Goal: Task Accomplishment & Management: Complete application form

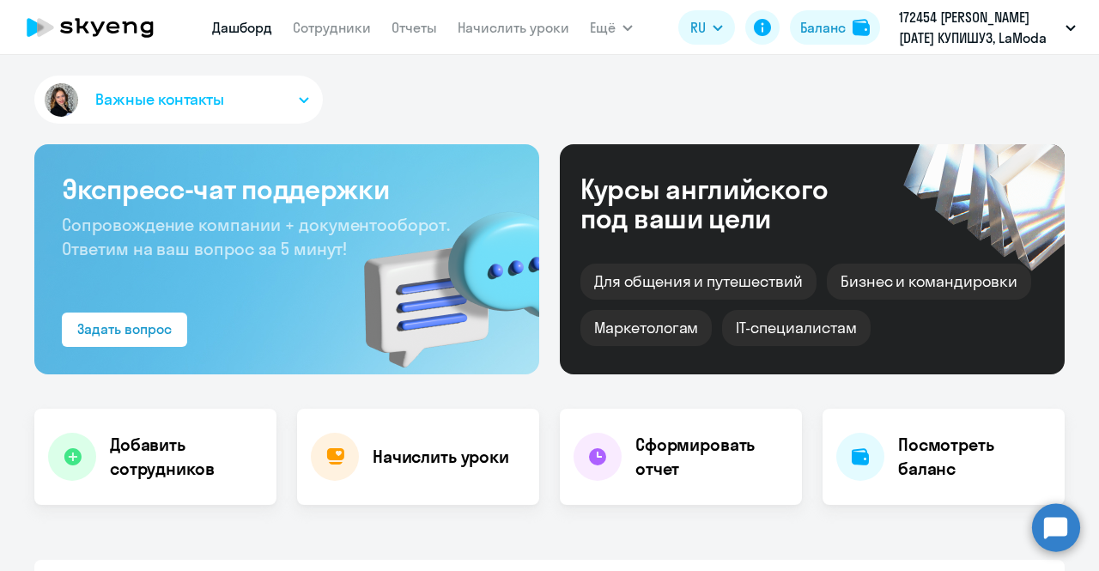
select select "30"
click at [299, 95] on button "Важные контакты" at bounding box center [178, 100] width 289 height 48
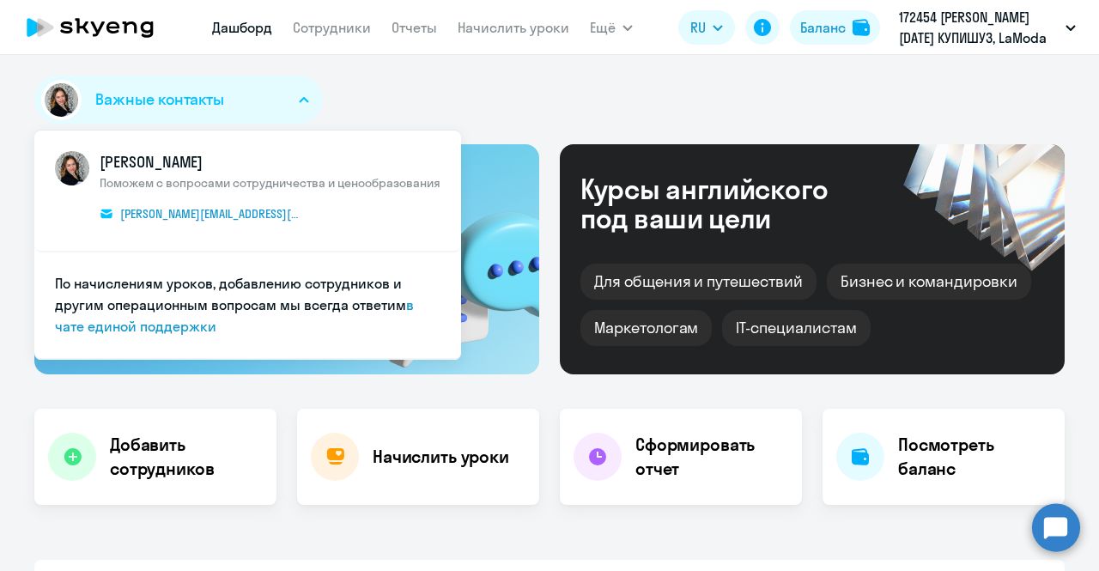
click at [1063, 511] on circle at bounding box center [1056, 527] width 48 height 48
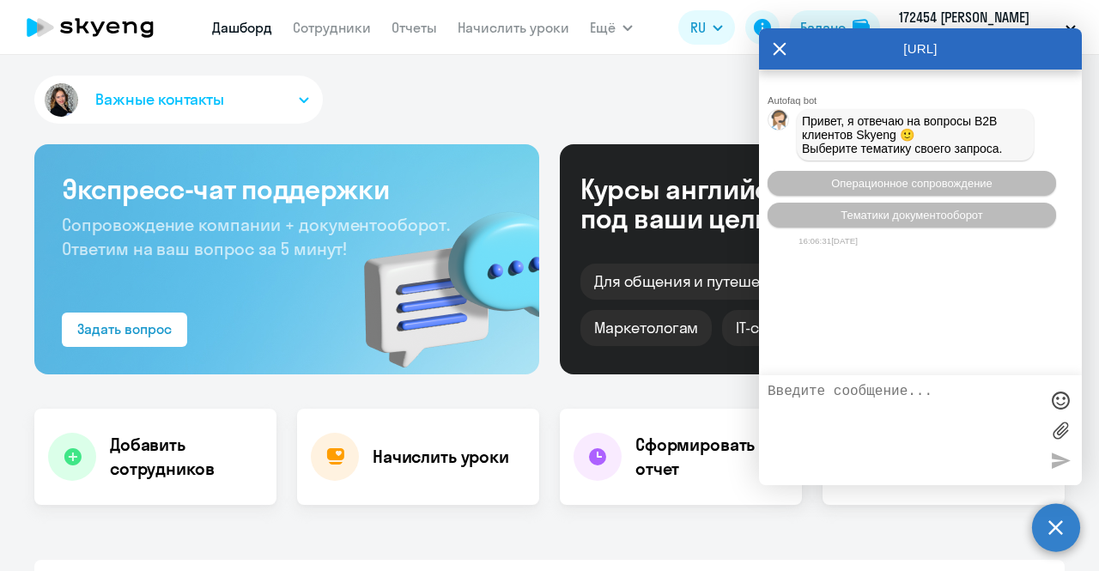
click at [1060, 528] on circle at bounding box center [1056, 527] width 48 height 48
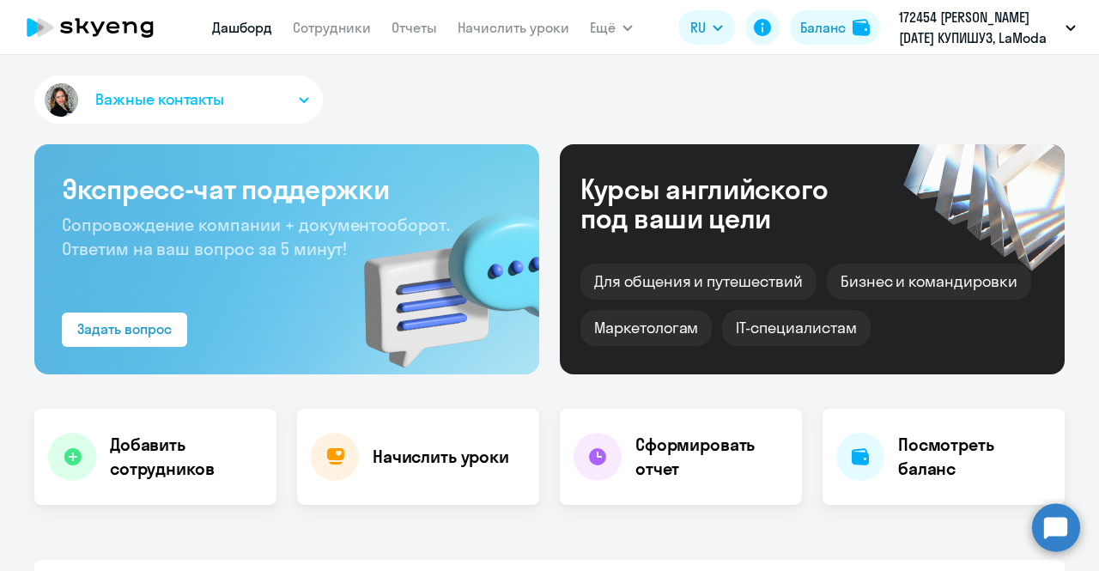
click at [1060, 534] on circle at bounding box center [1056, 527] width 48 height 48
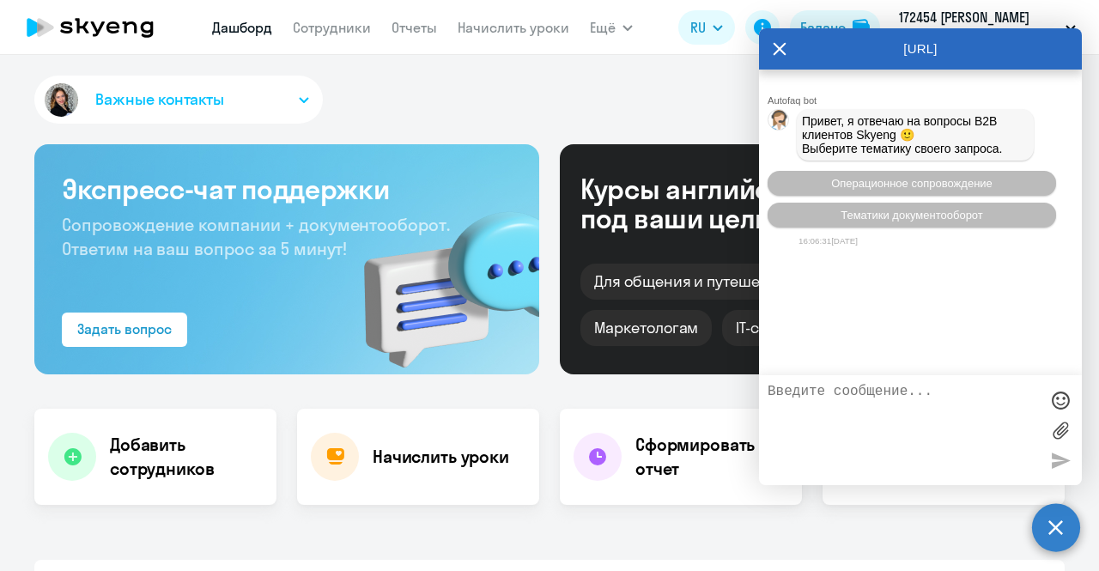
click at [666, 78] on div "Важные контакты [PERSON_NAME] Поможем с вопросами сотрудничества и ценообразова…" at bounding box center [549, 103] width 1030 height 55
click at [1065, 532] on circle at bounding box center [1056, 527] width 48 height 48
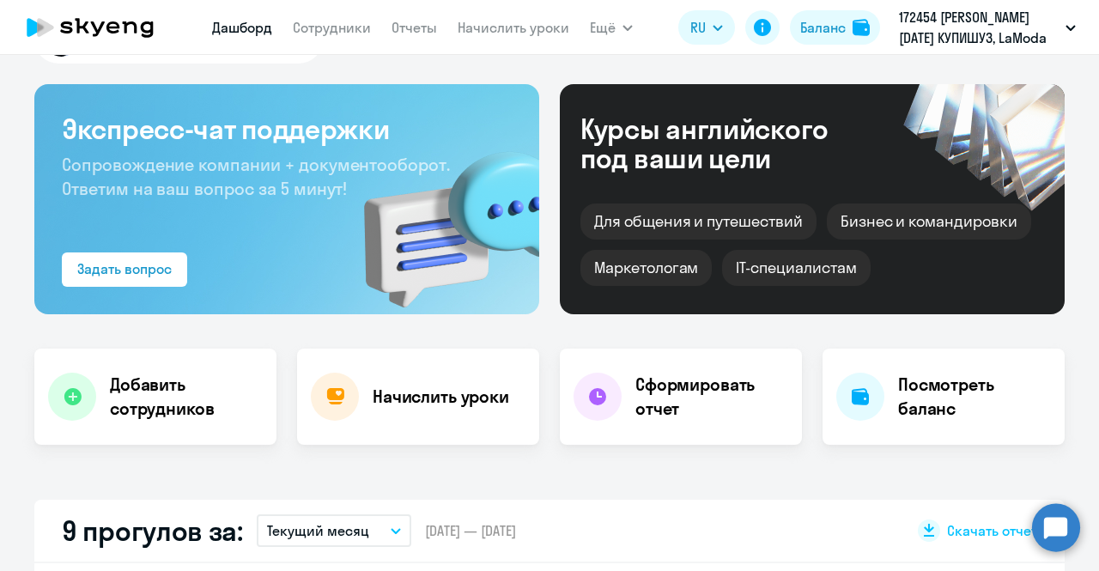
scroll to position [86, 0]
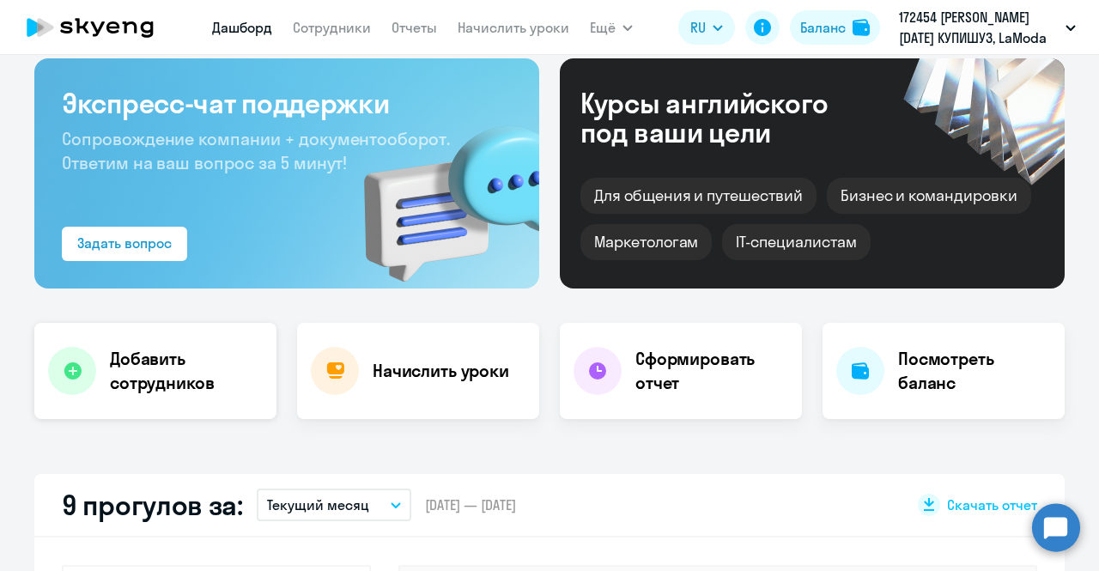
click at [151, 387] on h4 "Добавить сотрудников" at bounding box center [186, 371] width 153 height 48
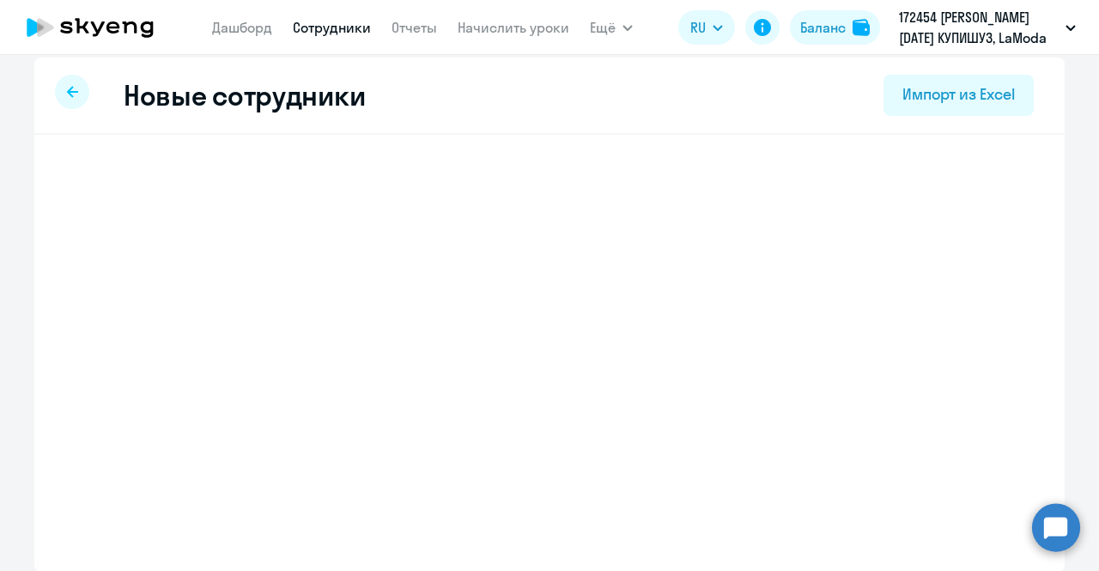
select select "english_adult_not_native_speaker"
select select "3"
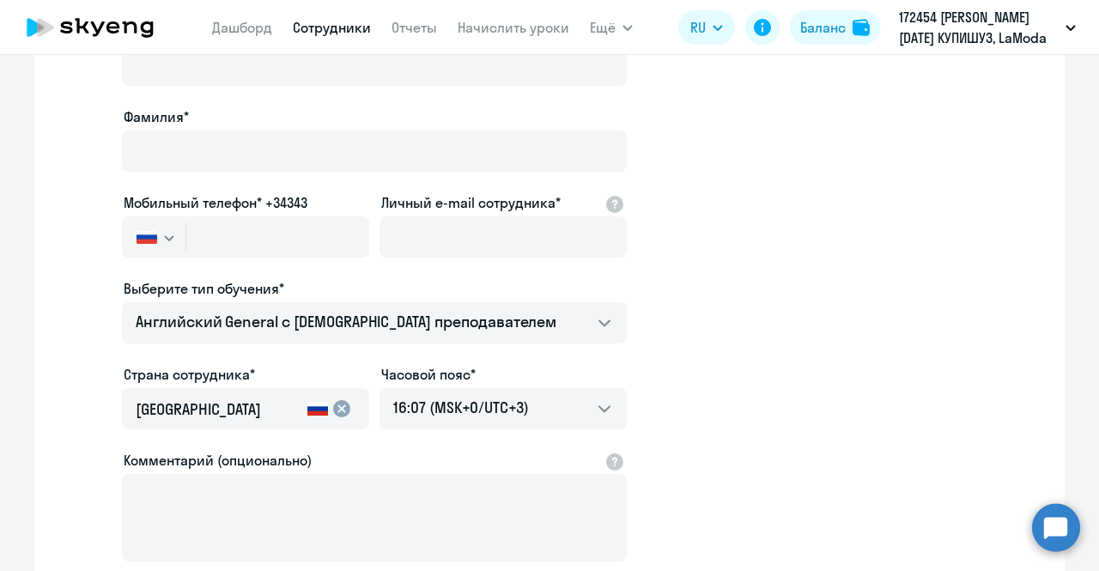
scroll to position [86, 0]
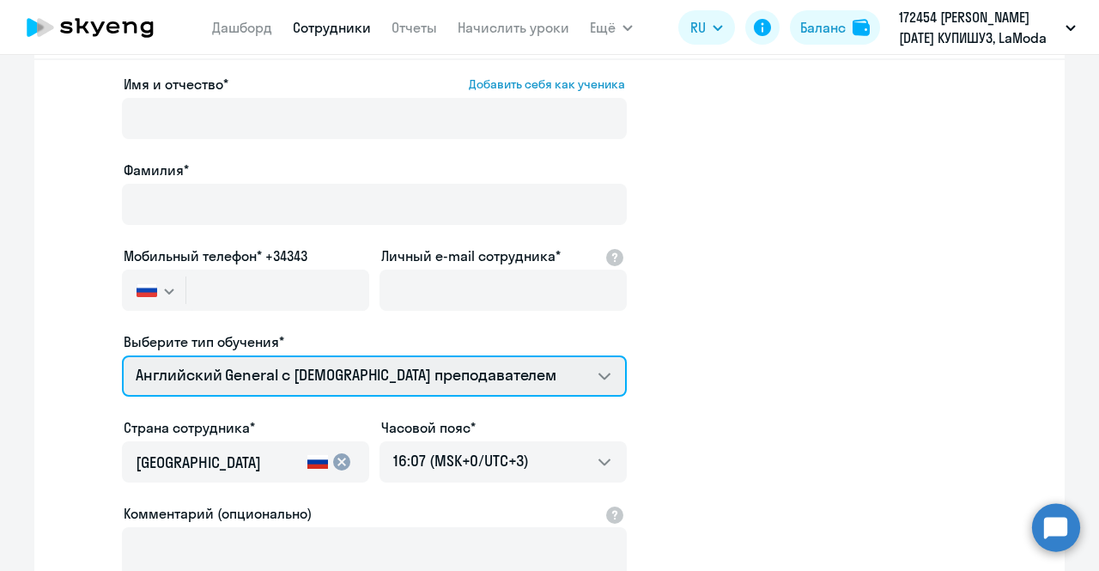
click at [596, 370] on select "Премиум английский с русскоговорящим преподавателем Английский General с [DEMOG…" at bounding box center [374, 375] width 505 height 41
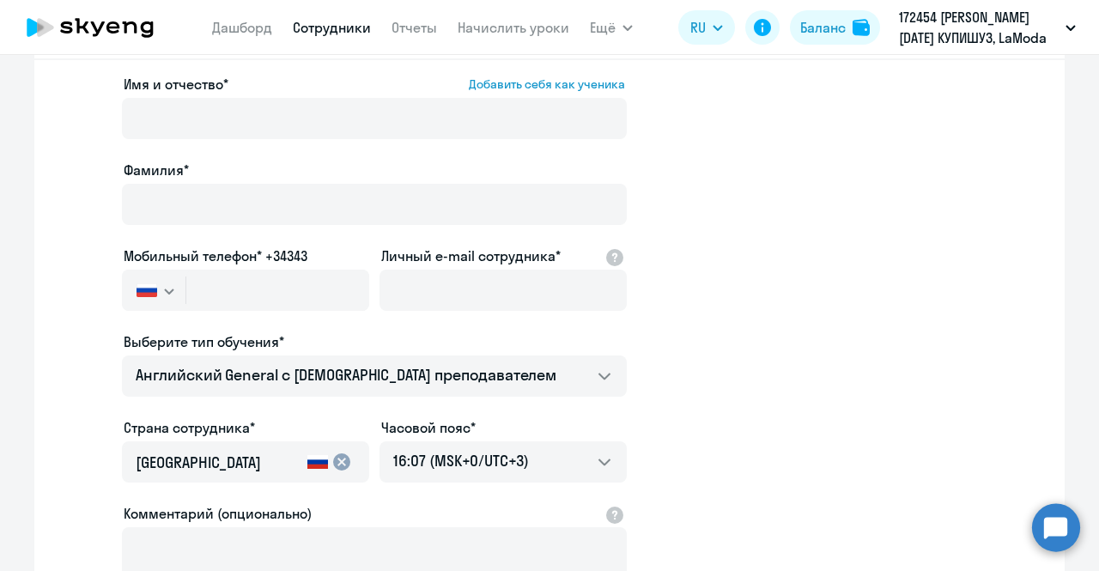
click at [702, 351] on app-new-student-form "Имя и отчество* Добавить себя как ученика [PERSON_NAME]* Мобильный телефон* +34…" at bounding box center [549, 380] width 975 height 612
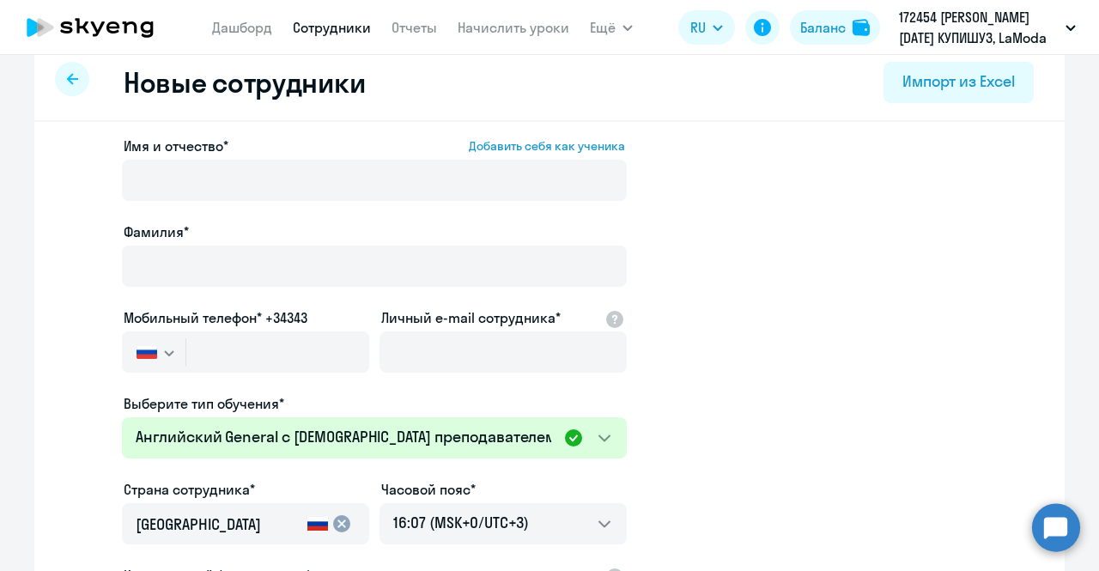
scroll to position [0, 0]
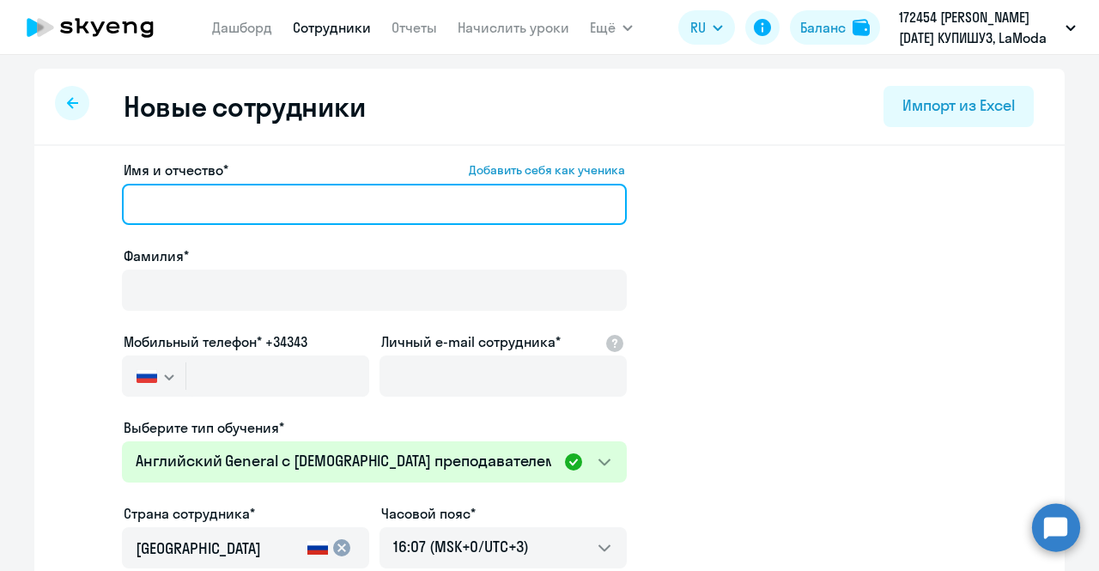
click at [500, 216] on input "Имя и отчество* Добавить себя как ученика" at bounding box center [374, 204] width 505 height 41
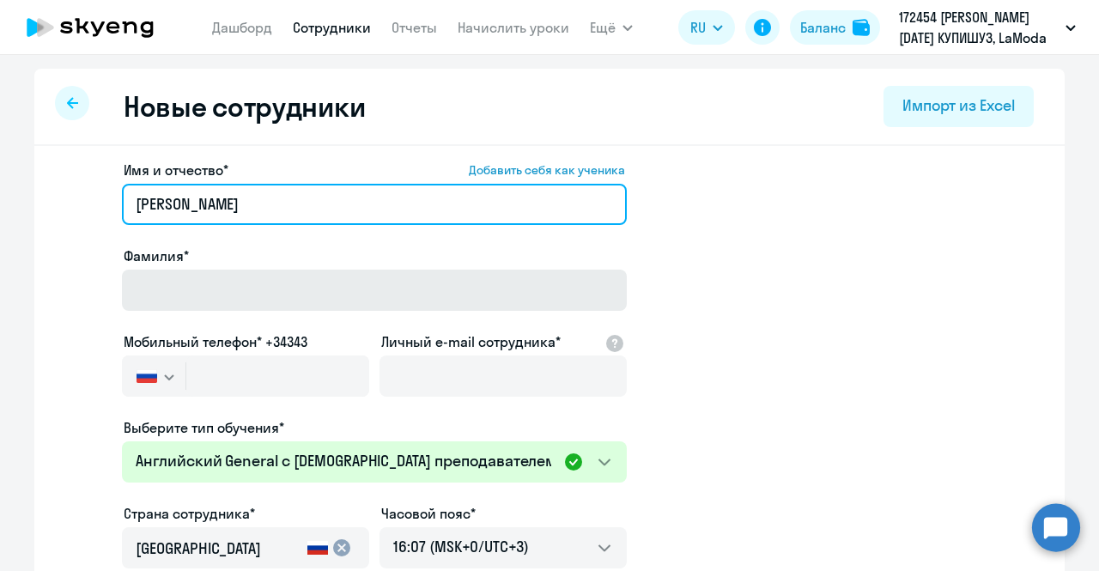
type input "[PERSON_NAME]"
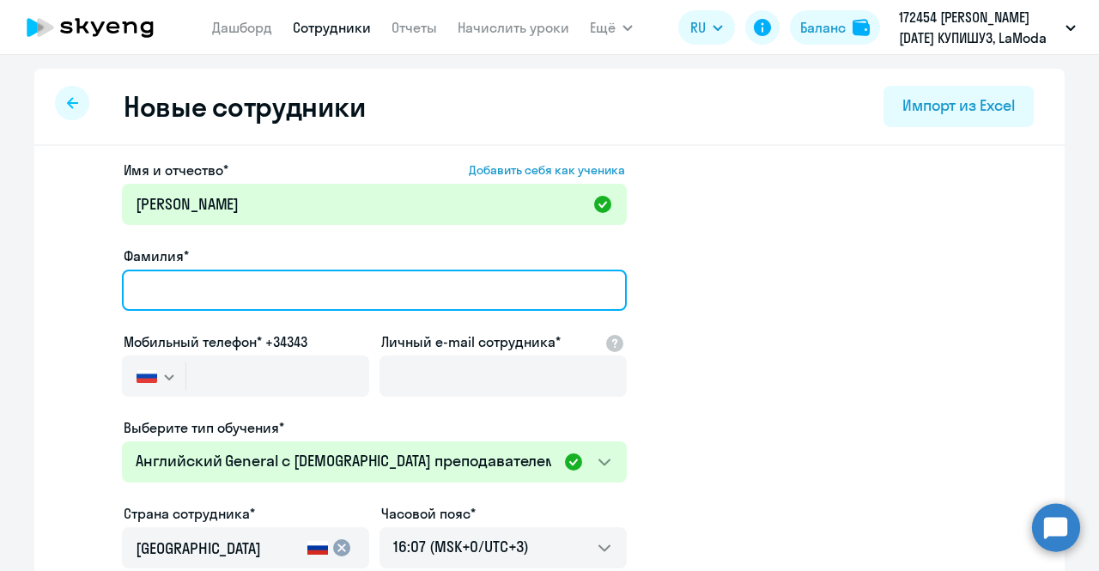
click at [345, 289] on input "Фамилия*" at bounding box center [374, 290] width 505 height 41
type input "[PERSON_NAME]"
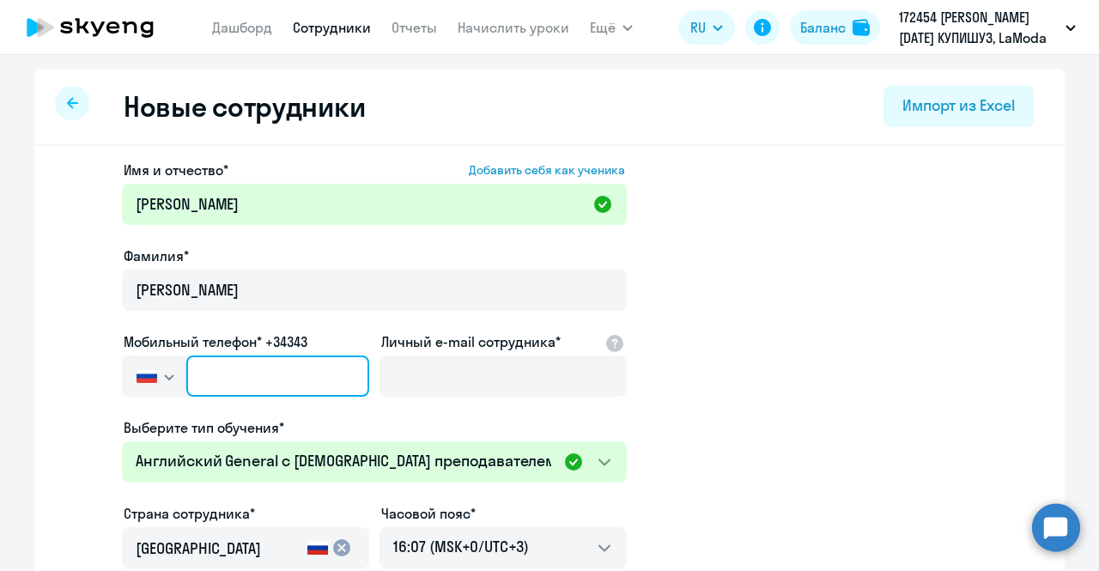
click at [283, 372] on input "text" at bounding box center [277, 375] width 183 height 41
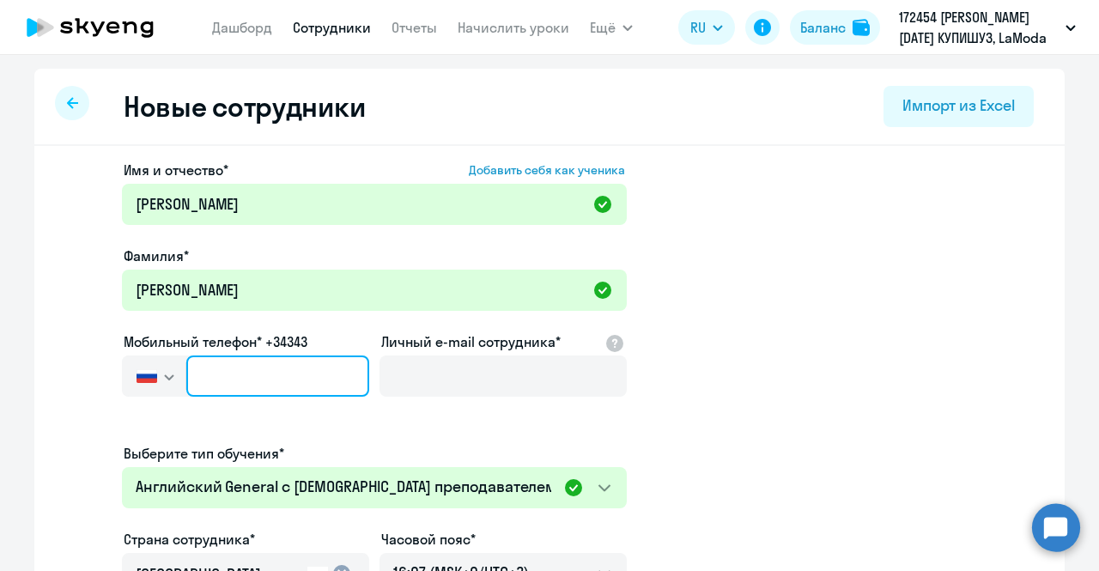
type input "+7 7"
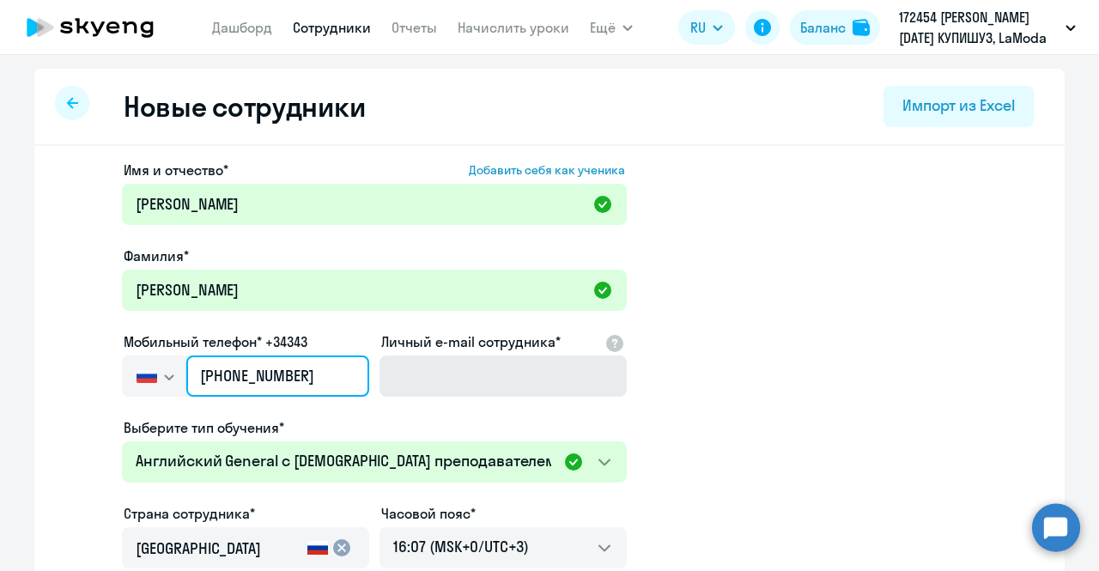
type input "[PHONE_NUMBER]"
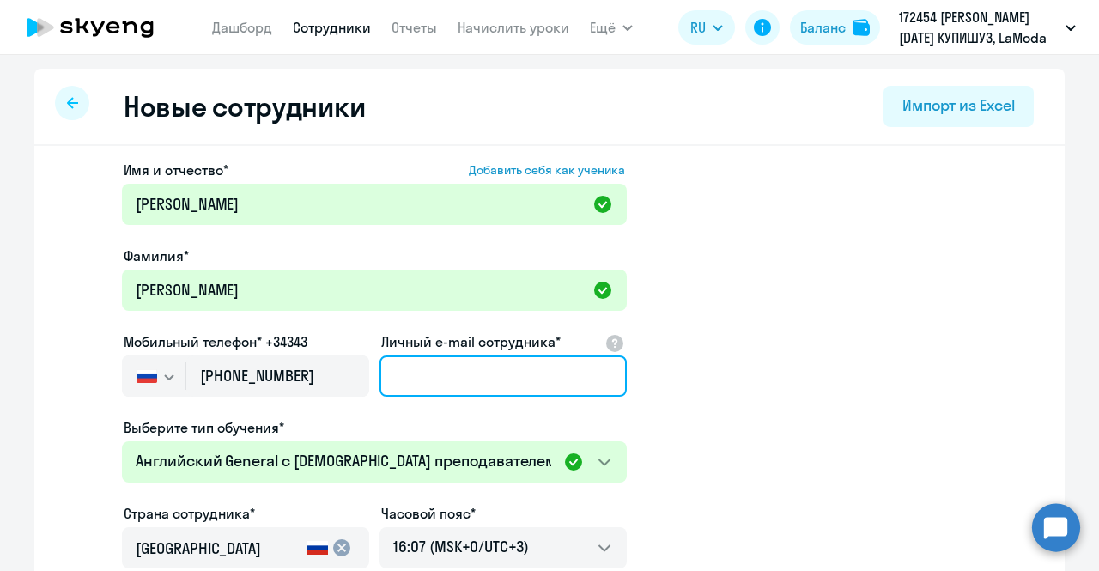
click at [471, 386] on input "Личный e-mail сотрудника*" at bounding box center [503, 375] width 247 height 41
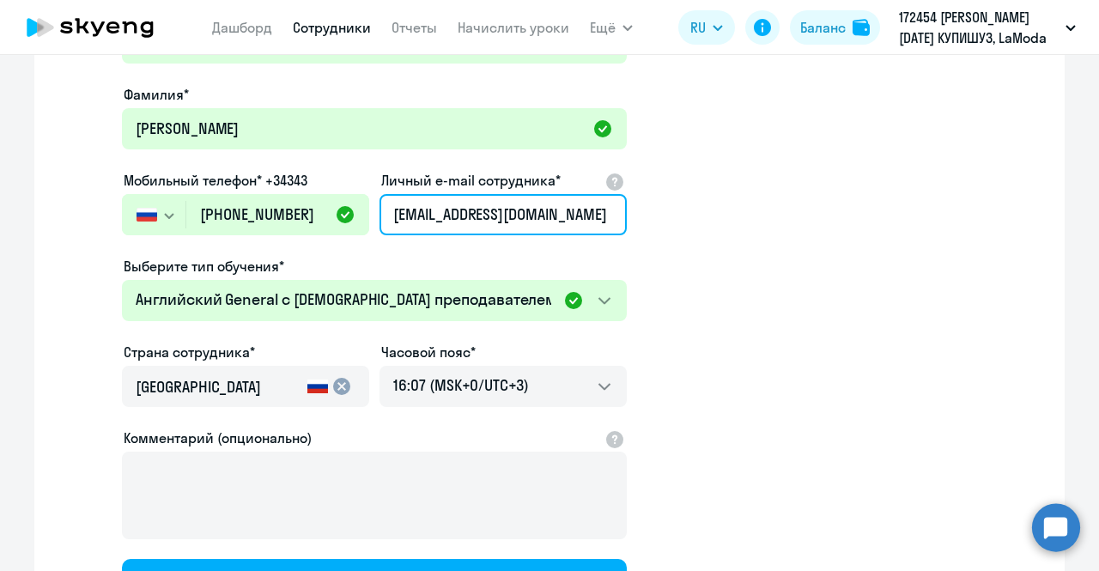
scroll to position [171, 0]
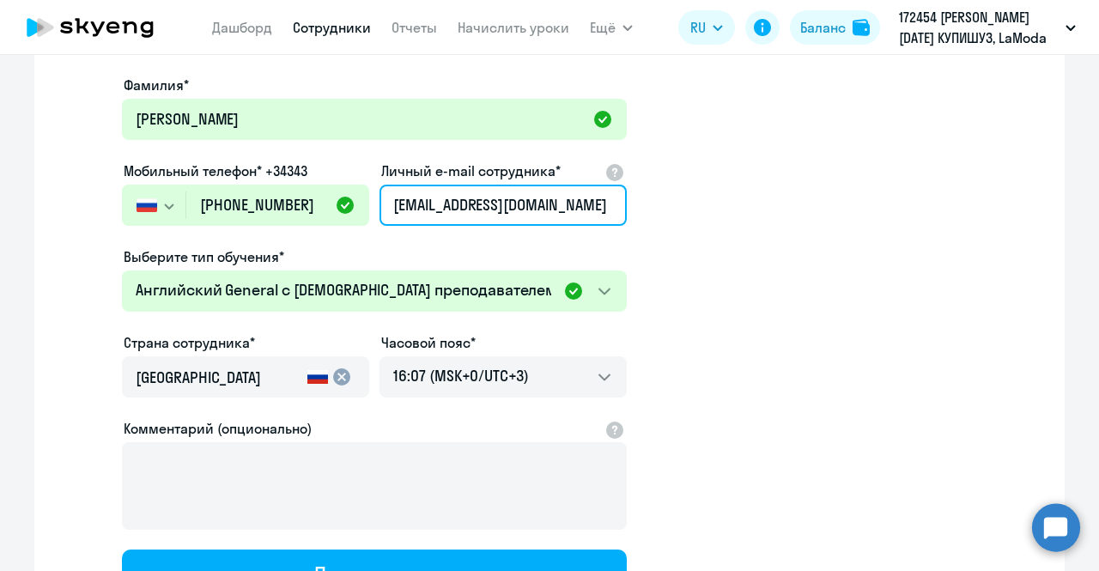
type input "[EMAIL_ADDRESS][DOMAIN_NAME]"
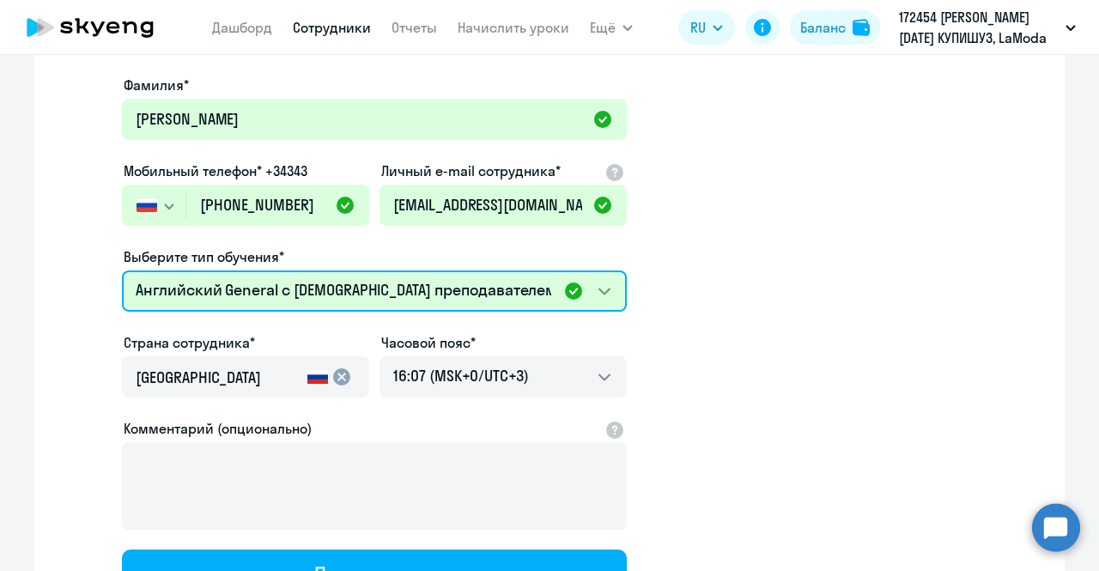
click at [512, 295] on select "Премиум английский с русскоговорящим преподавателем Английский General с [DEMOG…" at bounding box center [374, 290] width 505 height 41
click at [122, 270] on select "Премиум английский с русскоговорящим преподавателем Английский General с [DEMOG…" at bounding box center [374, 290] width 505 height 41
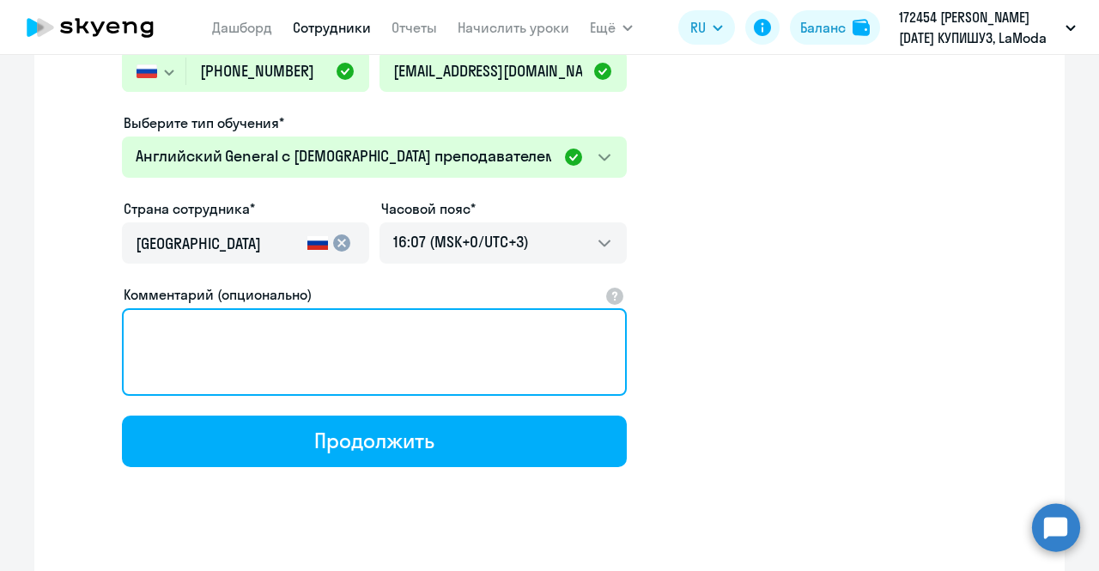
click at [445, 349] on textarea "Комментарий (опционально)" at bounding box center [374, 352] width 505 height 88
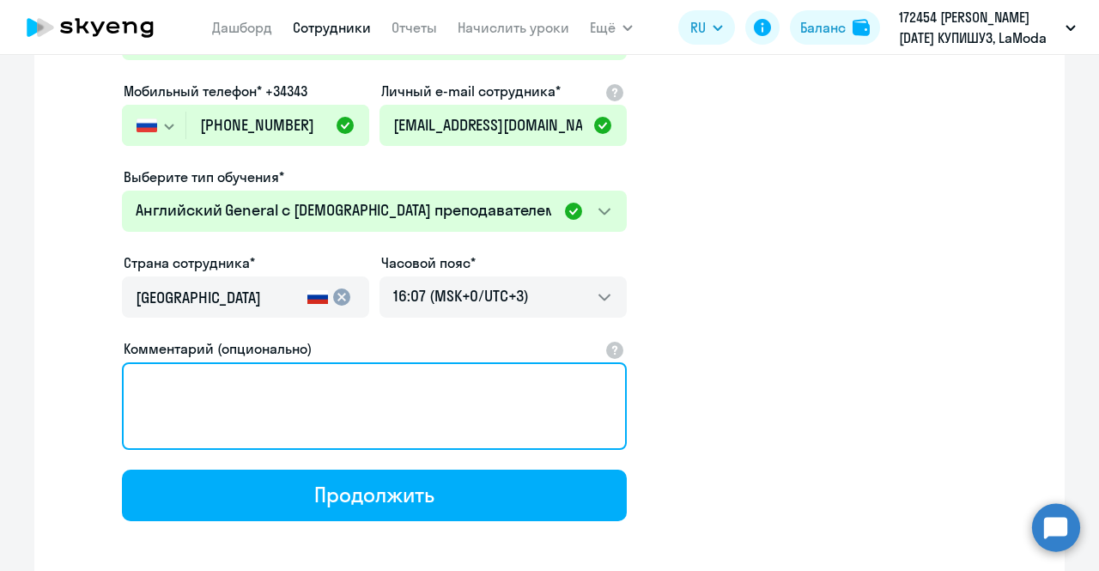
scroll to position [256, 0]
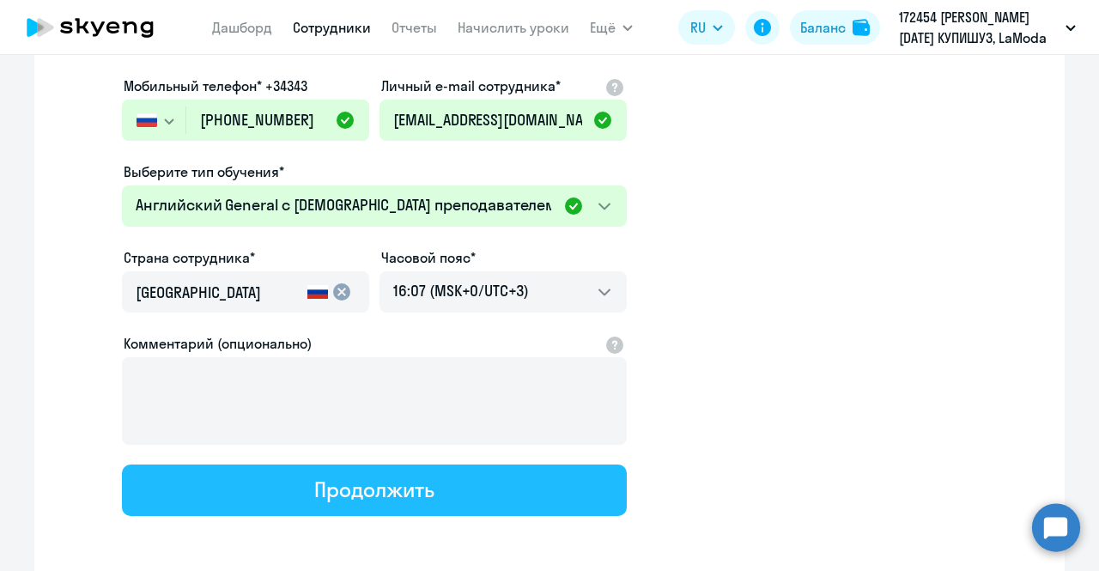
click at [425, 484] on div "Продолжить" at bounding box center [373, 489] width 119 height 27
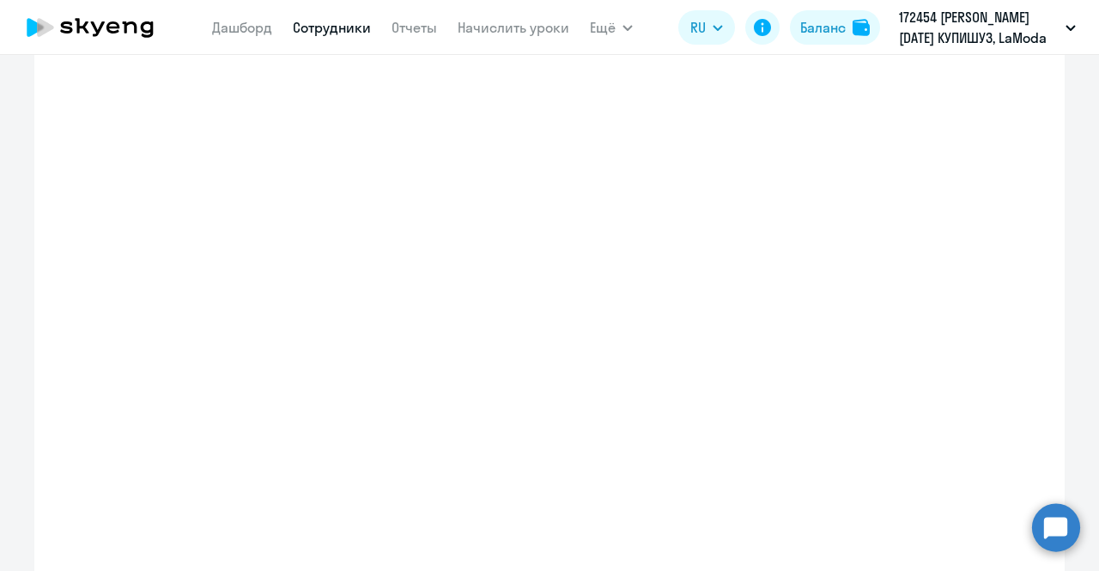
select select "english_adult_not_native_speaker"
select select "3"
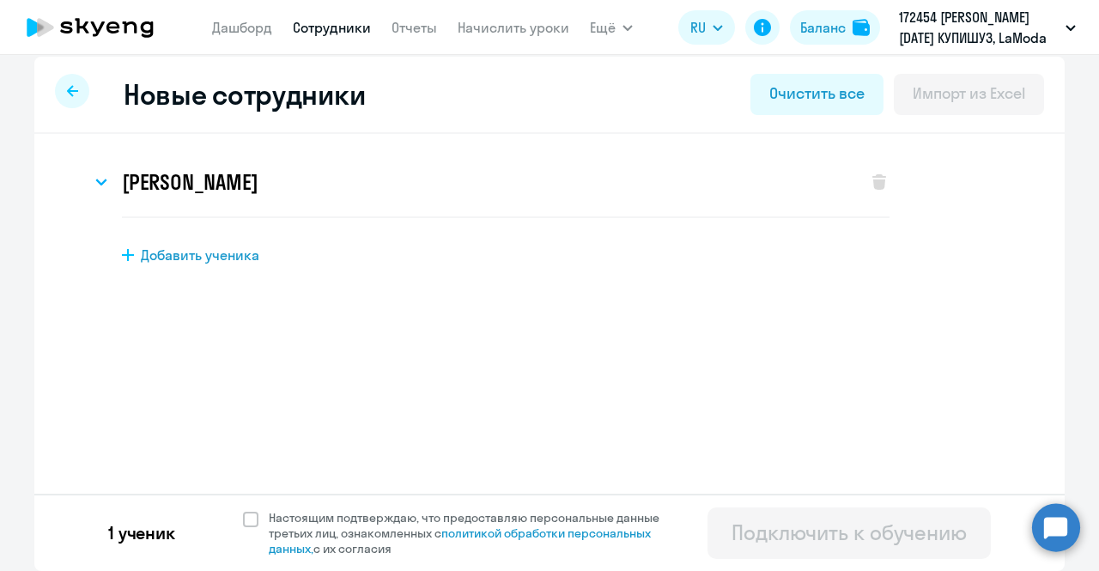
scroll to position [0, 0]
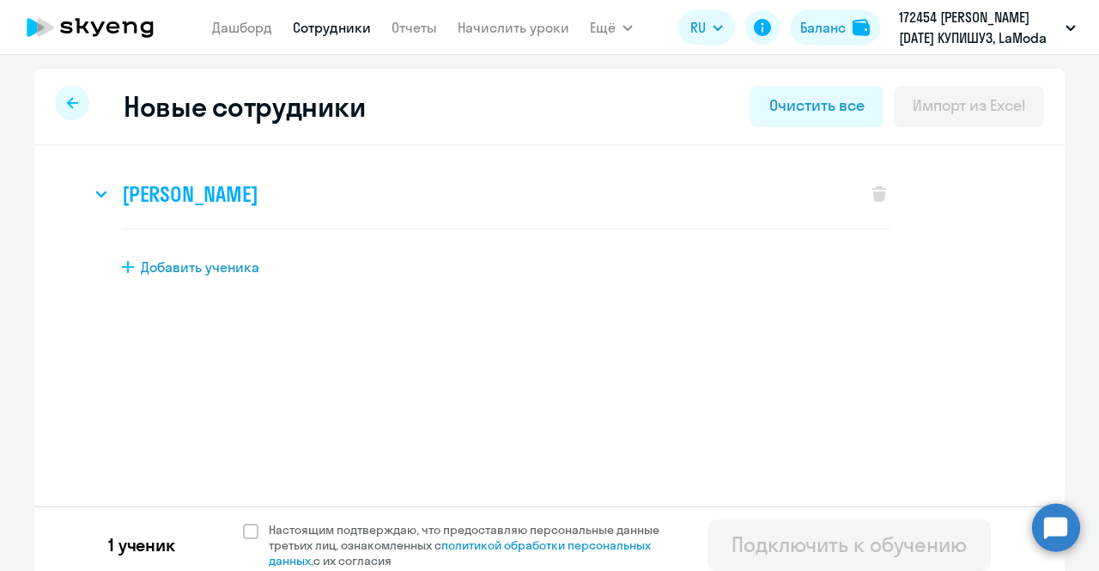
click at [95, 191] on icon at bounding box center [101, 194] width 12 height 7
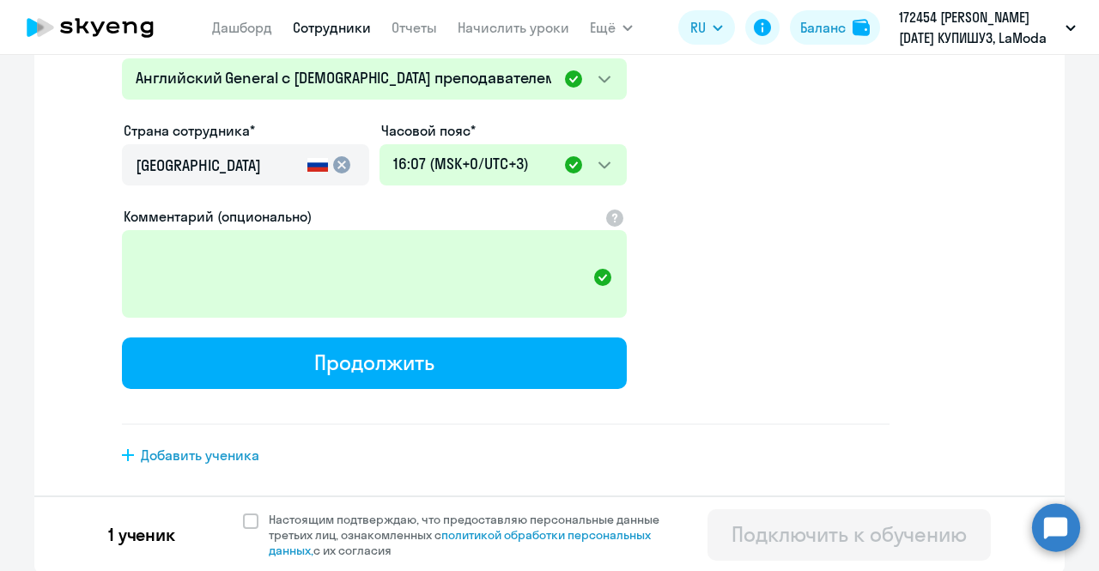
scroll to position [372, 0]
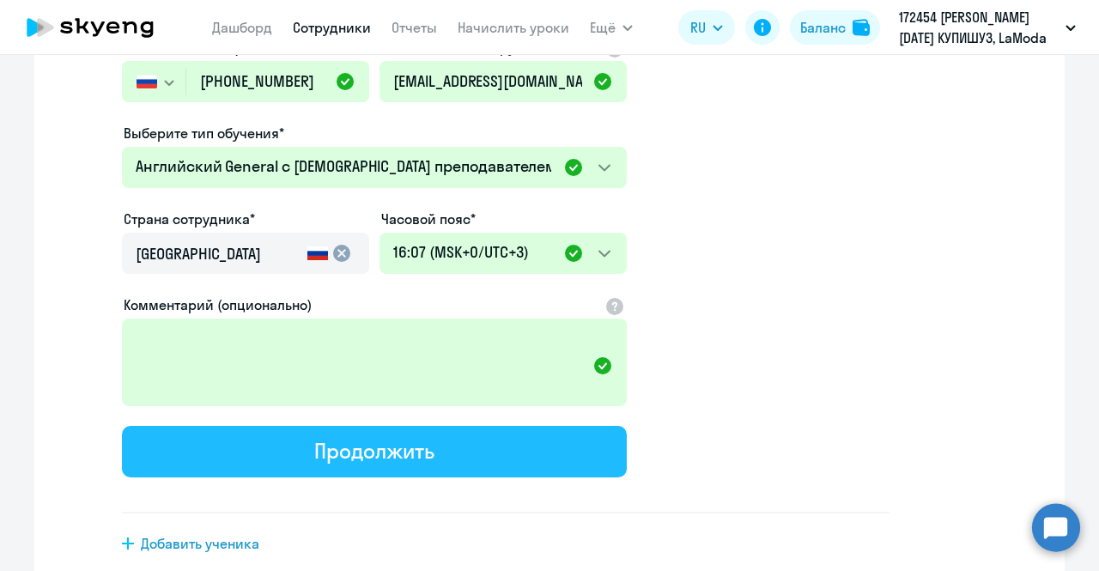
click at [321, 437] on div "Продолжить" at bounding box center [373, 450] width 119 height 27
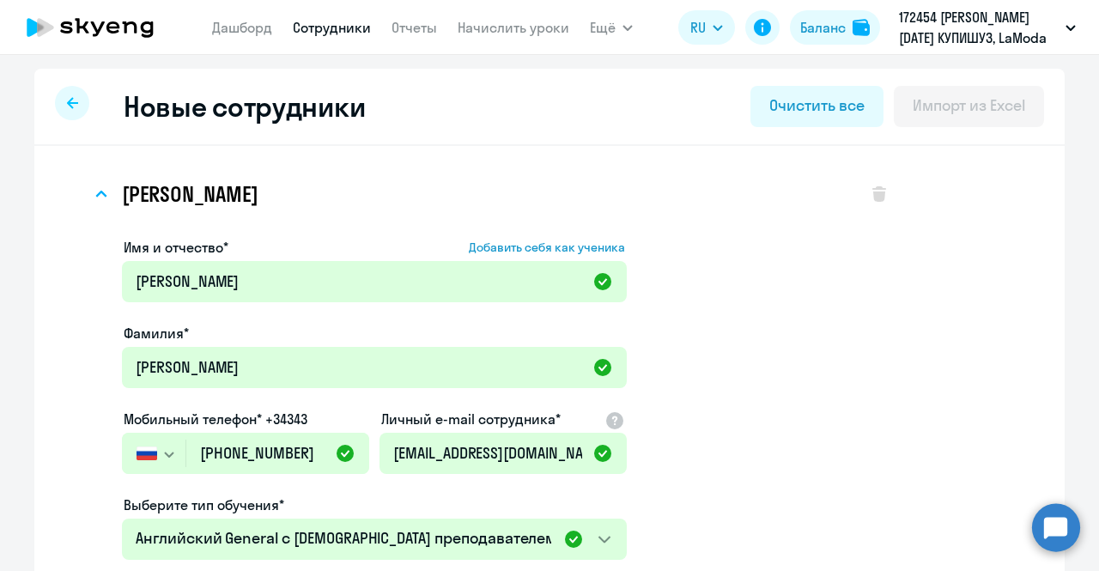
select select "english_adult_not_native_speaker"
select select "3"
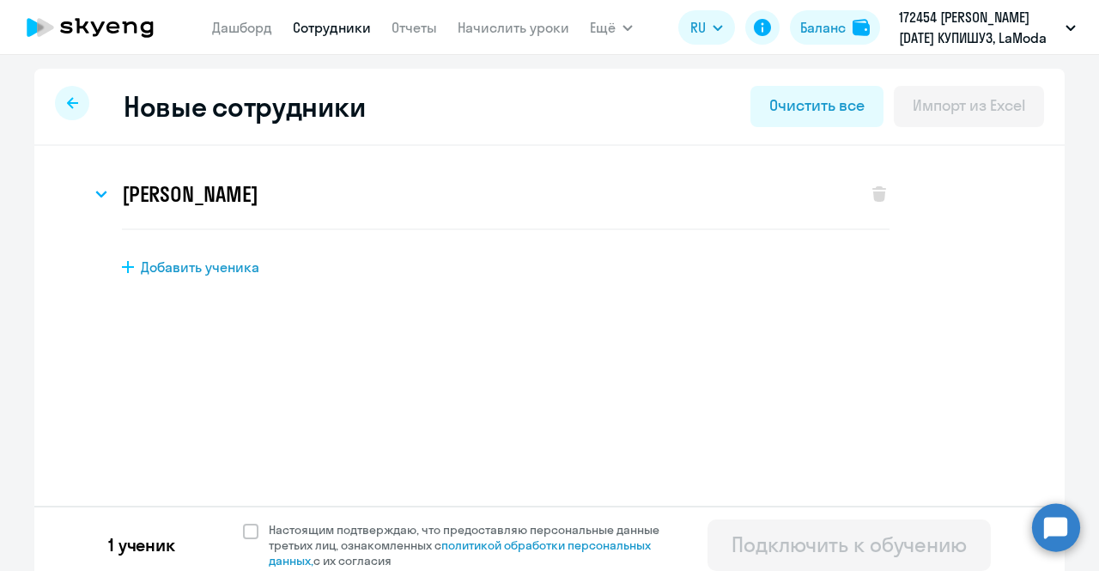
scroll to position [11, 0]
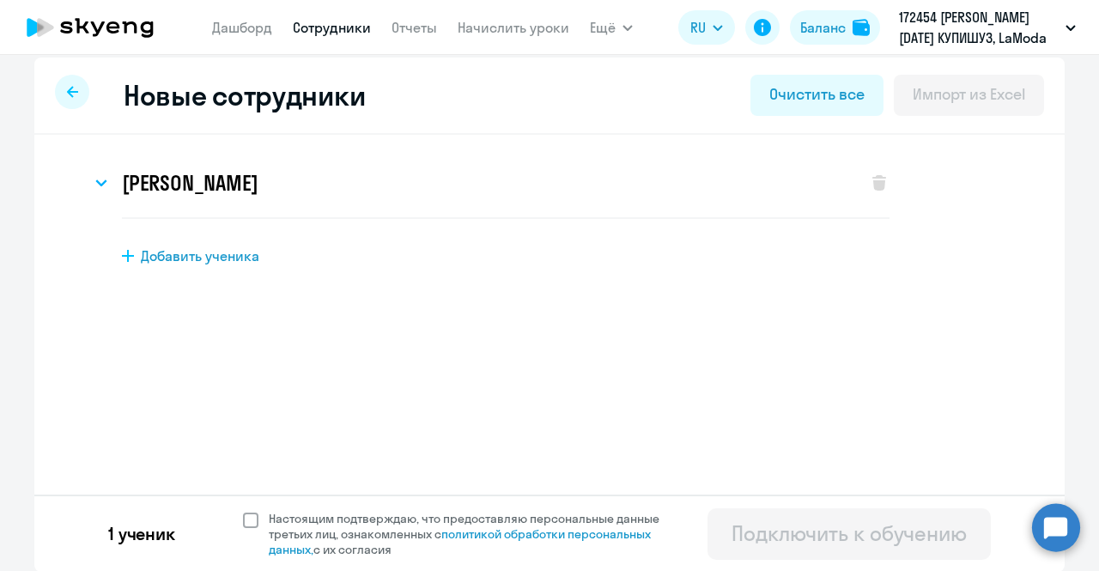
click at [258, 516] on span "Настоящим подтверждаю, что предоставляю персональные данные третьих лиц, ознако…" at bounding box center [469, 534] width 422 height 46
click at [243, 511] on input "Настоящим подтверждаю, что предоставляю персональные данные третьих лиц, ознако…" at bounding box center [242, 510] width 1 height 1
checkbox input "true"
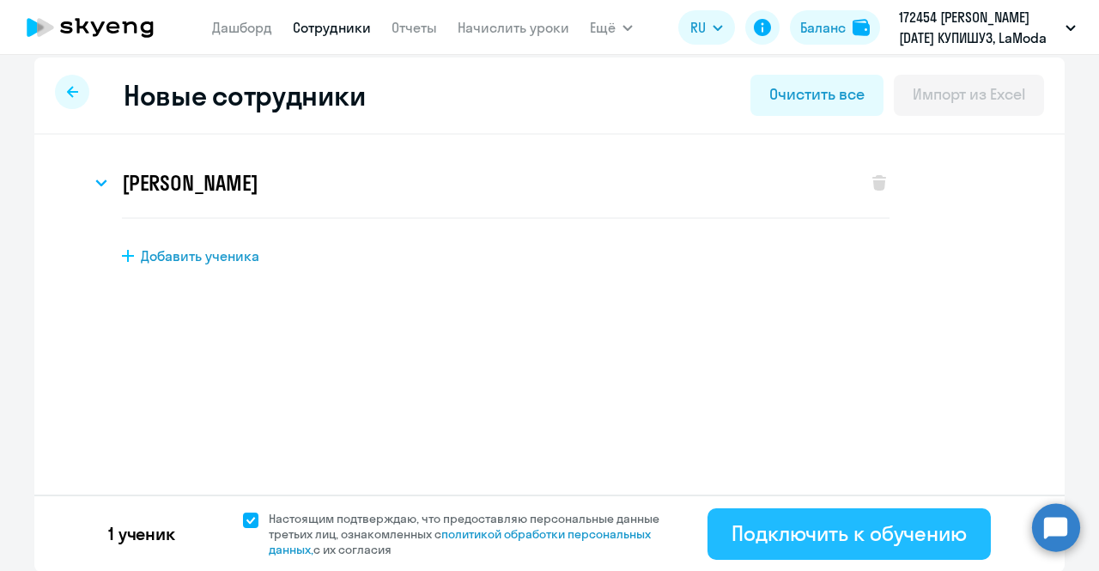
click at [738, 515] on button "Подключить к обучению" at bounding box center [849, 534] width 283 height 52
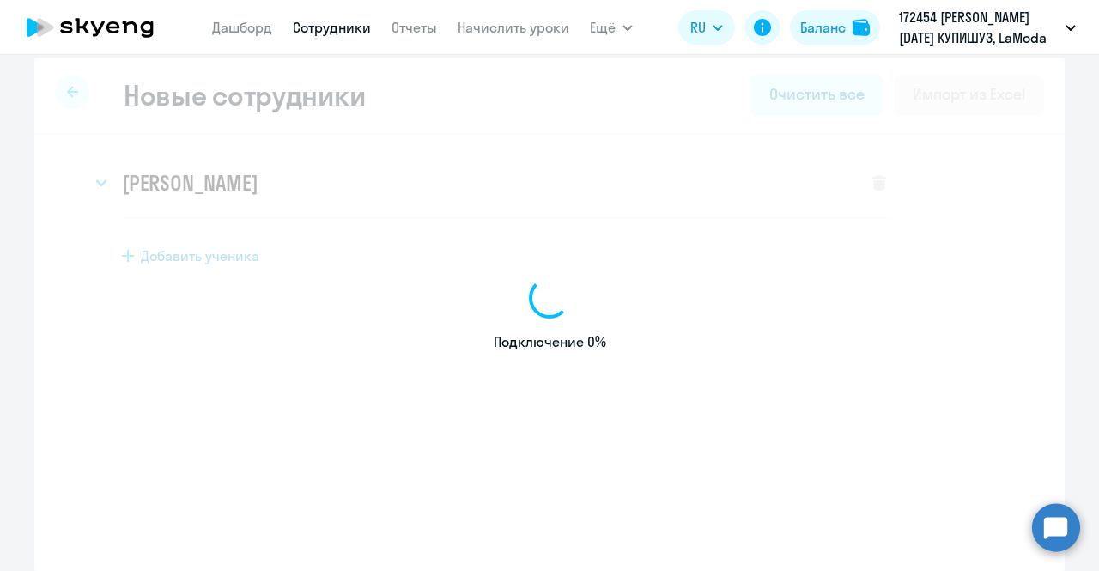
select select "english_adult_not_native_speaker"
select select "3"
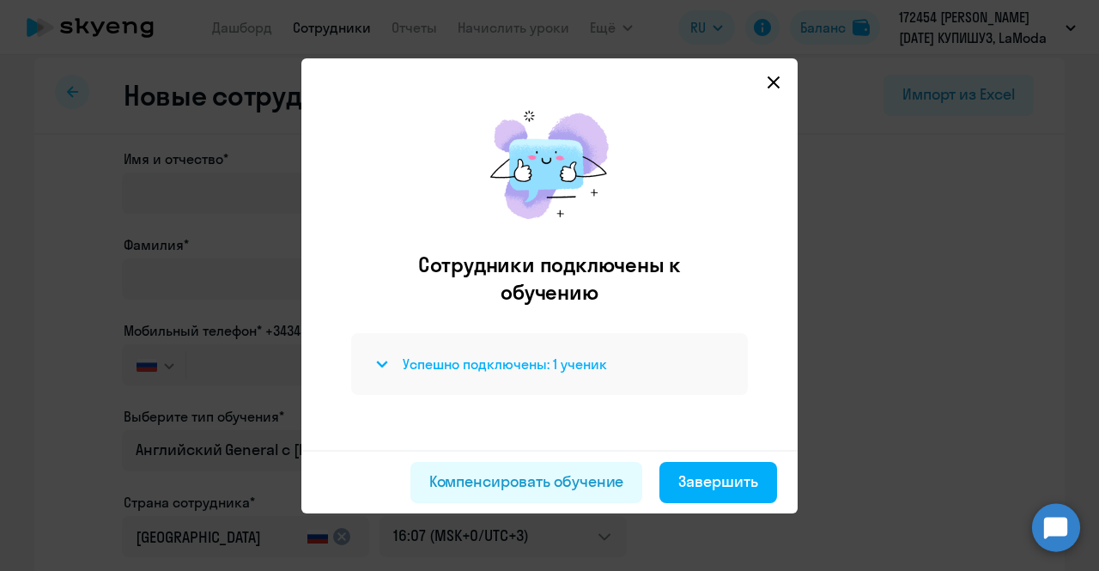
click at [397, 363] on div "Успешно подключены: 1 ученик" at bounding box center [549, 364] width 355 height 21
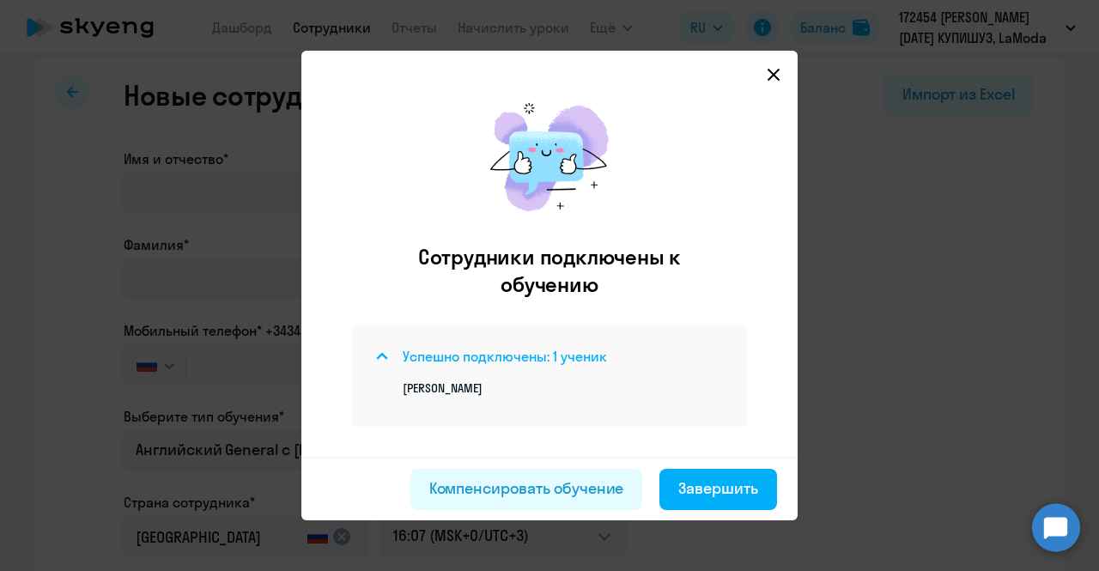
click at [386, 356] on div "Успешно подключены: 1 ученик" at bounding box center [549, 356] width 355 height 21
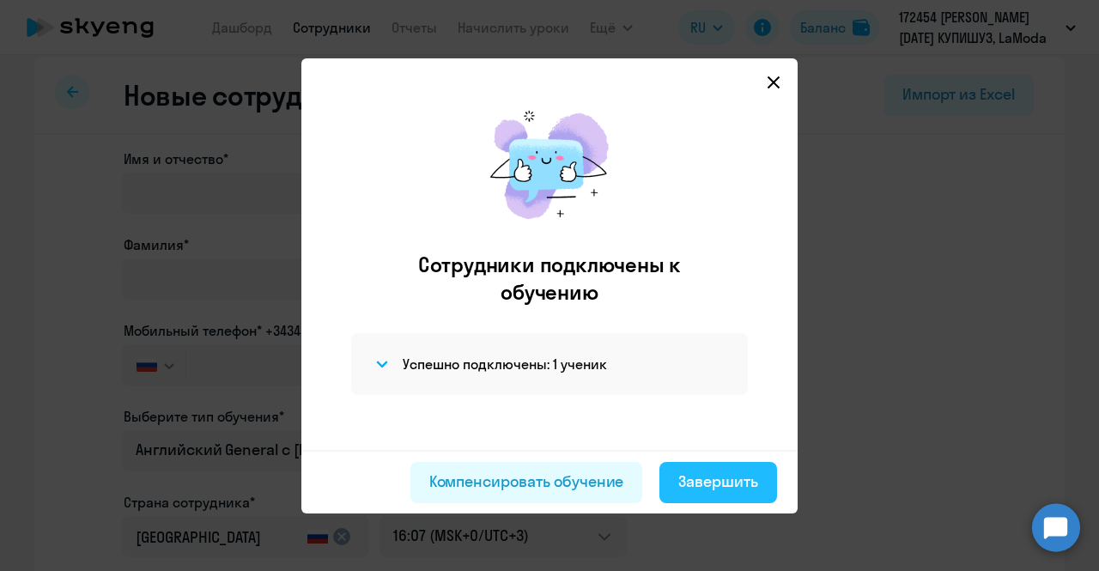
click at [732, 475] on div "Завершить" at bounding box center [718, 482] width 80 height 22
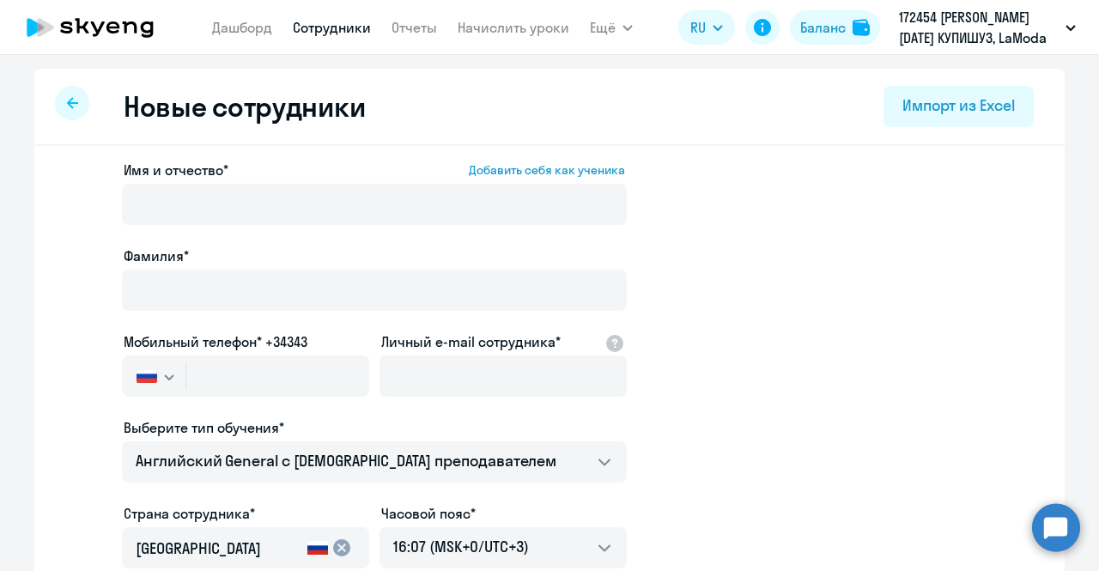
select select "30"
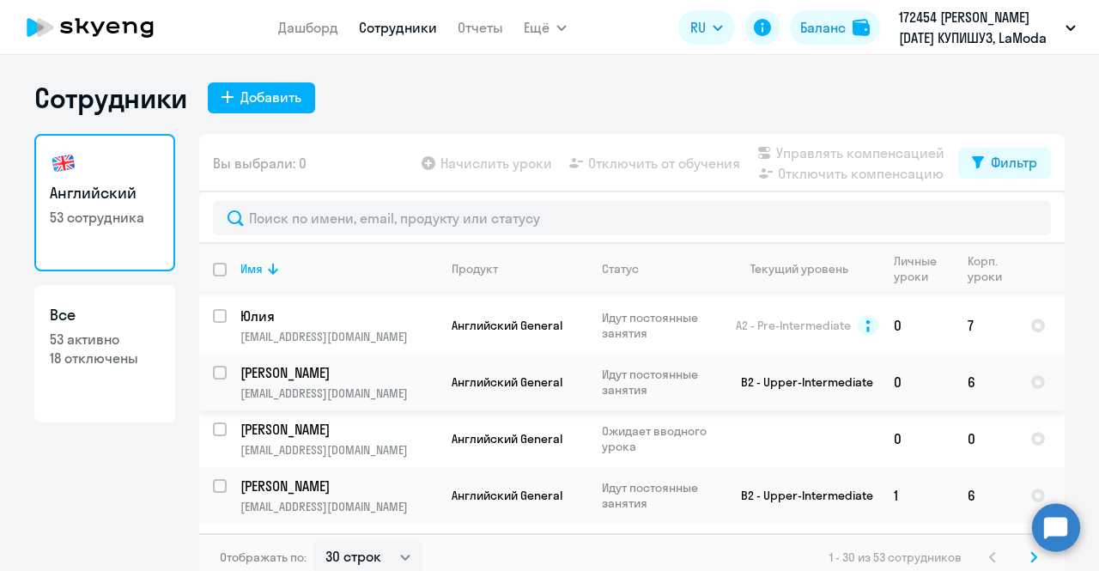
scroll to position [125, 0]
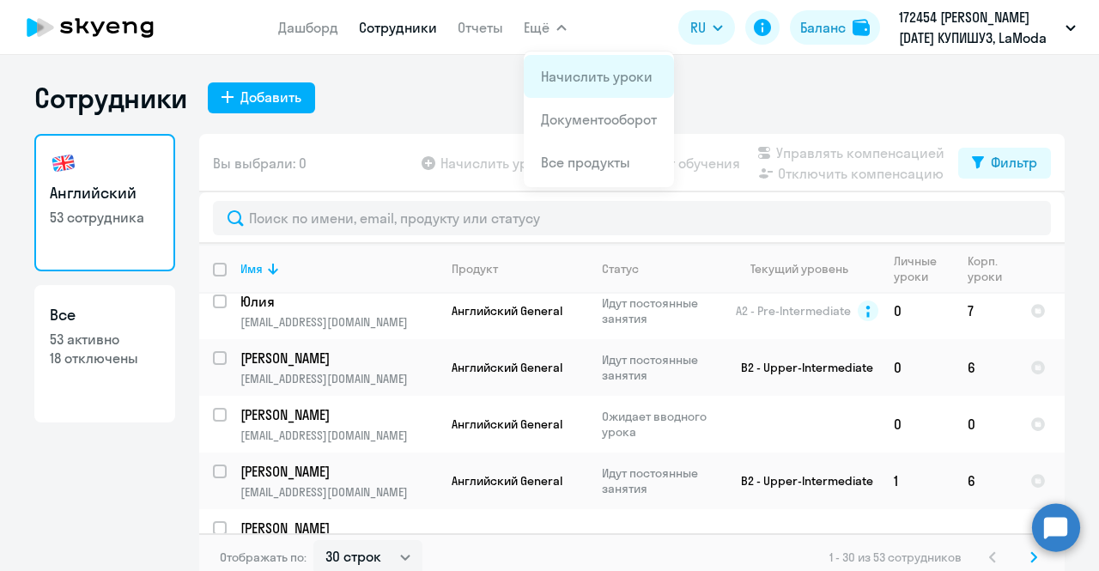
click at [555, 76] on link "Начислить уроки" at bounding box center [597, 76] width 112 height 17
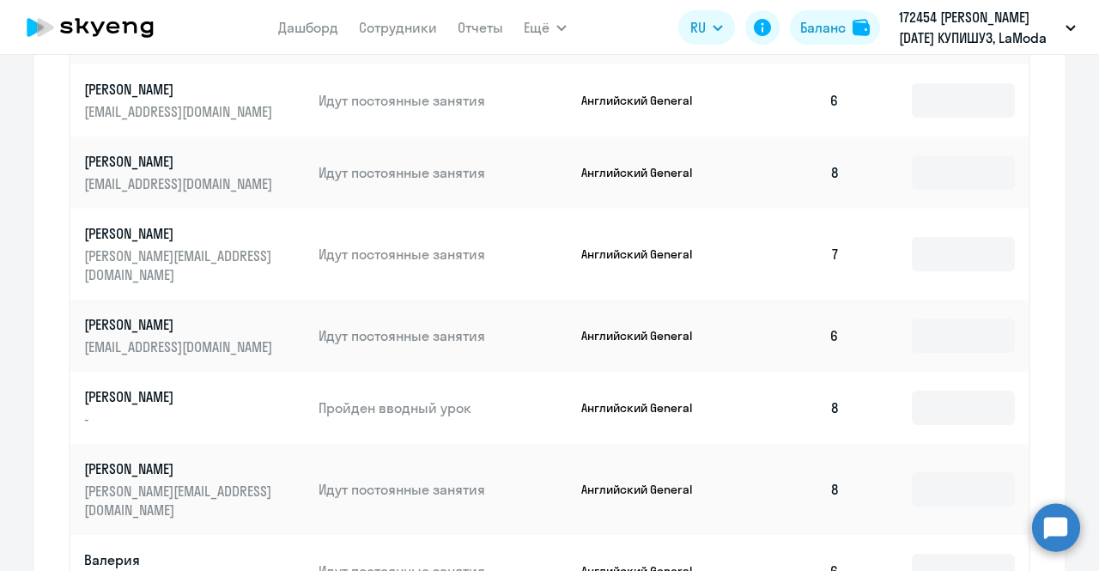
scroll to position [1118, 0]
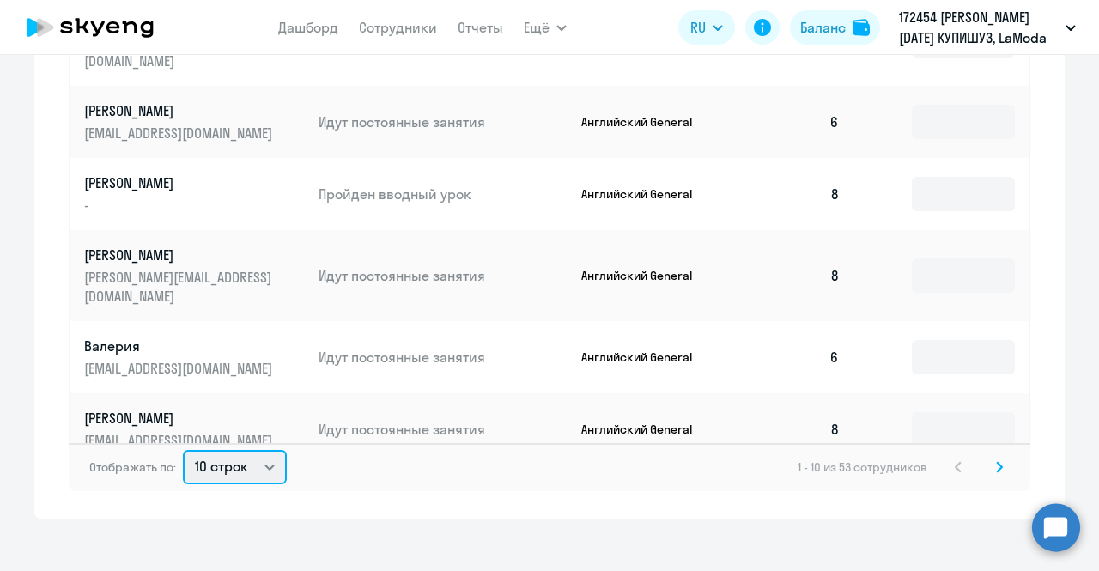
click at [240, 461] on select "10 строк 30 строк 50 строк" at bounding box center [235, 467] width 104 height 34
select select "50"
click at [183, 450] on select "10 строк 30 строк 50 строк" at bounding box center [235, 467] width 104 height 34
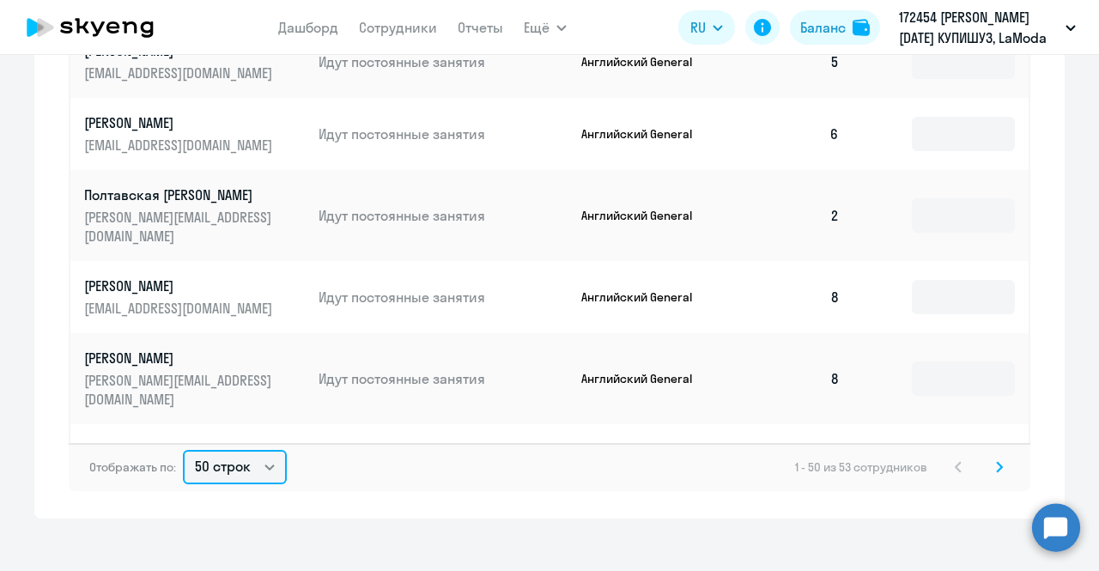
scroll to position [2870, 0]
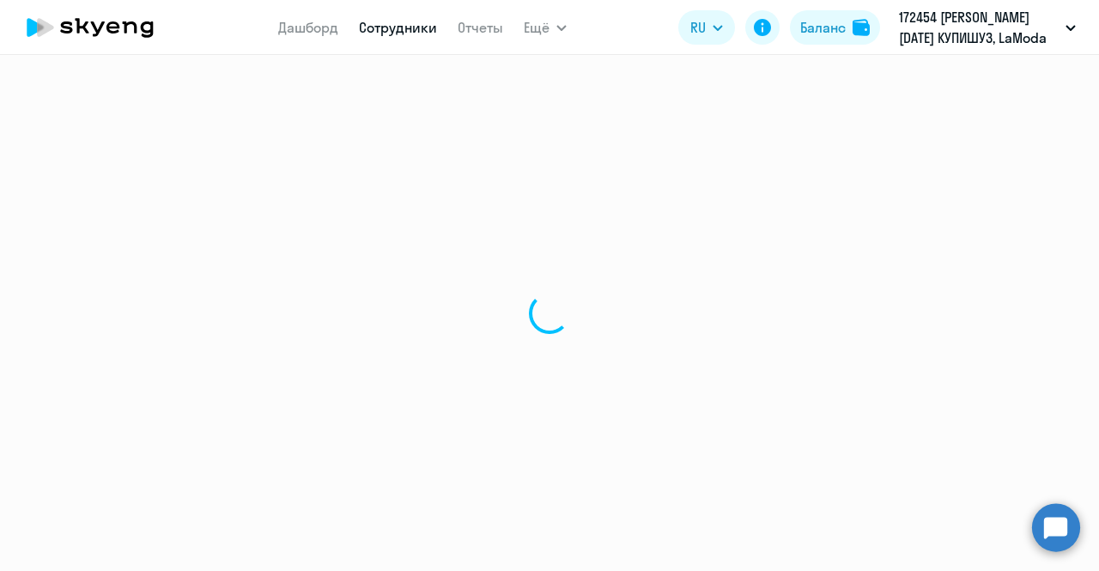
select select "english"
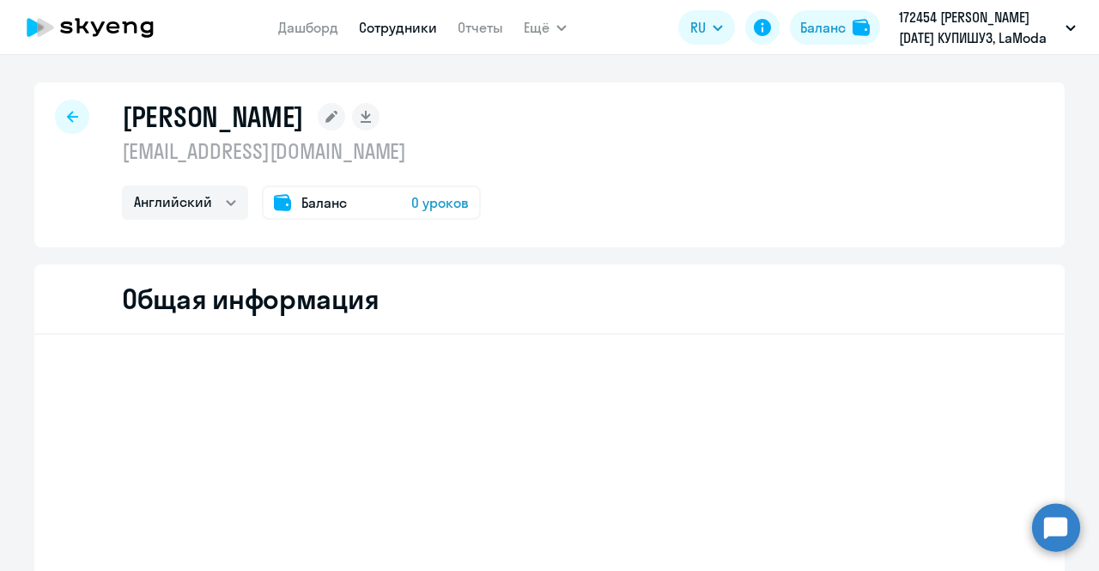
click at [173, 325] on div "Общая информация" at bounding box center [549, 299] width 1030 height 70
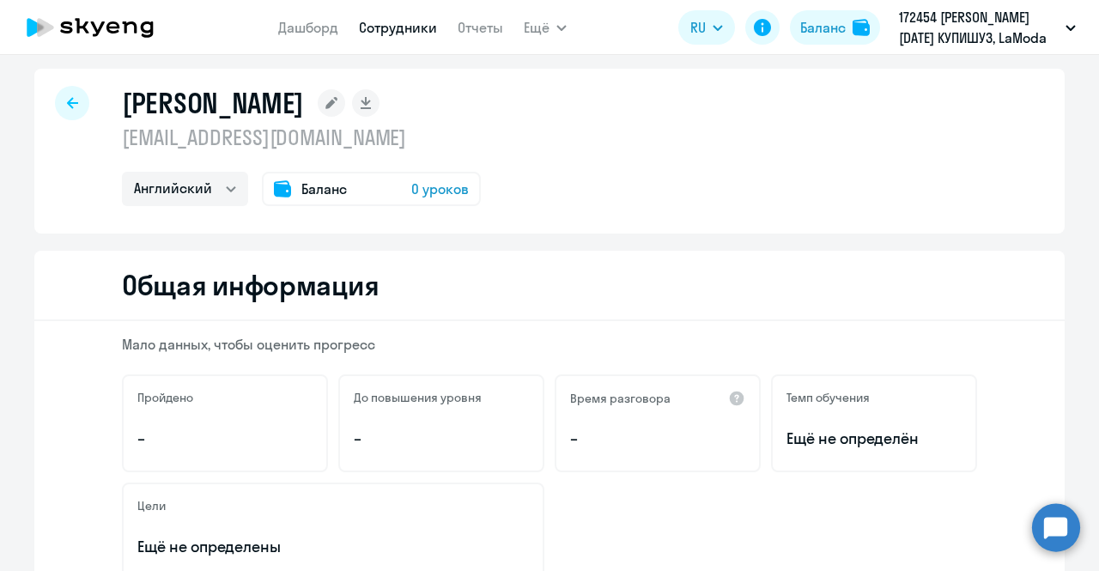
scroll to position [14, 0]
click at [426, 185] on span "0 уроков" at bounding box center [440, 189] width 58 height 21
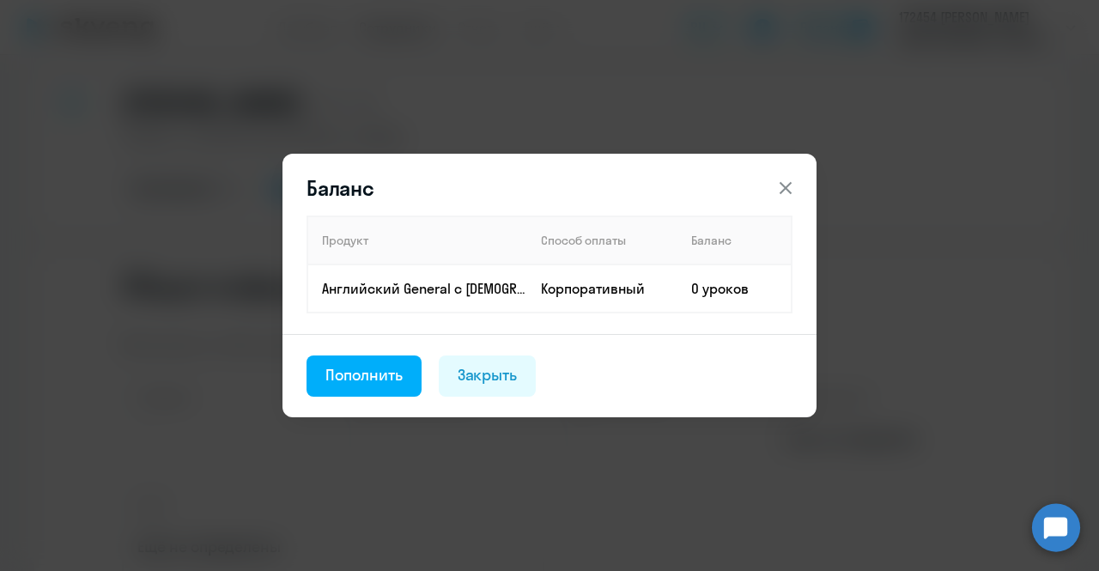
click at [776, 194] on icon at bounding box center [785, 188] width 21 height 21
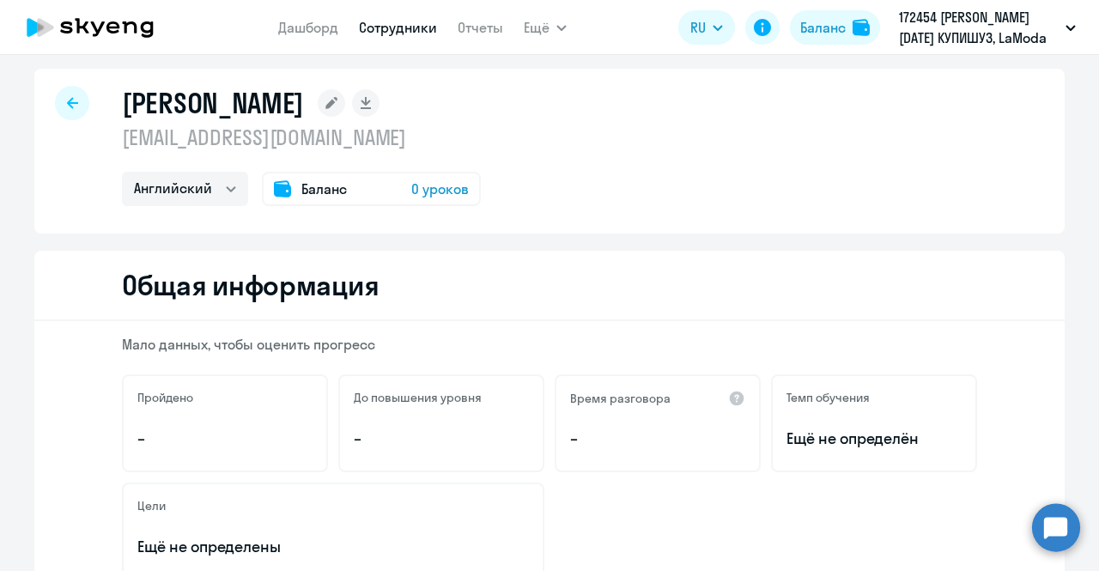
click at [366, 186] on div "Баланс 0 уроков" at bounding box center [371, 189] width 219 height 34
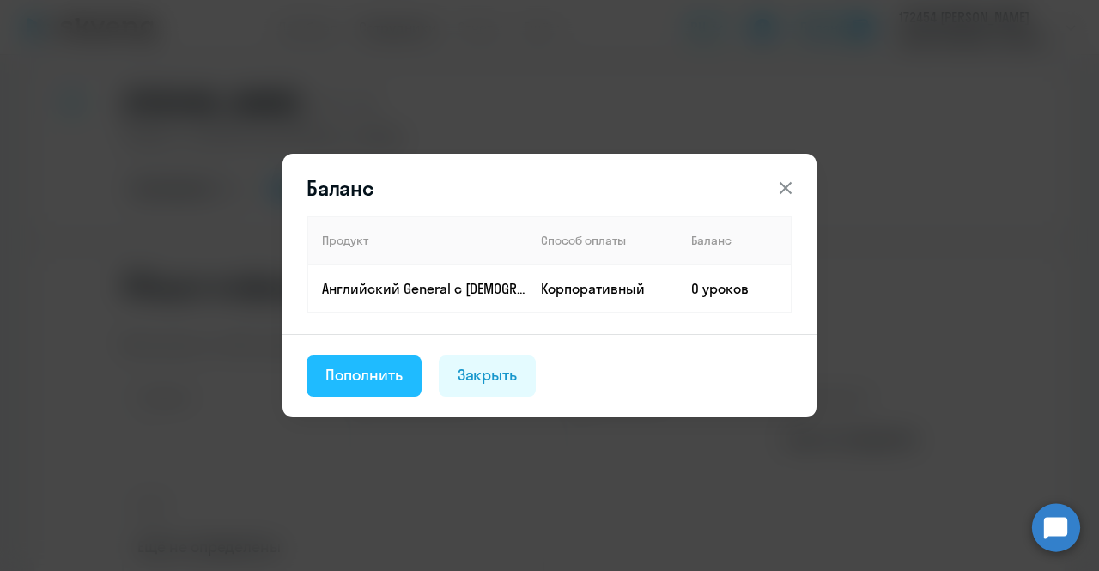
click at [375, 364] on div "Пополнить" at bounding box center [363, 375] width 77 height 22
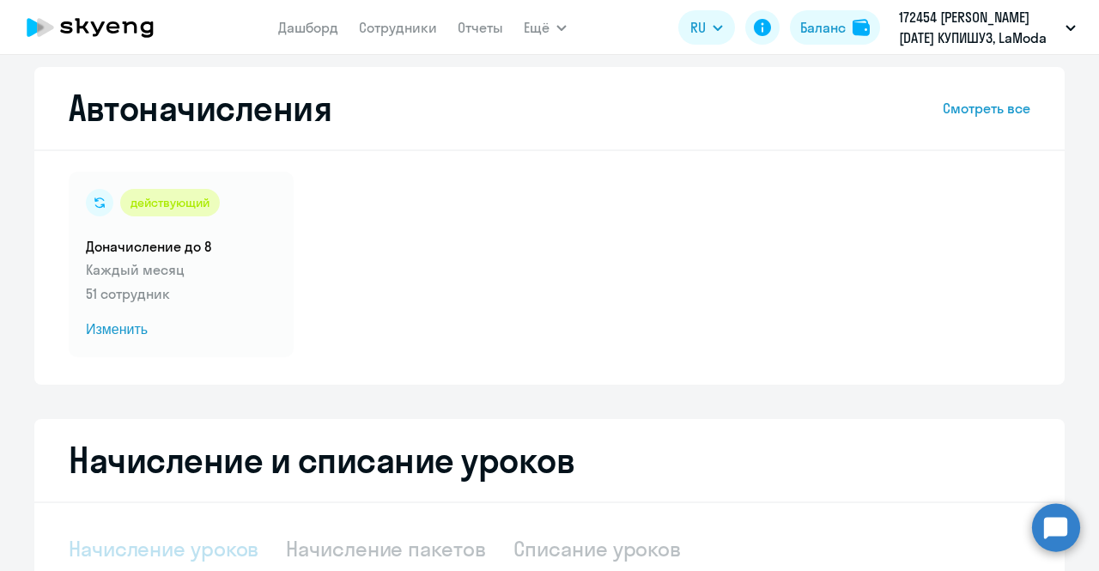
select select "10"
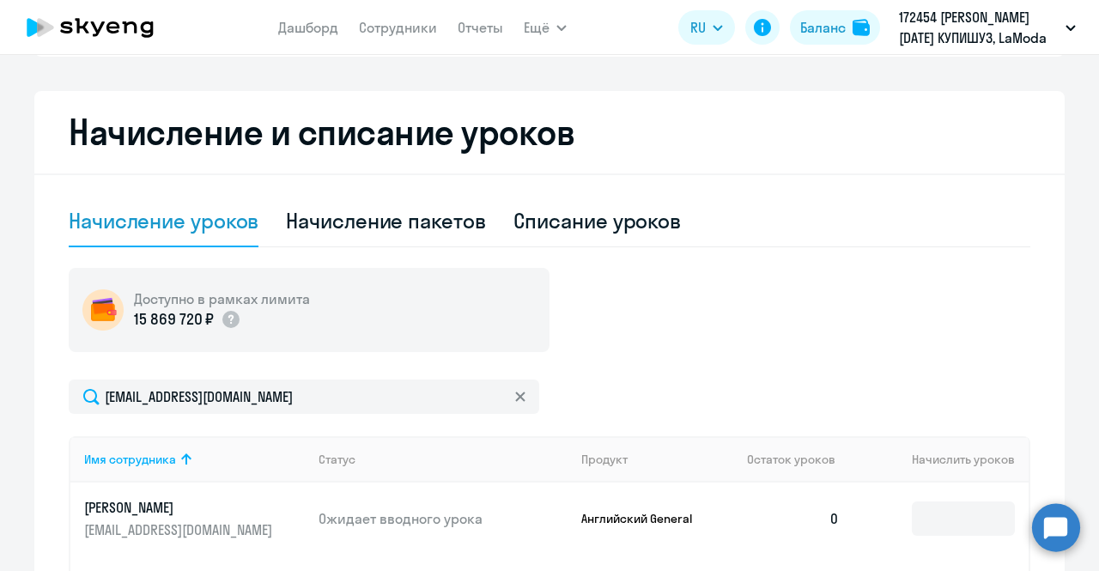
scroll to position [457, 0]
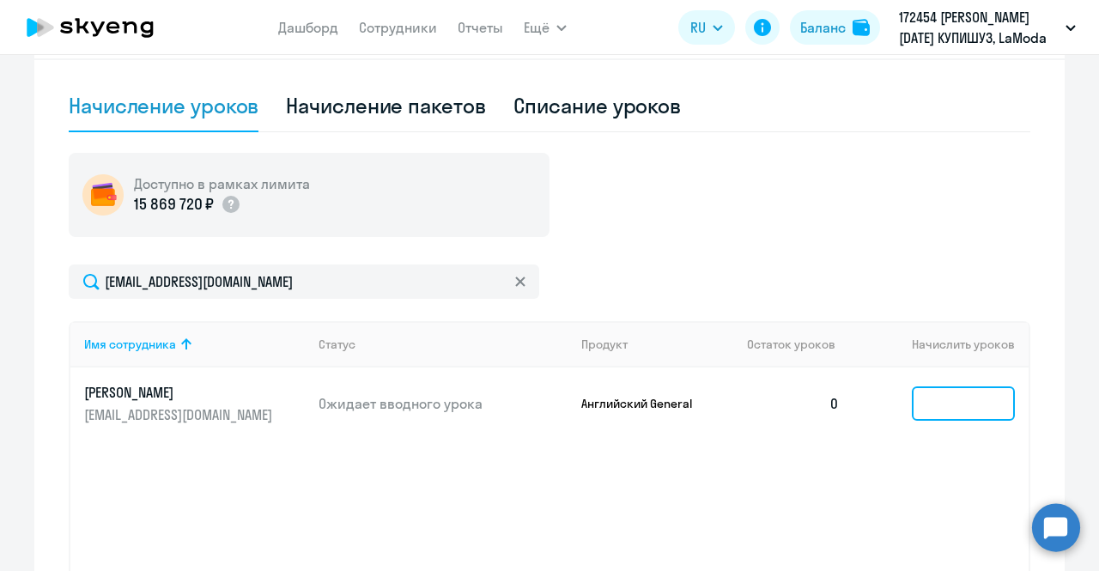
click at [941, 394] on input at bounding box center [963, 403] width 103 height 34
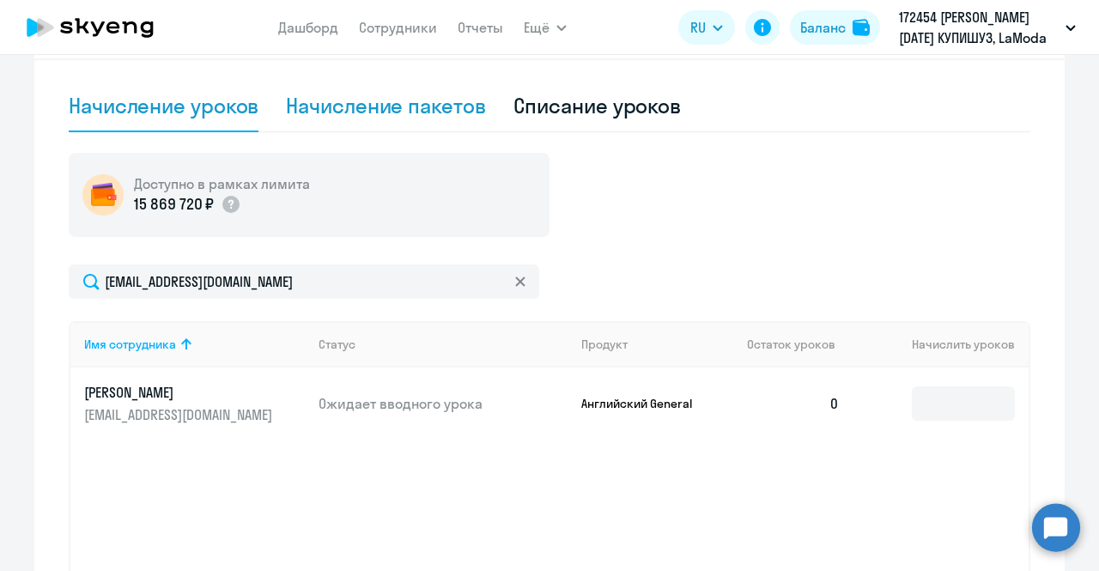
click at [400, 114] on div "Начисление пакетов" at bounding box center [385, 105] width 199 height 27
select select "10"
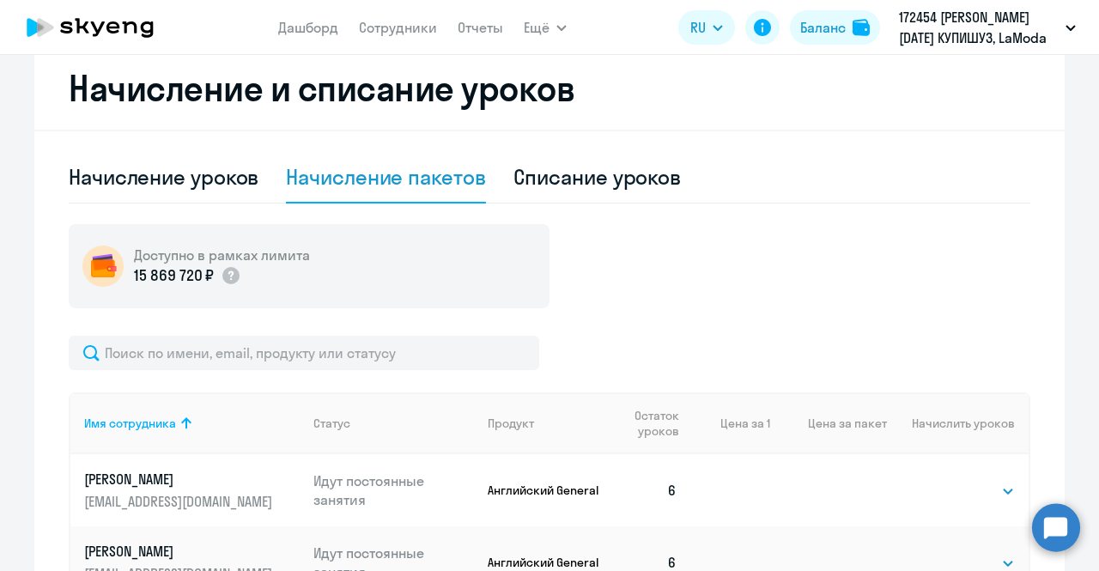
scroll to position [384, 0]
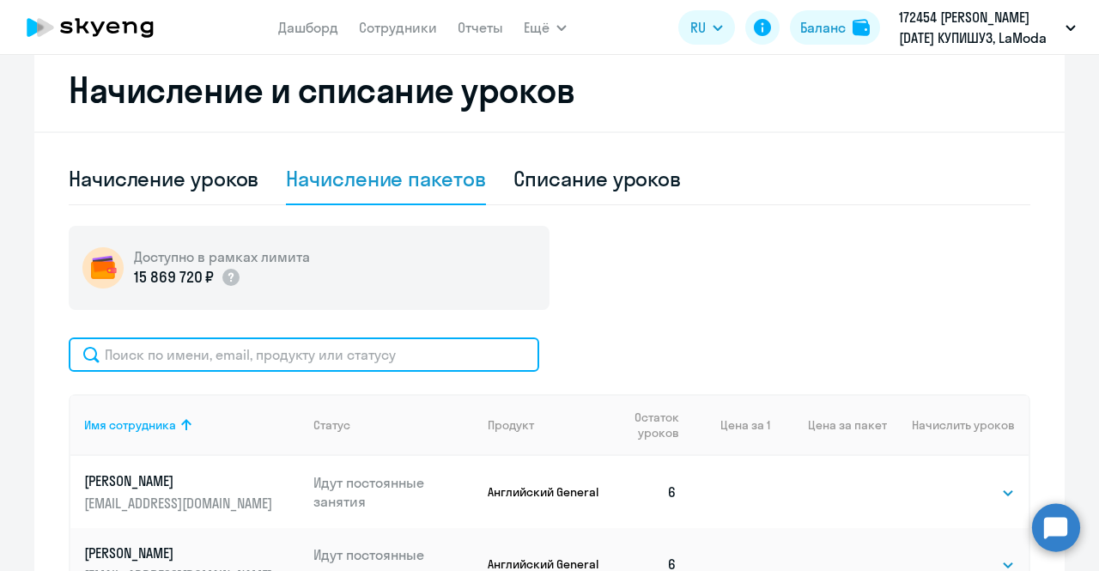
click at [357, 341] on input "text" at bounding box center [304, 354] width 471 height 34
click at [352, 359] on input "text" at bounding box center [304, 354] width 471 height 34
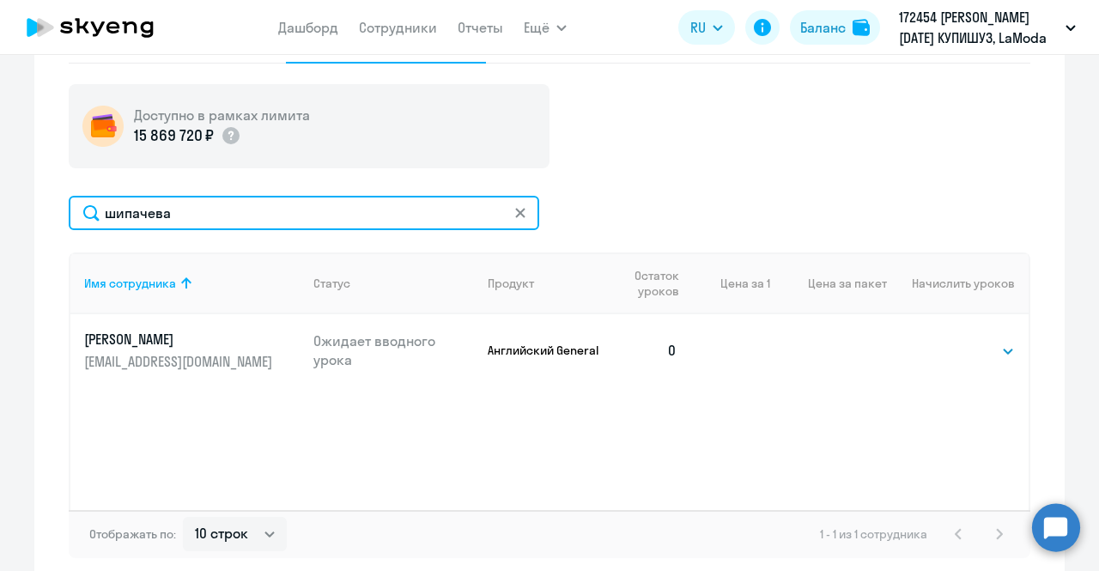
scroll to position [525, 0]
type input "шипачева"
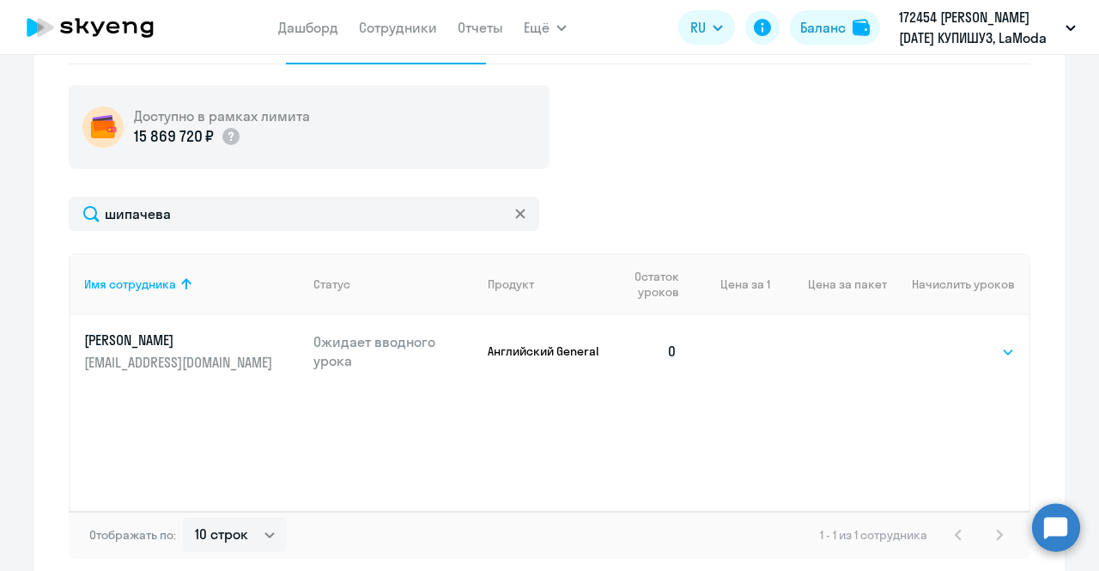
click at [957, 354] on select "Выбрать 4 8 16 32 64" at bounding box center [980, 352] width 70 height 21
select select "8"
click at [945, 342] on select "Выбрать 4 8 16 32 64" at bounding box center [980, 352] width 70 height 21
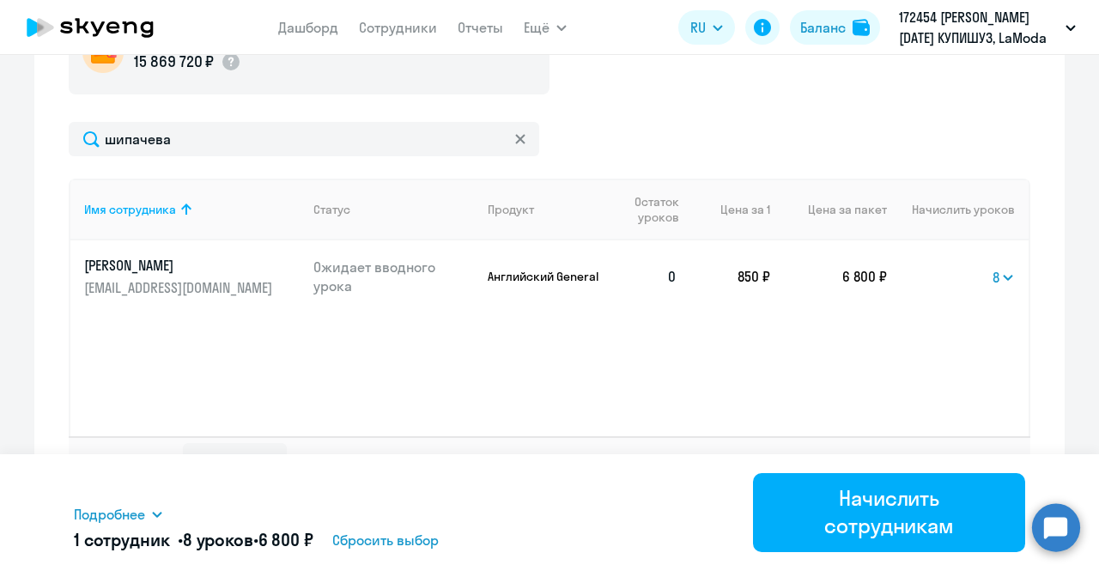
scroll to position [608, 0]
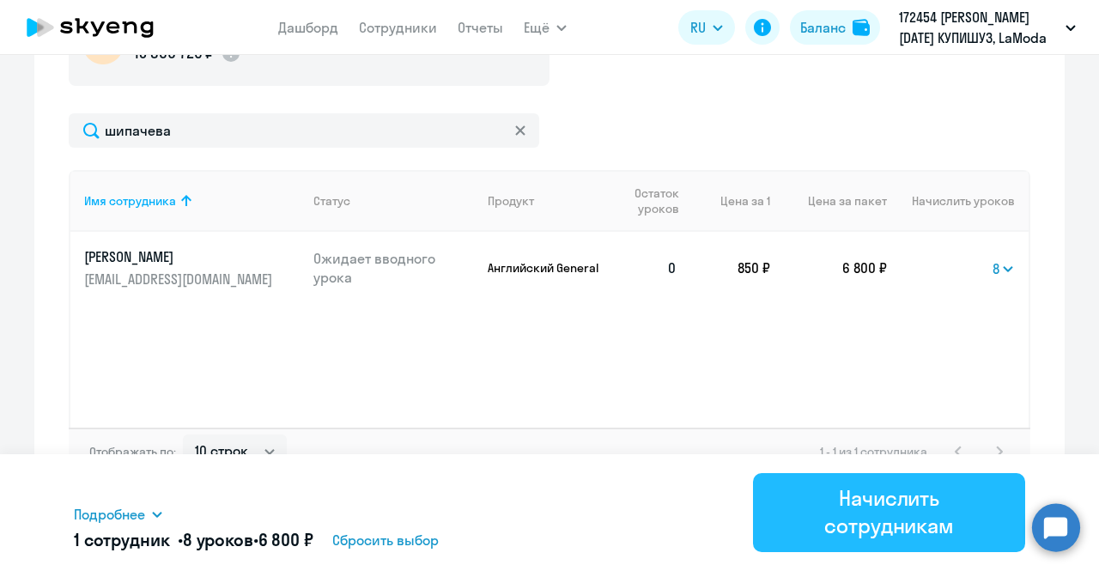
click at [922, 497] on div "Начислить сотрудникам" at bounding box center [889, 511] width 224 height 55
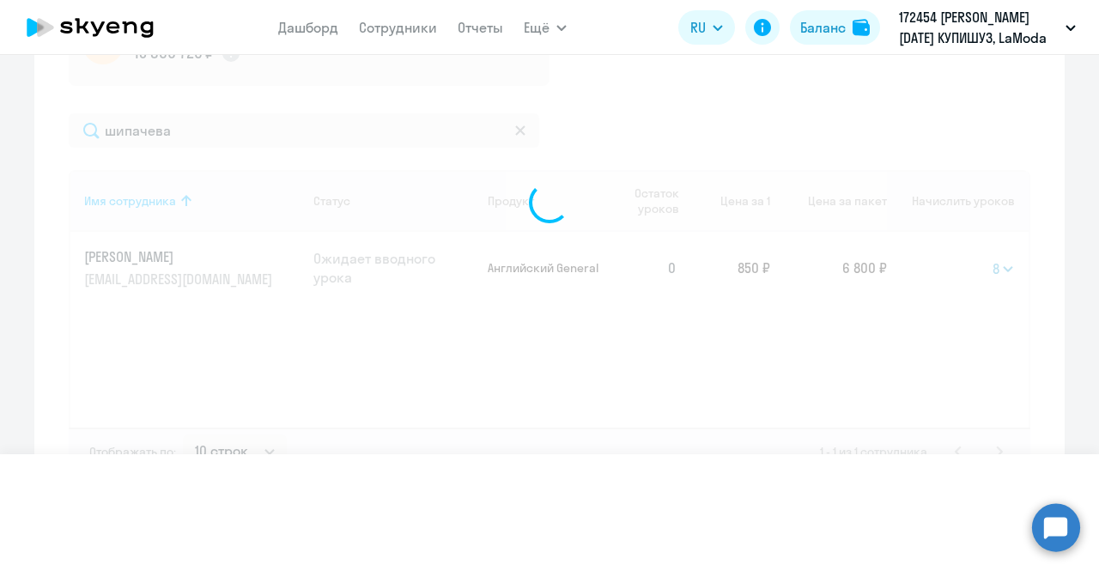
select select
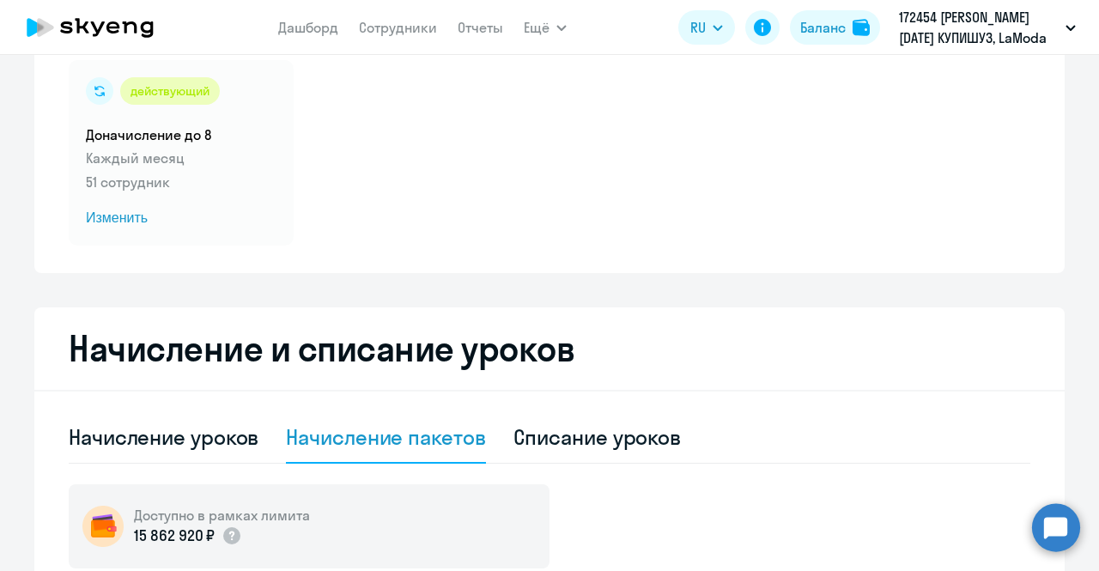
scroll to position [0, 0]
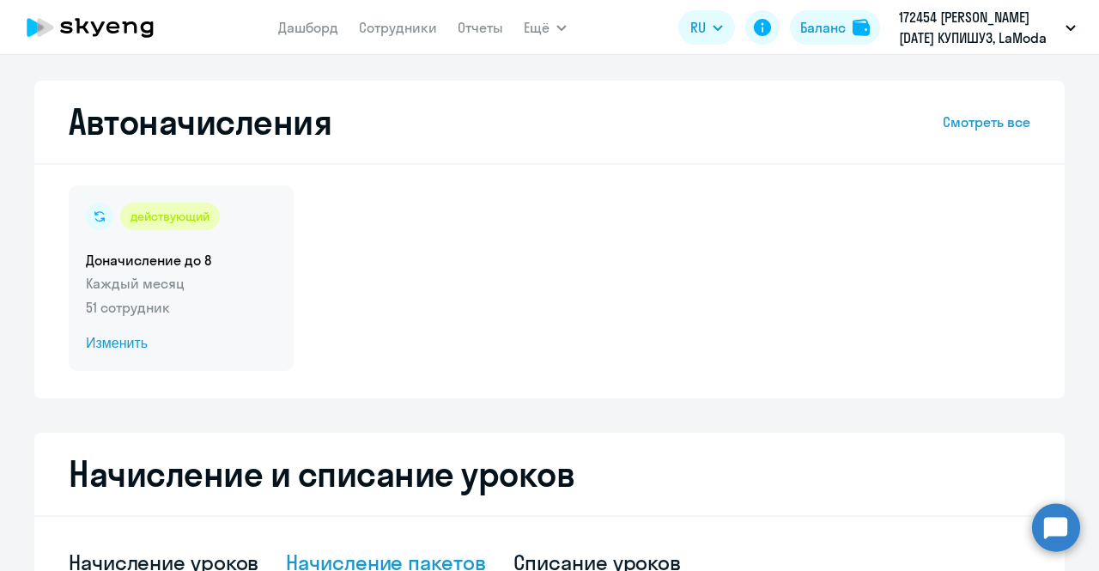
click at [117, 341] on span "Изменить" at bounding box center [181, 343] width 191 height 21
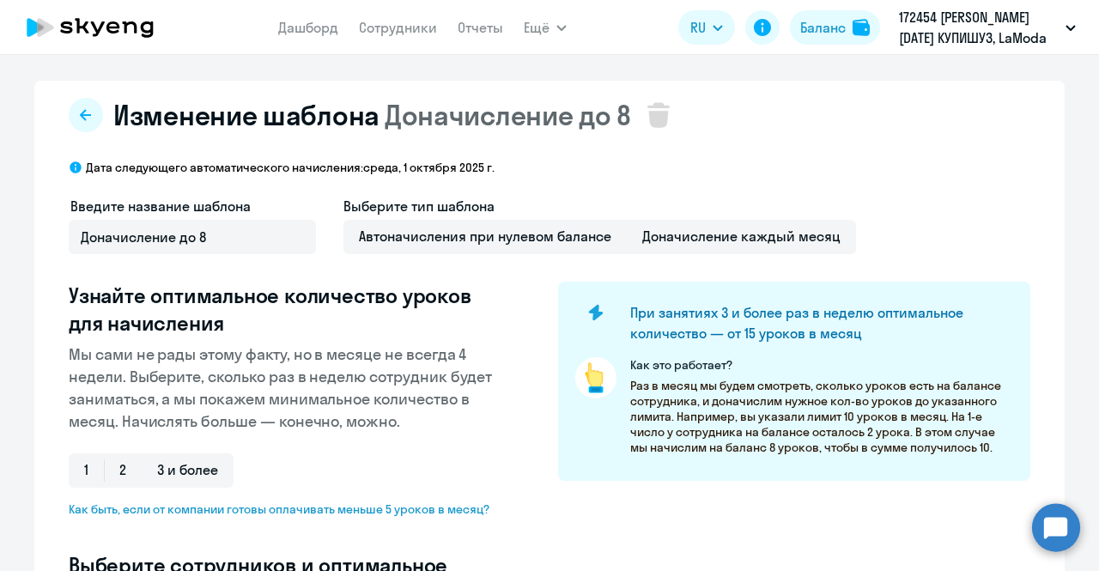
select select "10"
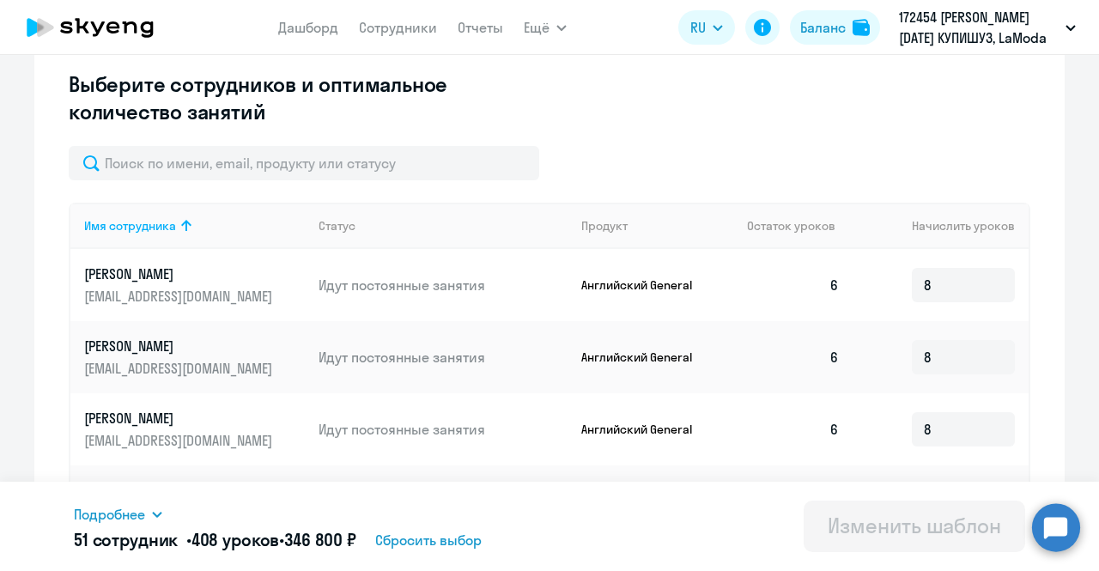
scroll to position [479, 0]
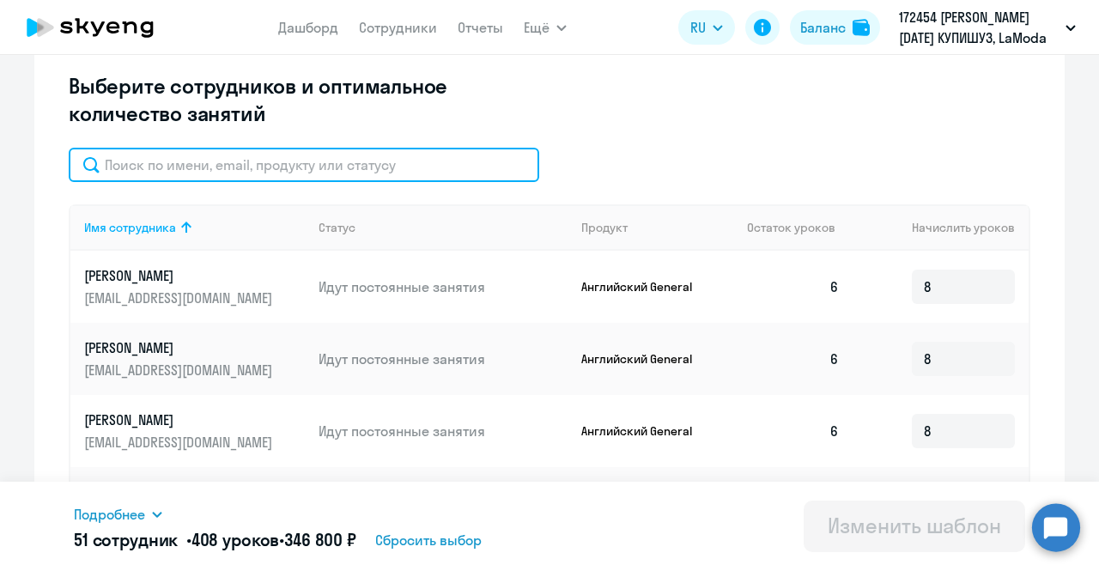
click at [431, 176] on input "text" at bounding box center [304, 165] width 471 height 34
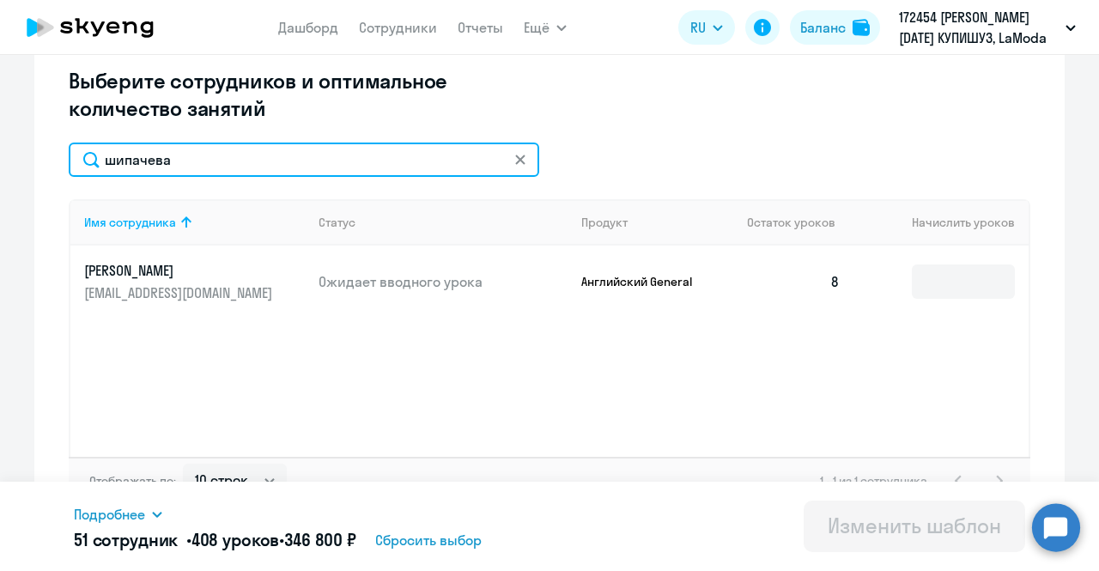
scroll to position [483, 0]
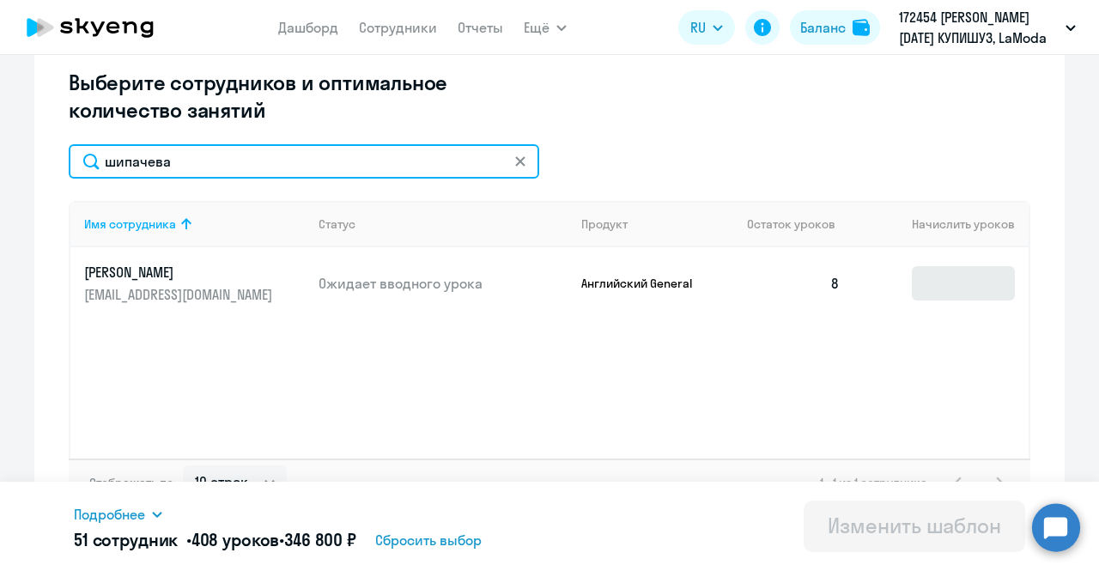
type input "шипачева"
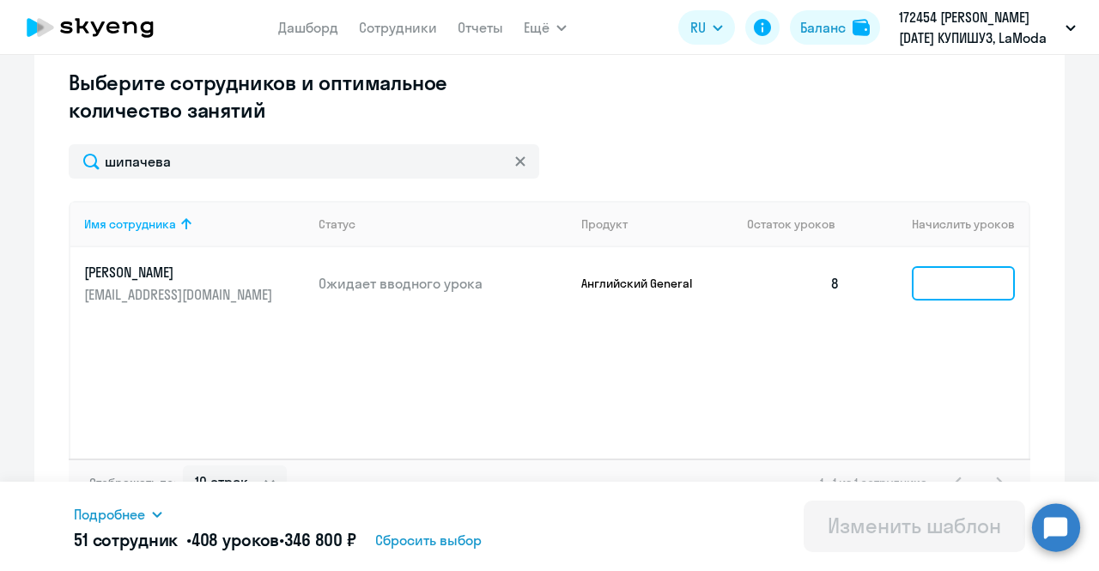
click at [951, 288] on input at bounding box center [963, 283] width 103 height 34
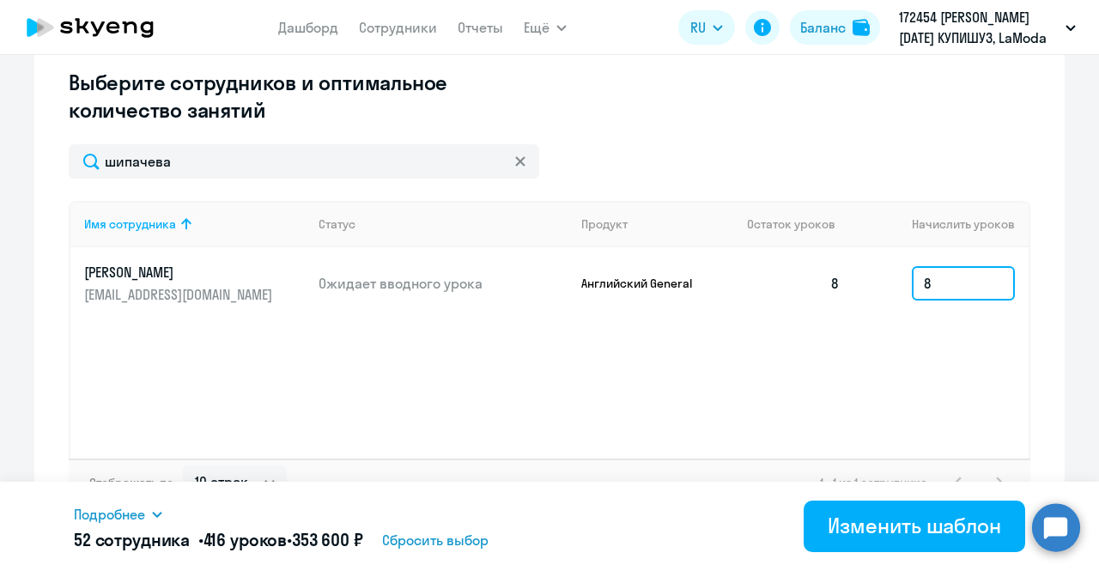
scroll to position [513, 0]
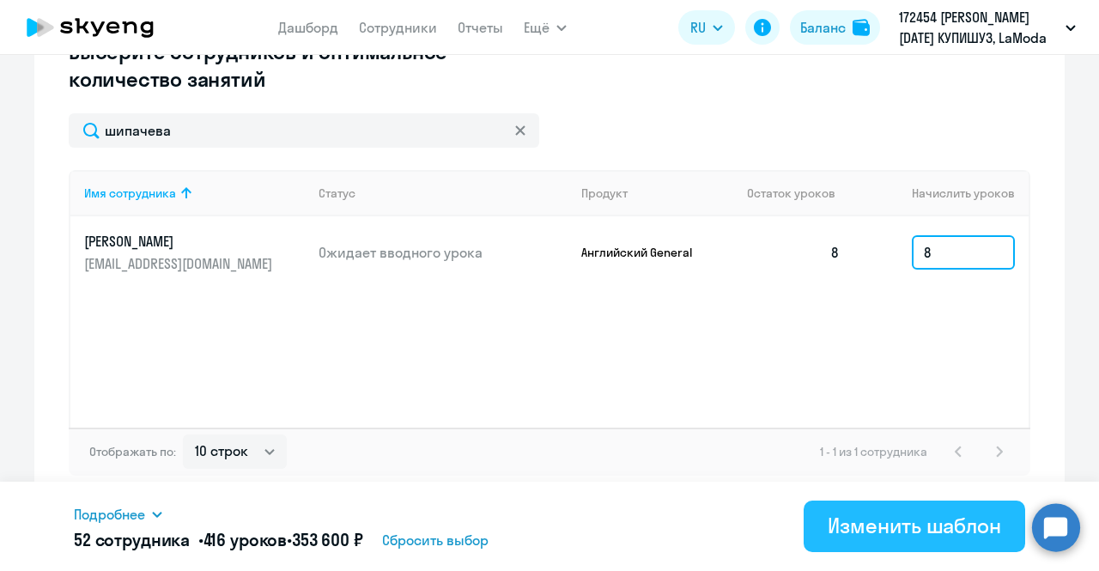
type input "8"
click at [898, 523] on div "Изменить шаблон" at bounding box center [914, 525] width 173 height 27
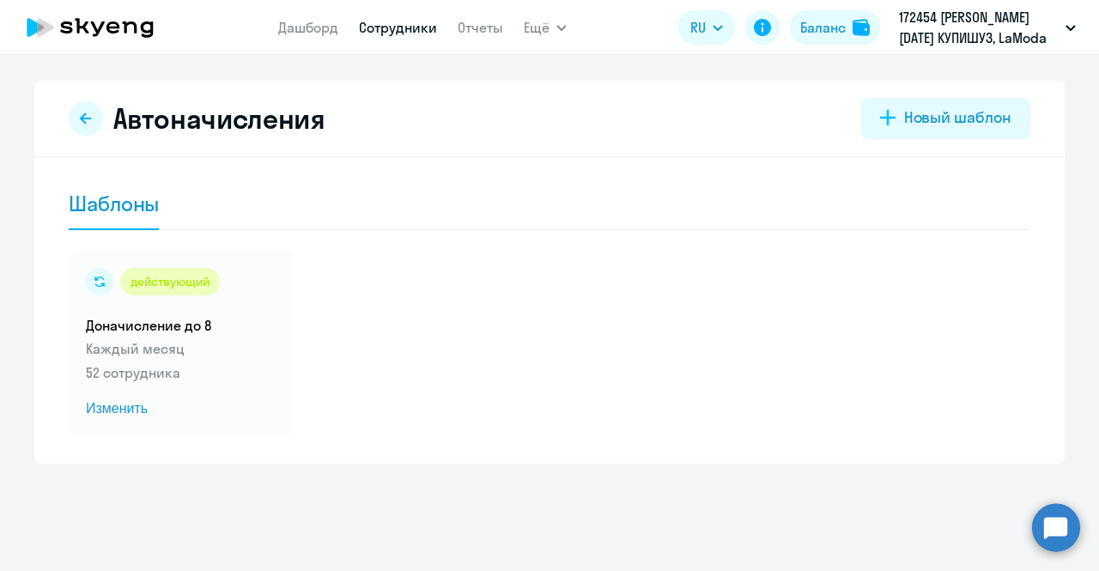
click at [376, 35] on link "Сотрудники" at bounding box center [398, 27] width 78 height 17
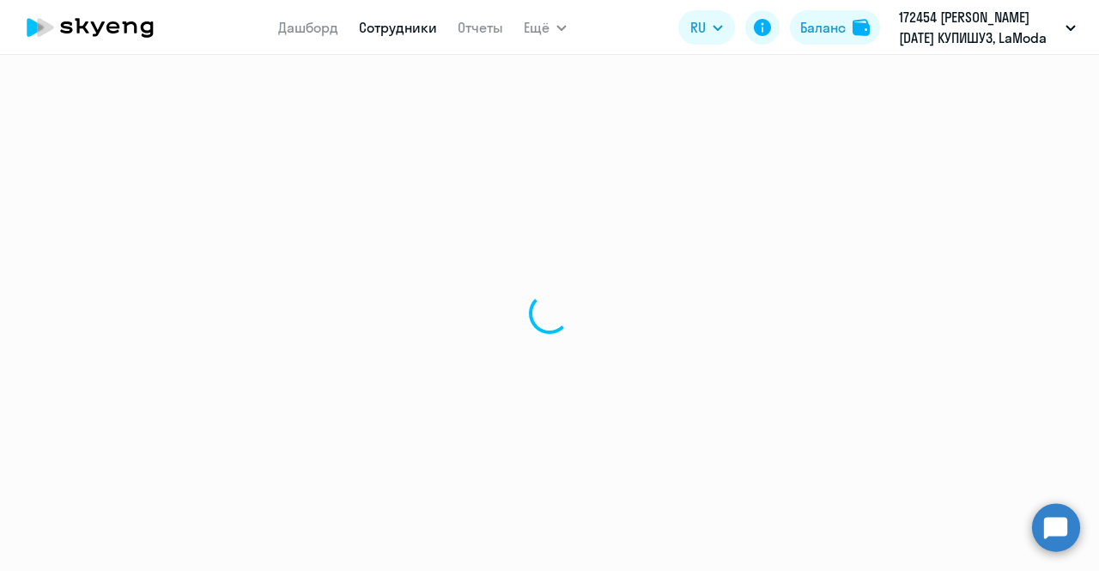
select select "30"
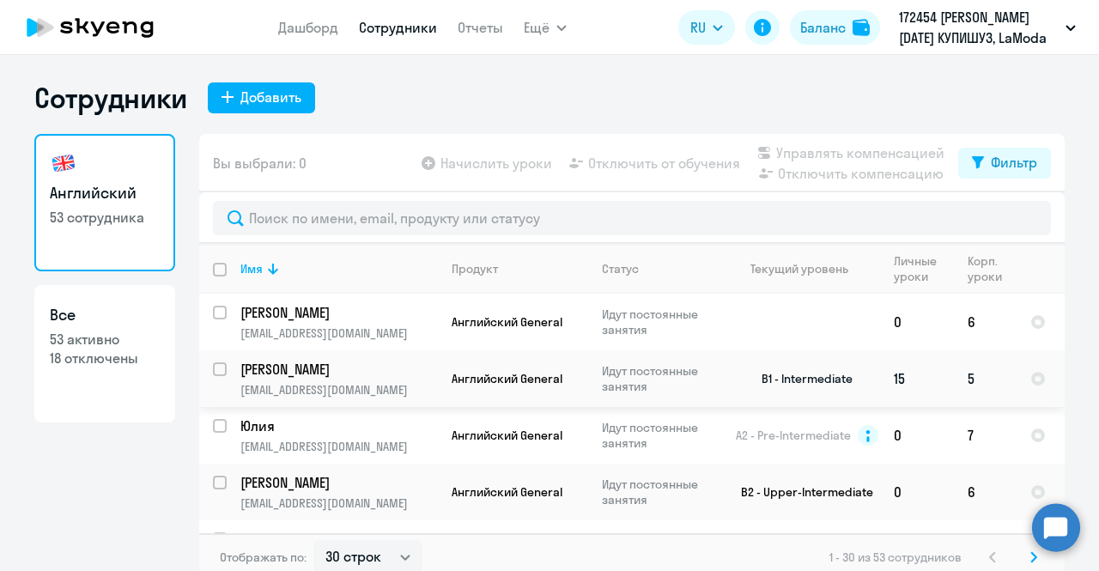
click at [213, 368] on input "select row 20393346" at bounding box center [230, 379] width 34 height 34
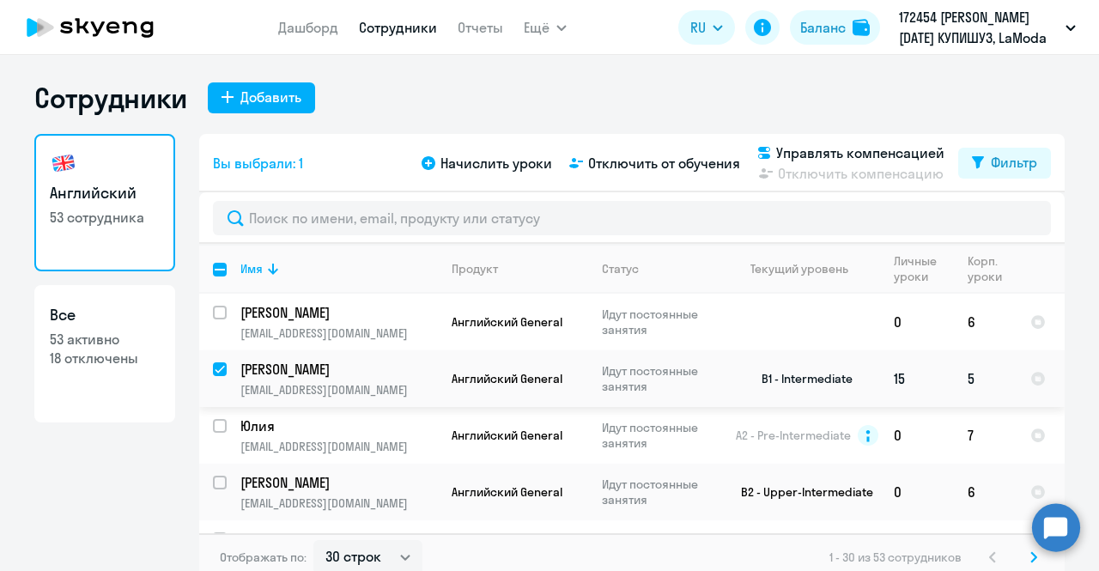
click at [213, 375] on input "deselect row 20393346" at bounding box center [230, 379] width 34 height 34
checkbox input "false"
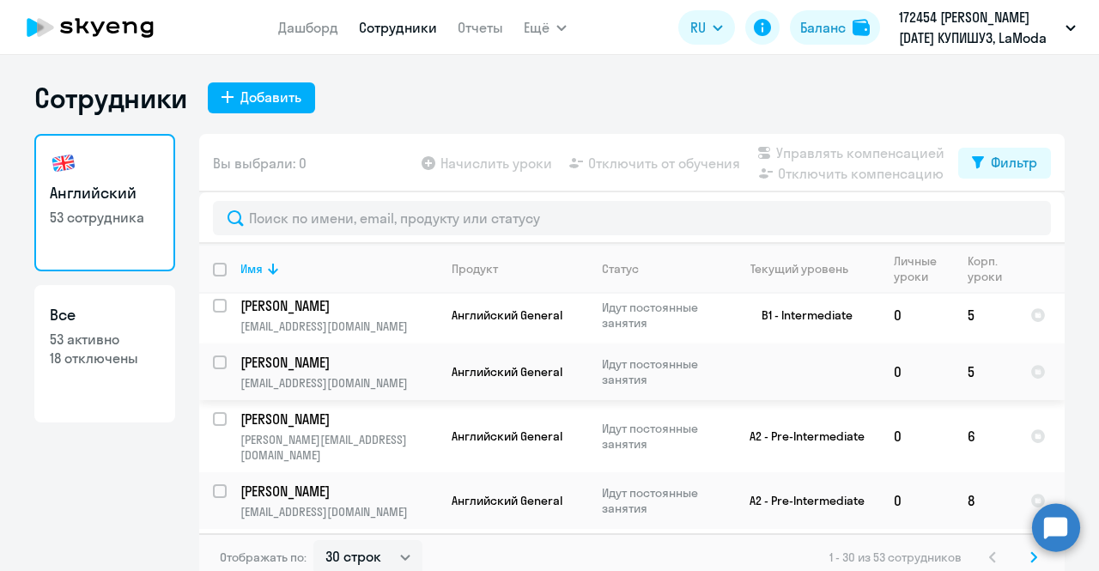
scroll to position [1265, 0]
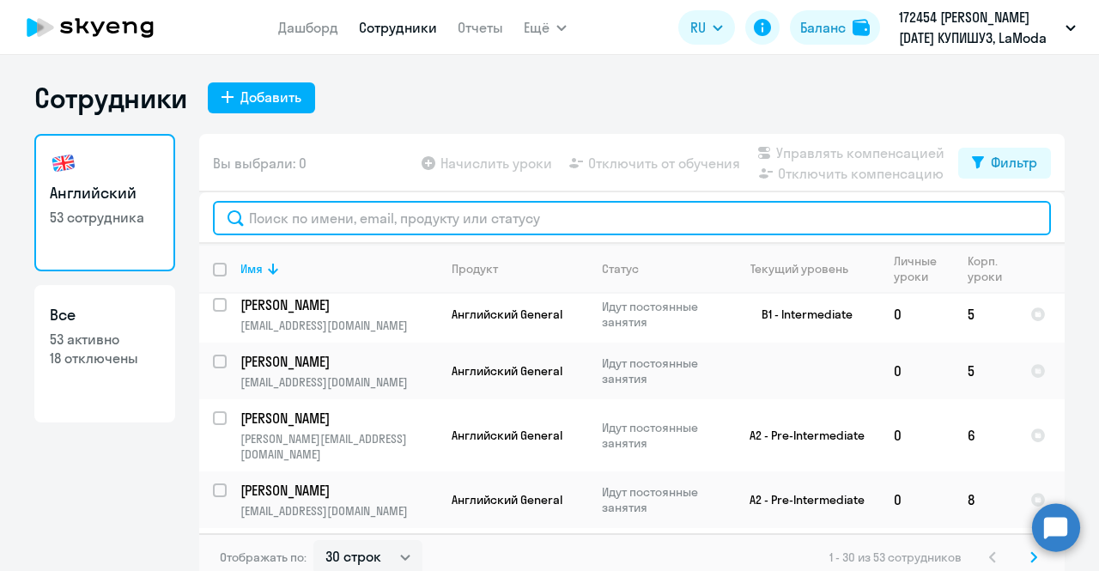
click at [346, 217] on input "text" at bounding box center [632, 218] width 838 height 34
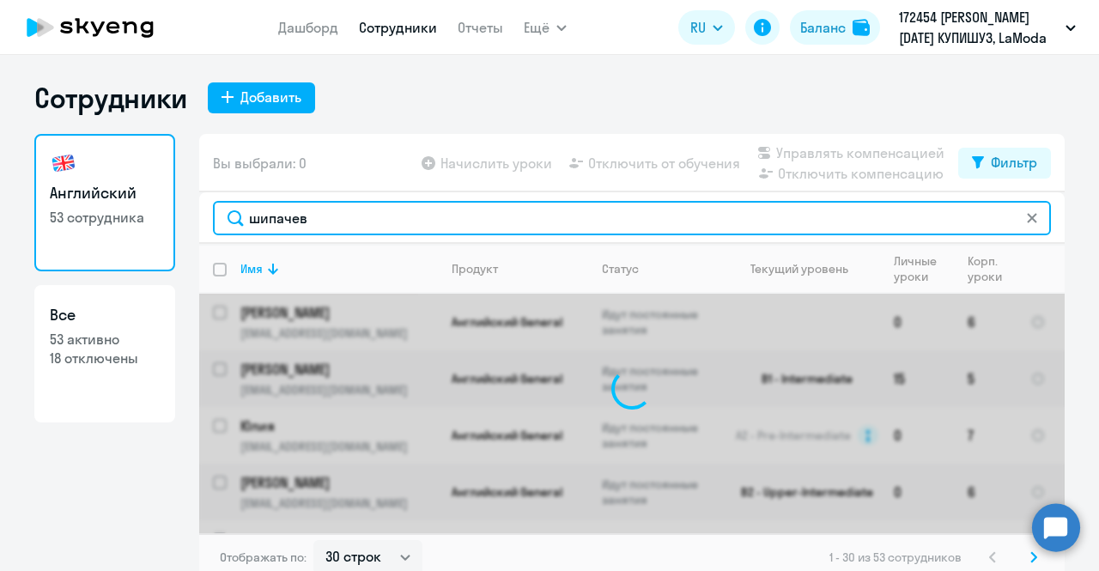
type input "шипачева"
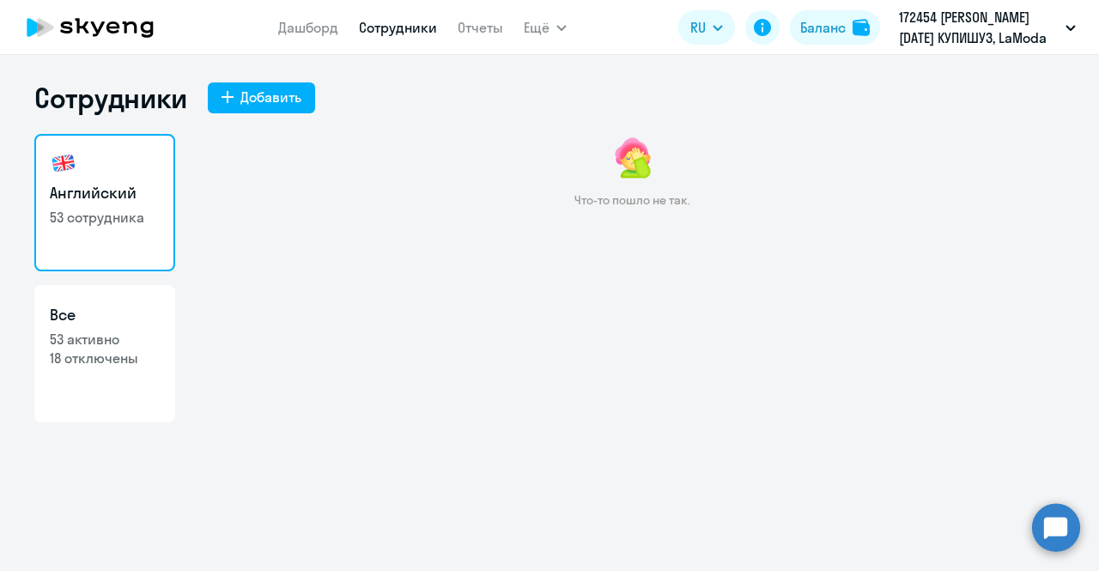
click at [106, 214] on p "53 сотрудника" at bounding box center [105, 217] width 110 height 19
click at [116, 330] on p "53 активно" at bounding box center [105, 339] width 110 height 19
select select "30"
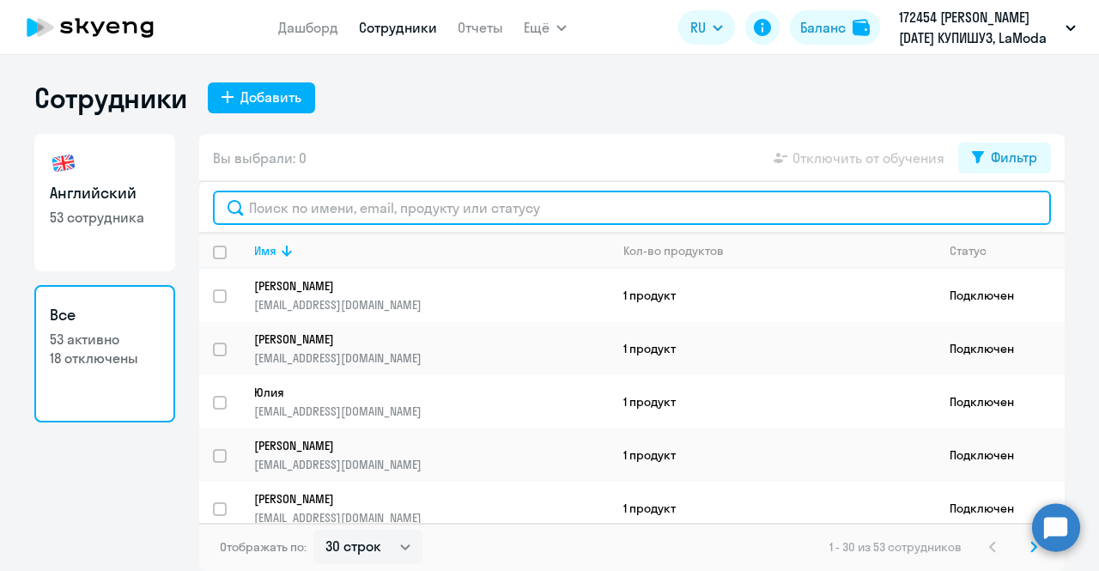
click at [337, 217] on input "text" at bounding box center [632, 208] width 838 height 34
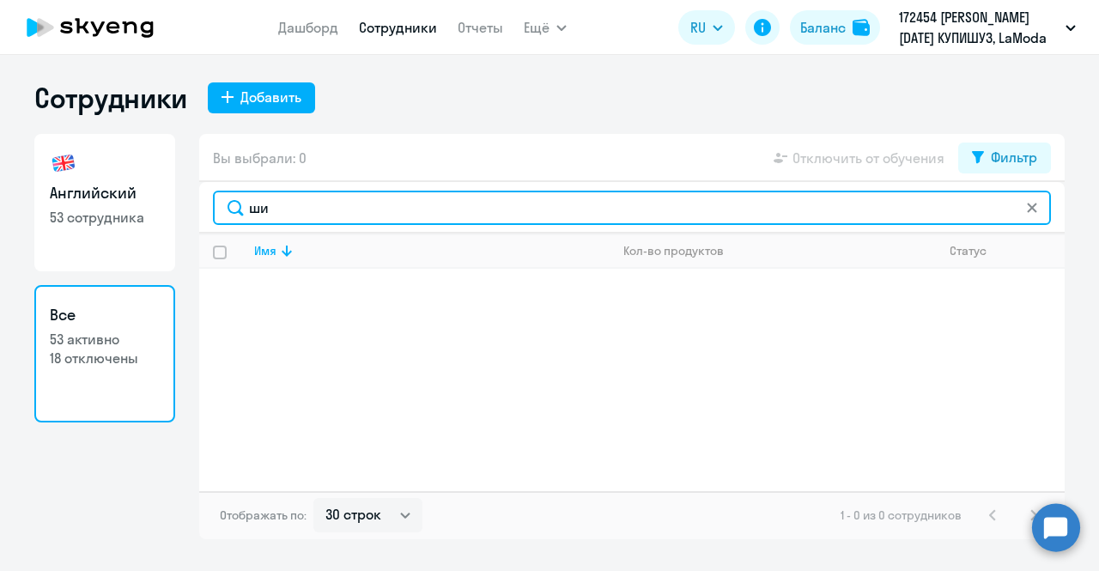
type input "ш"
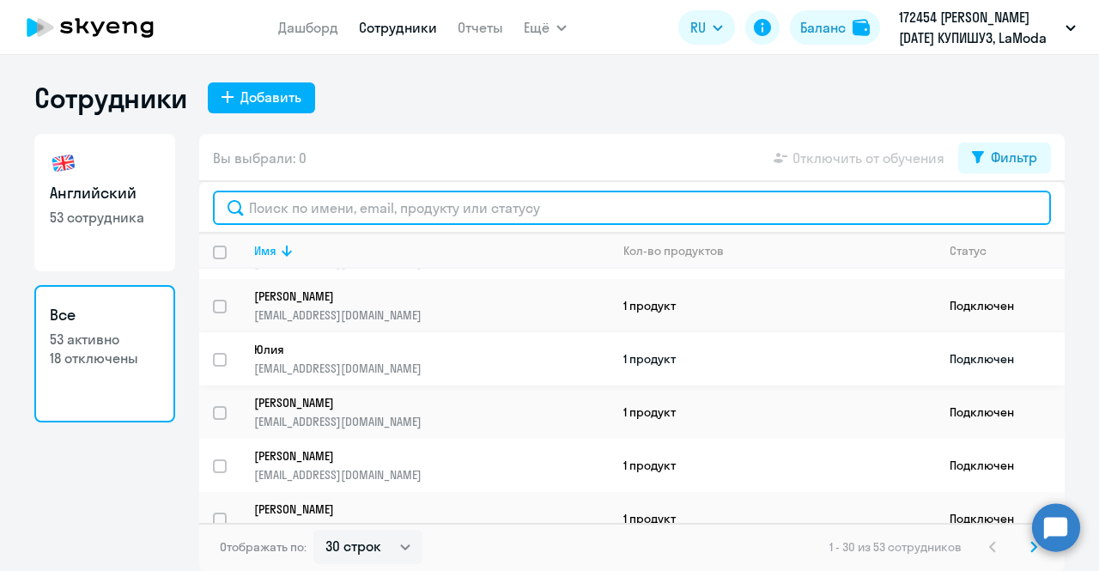
scroll to position [45, 0]
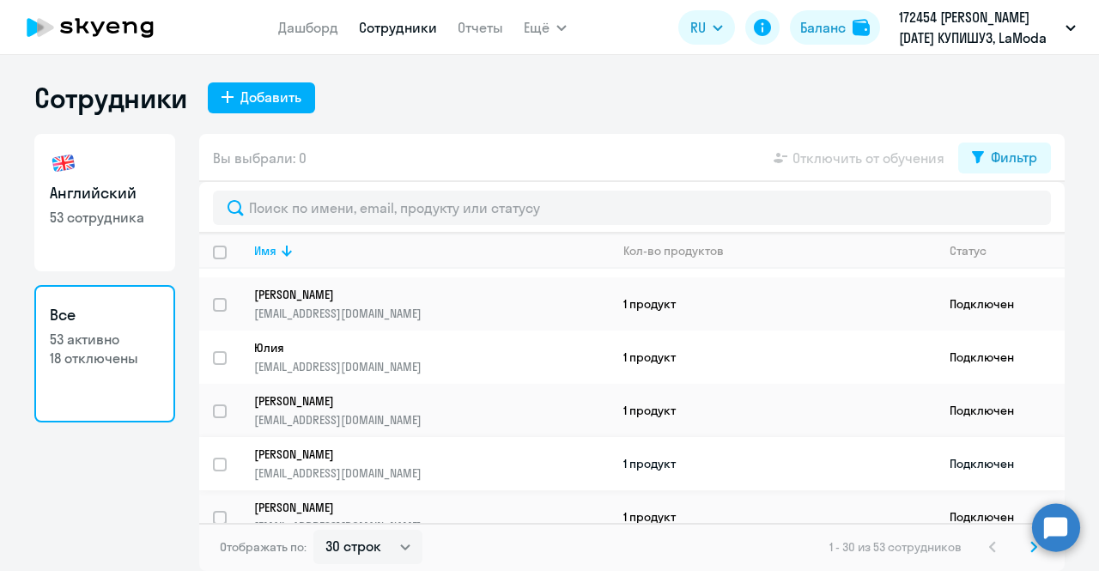
click at [220, 459] on input "select row 42367461" at bounding box center [230, 475] width 34 height 34
checkbox input "true"
click at [891, 158] on span "Отключить от обучения" at bounding box center [869, 158] width 152 height 21
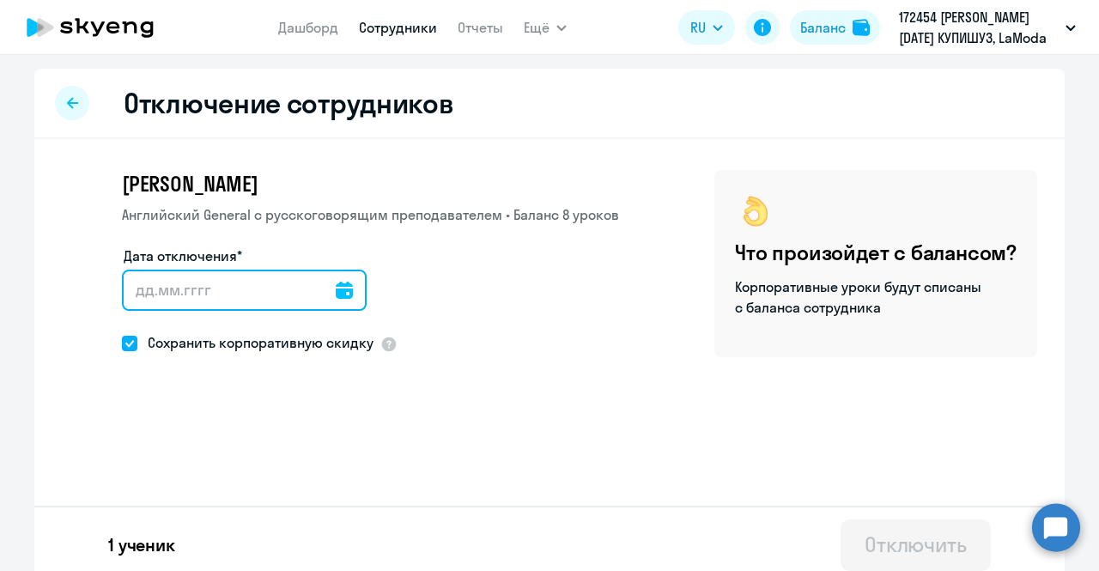
click at [191, 286] on input "Дата отключения*" at bounding box center [244, 290] width 245 height 41
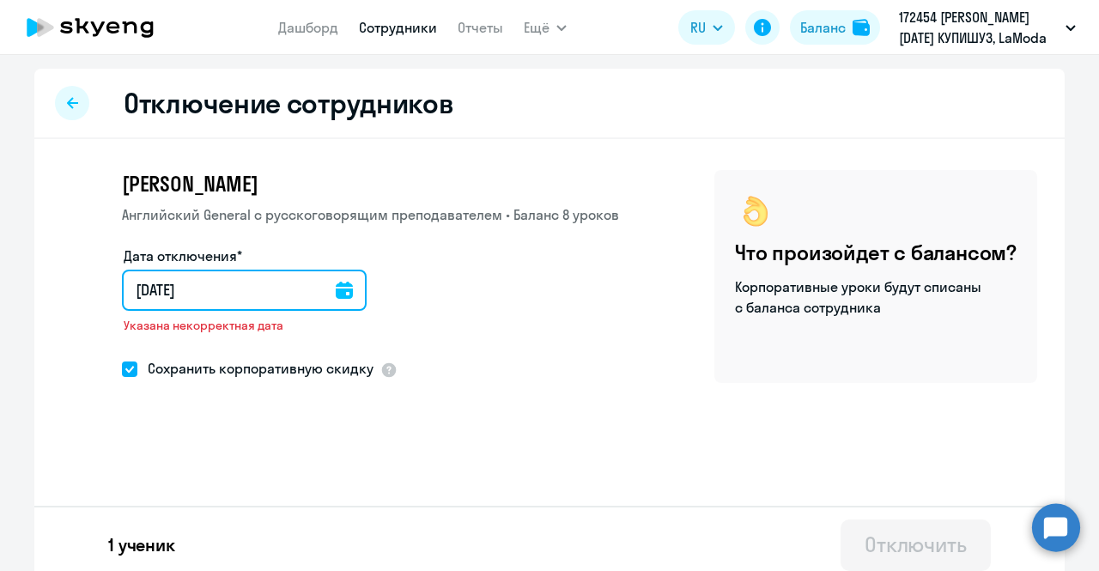
type input "[DATE]"
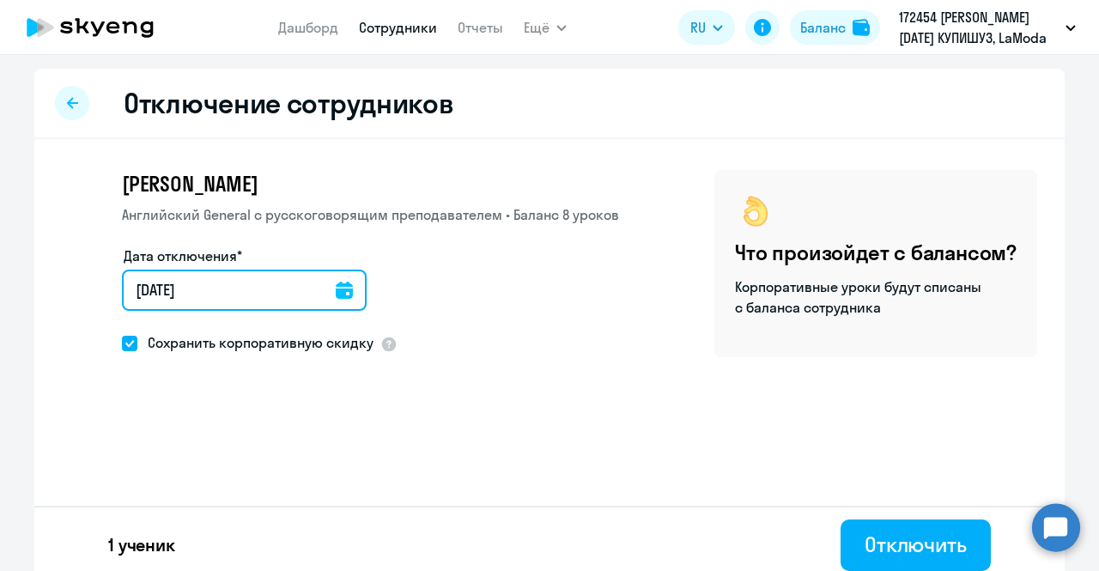
type input "[DATE]"
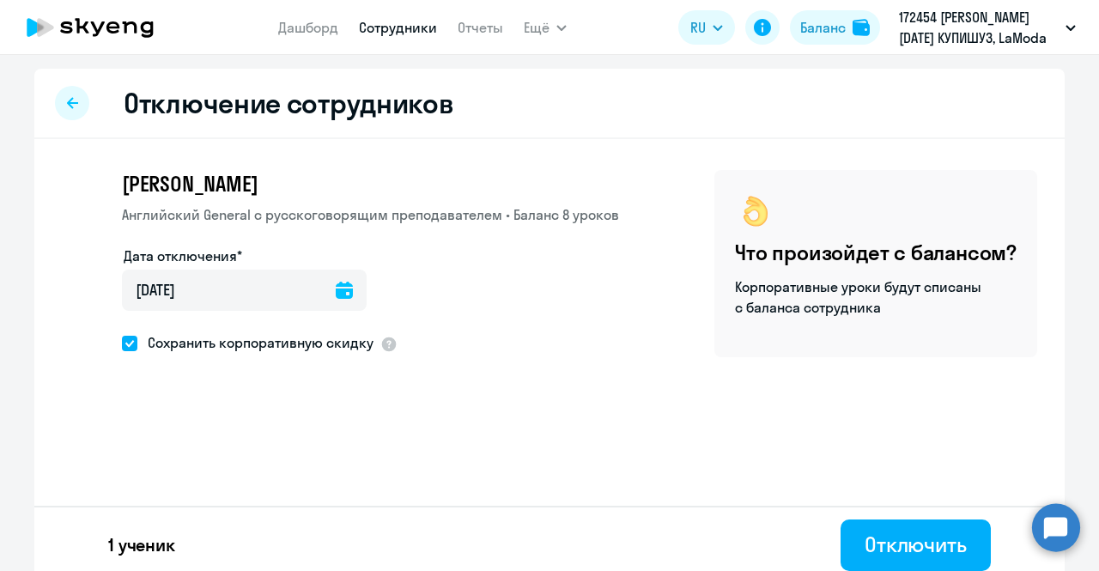
click at [126, 341] on span at bounding box center [129, 343] width 15 height 15
click at [122, 343] on input "Сохранить корпоративную скидку" at bounding box center [121, 343] width 1 height 1
checkbox input "false"
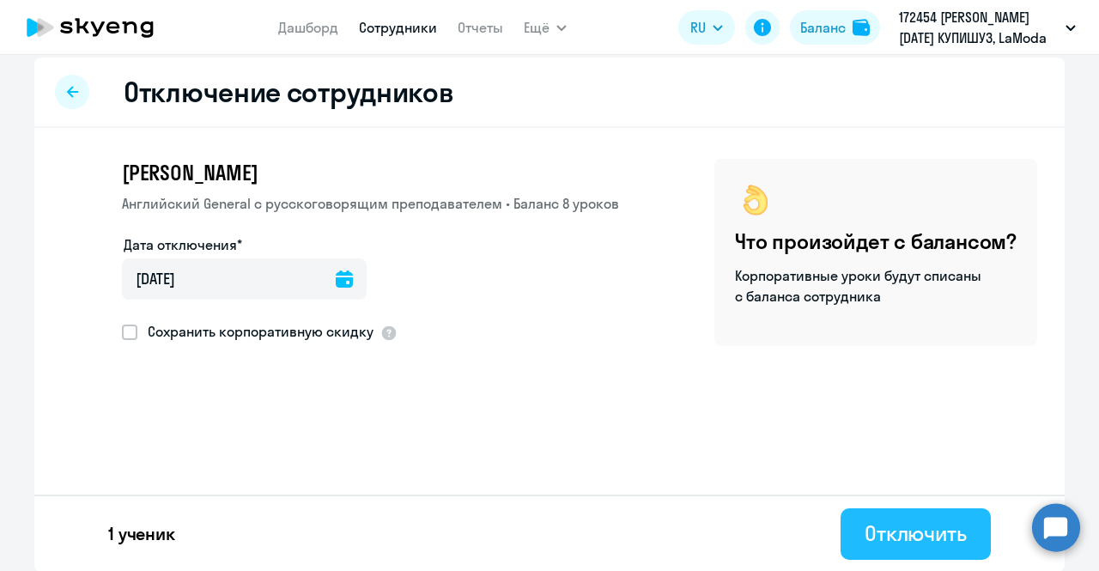
click at [865, 527] on div "Отключить" at bounding box center [916, 532] width 102 height 27
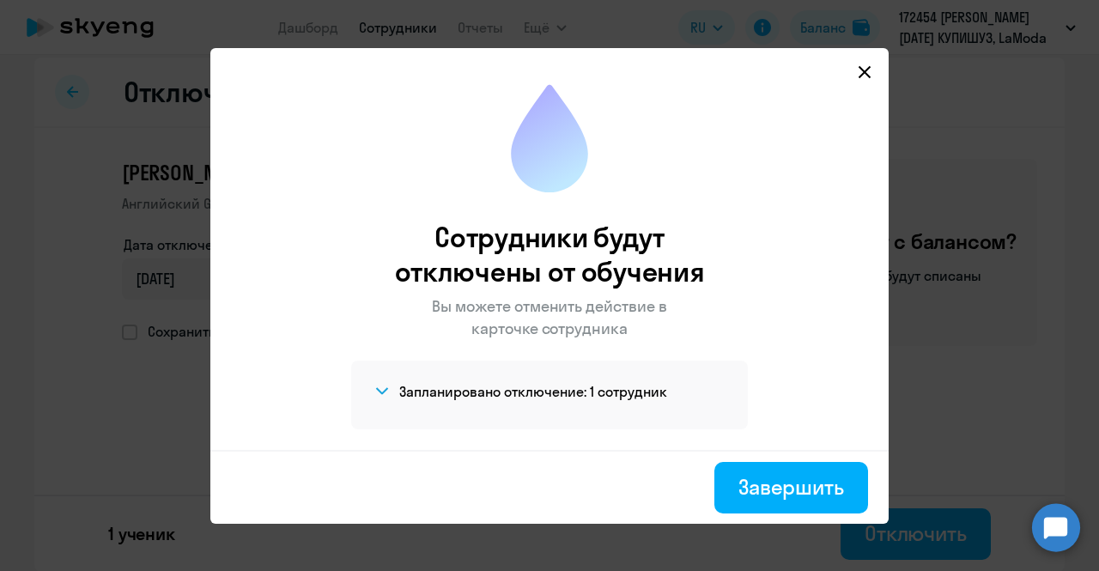
click at [617, 395] on h4 "Запланировано отключение: 1 сотрудник" at bounding box center [533, 391] width 268 height 19
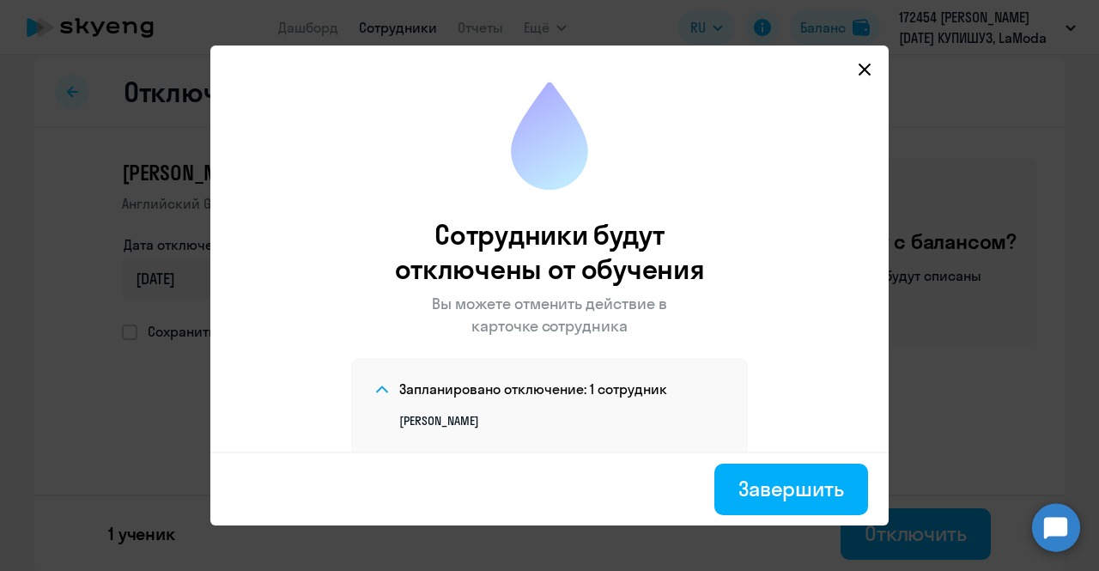
click at [617, 395] on h4 "Запланировано отключение: 1 сотрудник" at bounding box center [533, 389] width 268 height 19
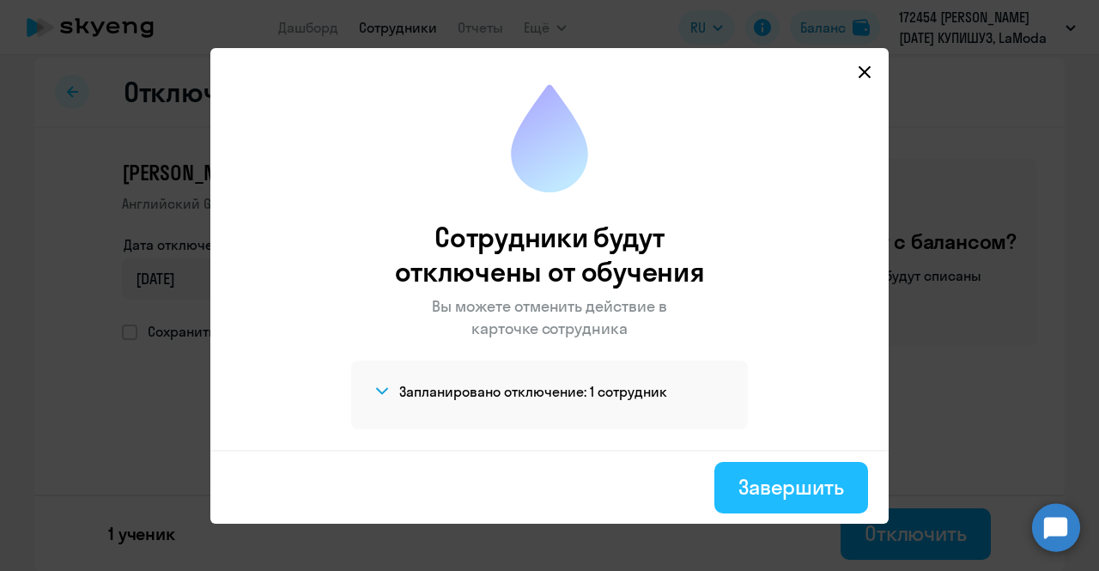
click at [780, 485] on div "Завершить" at bounding box center [791, 486] width 106 height 27
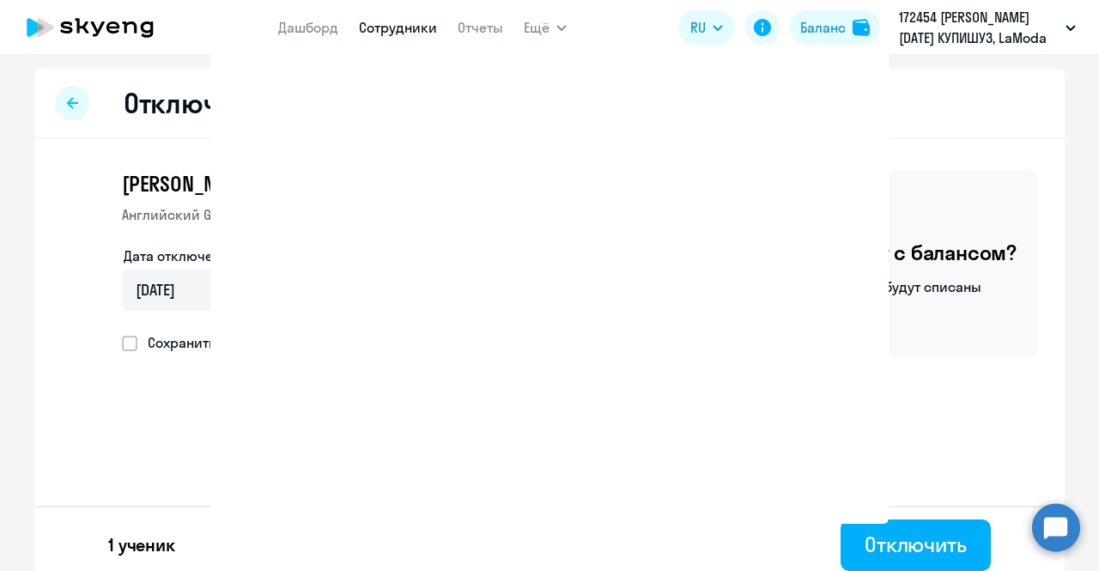
select select "30"
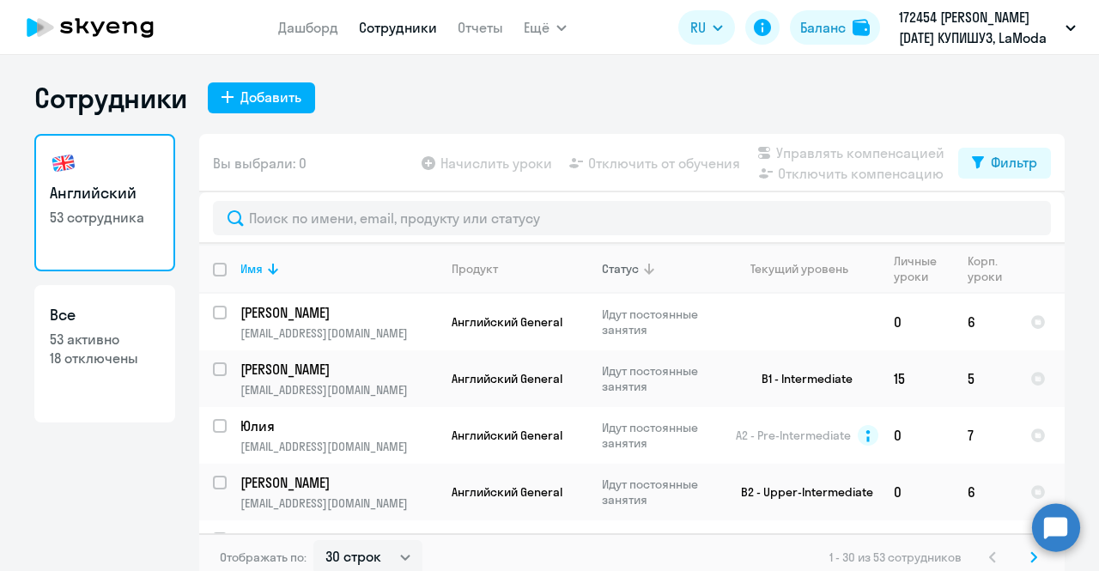
click at [630, 266] on div "Статус" at bounding box center [620, 268] width 37 height 15
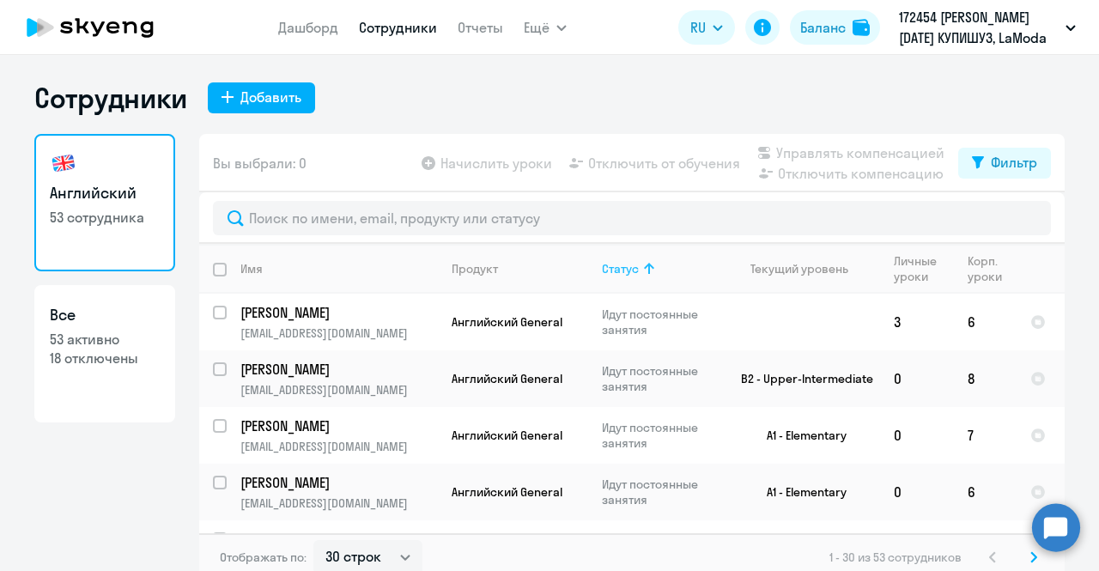
click at [646, 267] on icon at bounding box center [649, 268] width 10 height 11
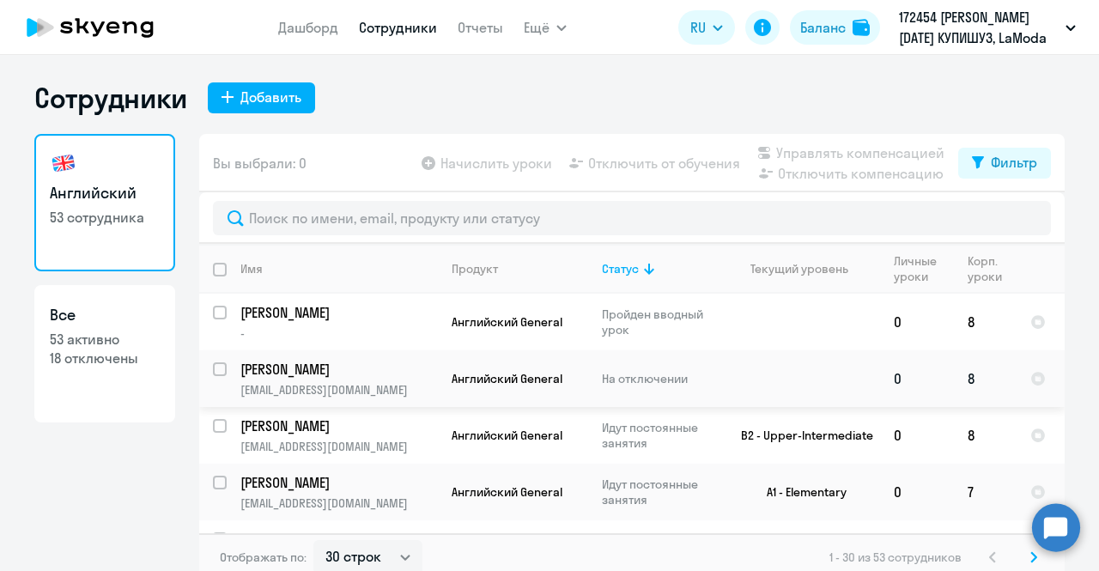
click at [213, 368] on input "select row 42367461" at bounding box center [230, 379] width 34 height 34
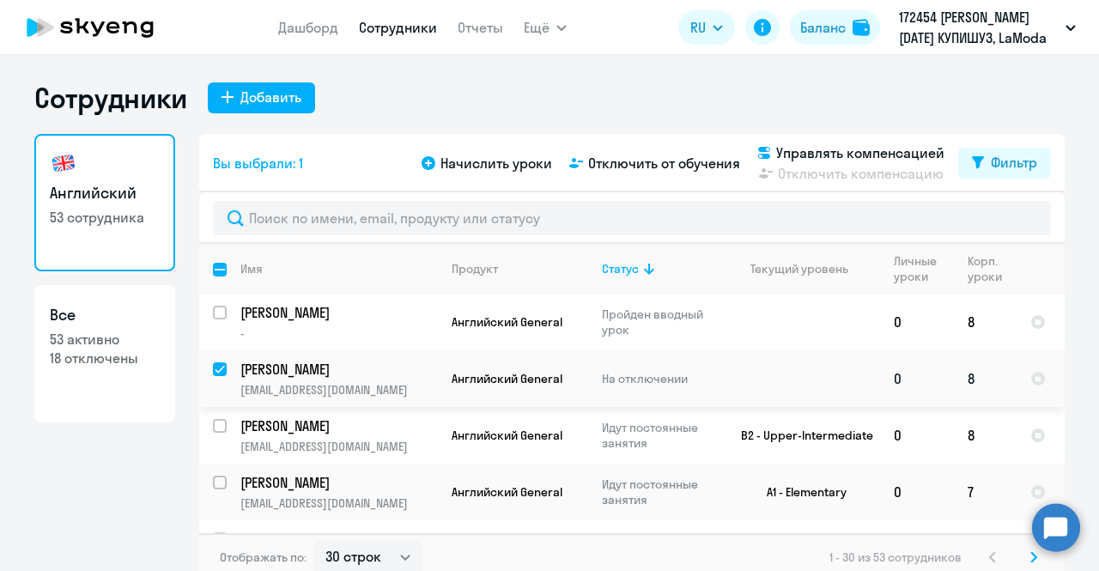
click at [213, 368] on input "deselect row 42367461" at bounding box center [230, 379] width 34 height 34
checkbox input "false"
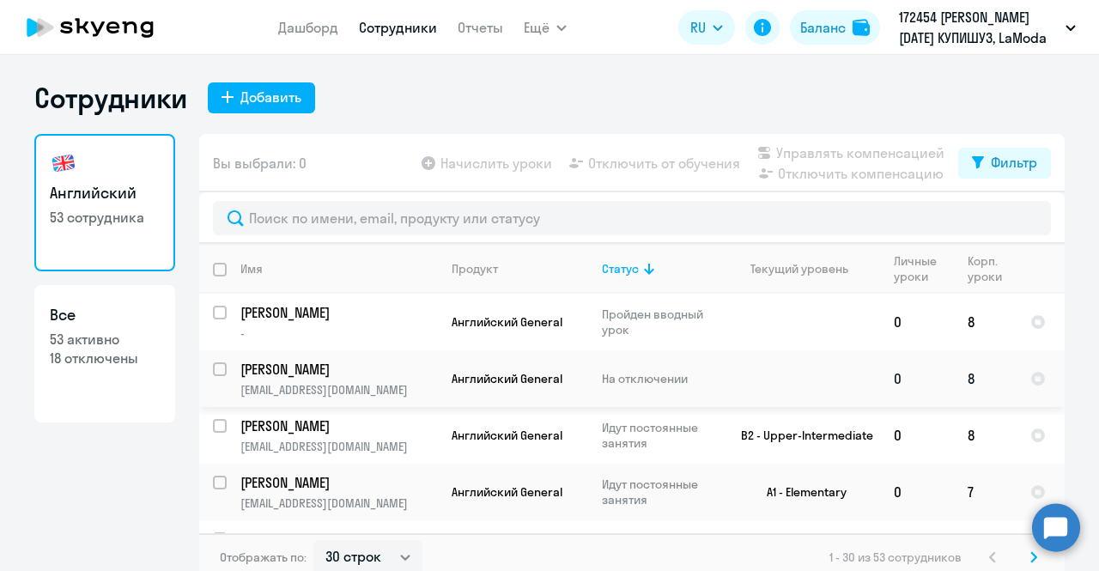
click at [313, 363] on p "[PERSON_NAME]" at bounding box center [337, 369] width 194 height 19
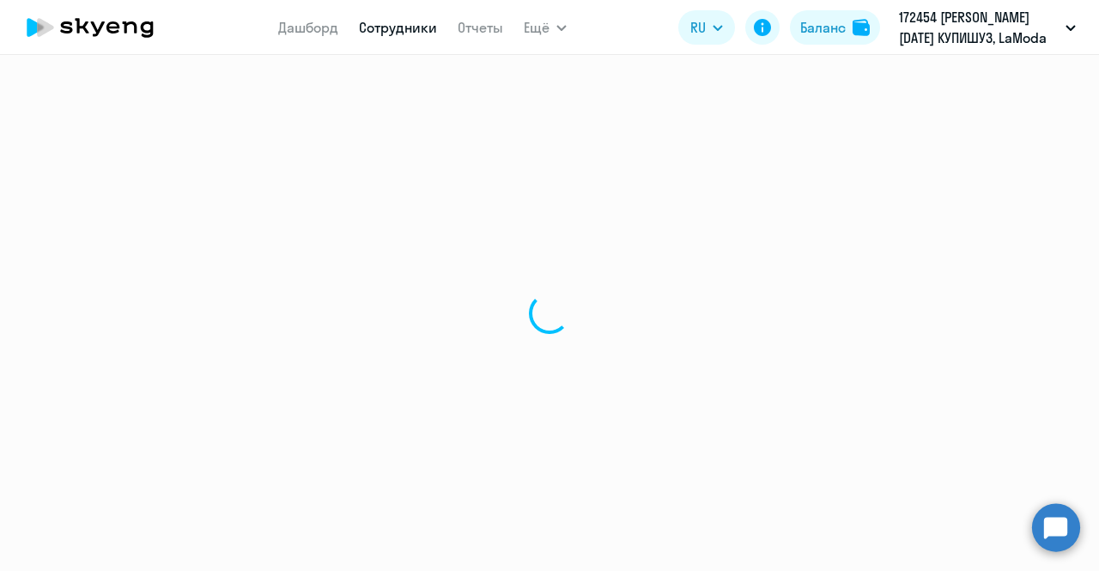
select select "english"
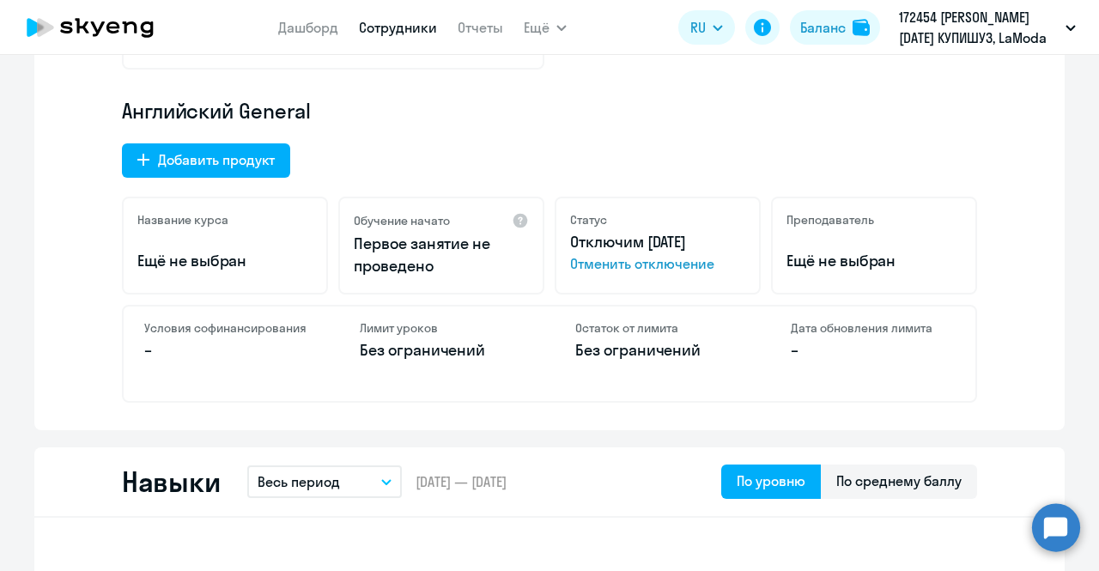
scroll to position [524, 0]
click at [641, 267] on span "Отменить отключение" at bounding box center [657, 264] width 175 height 21
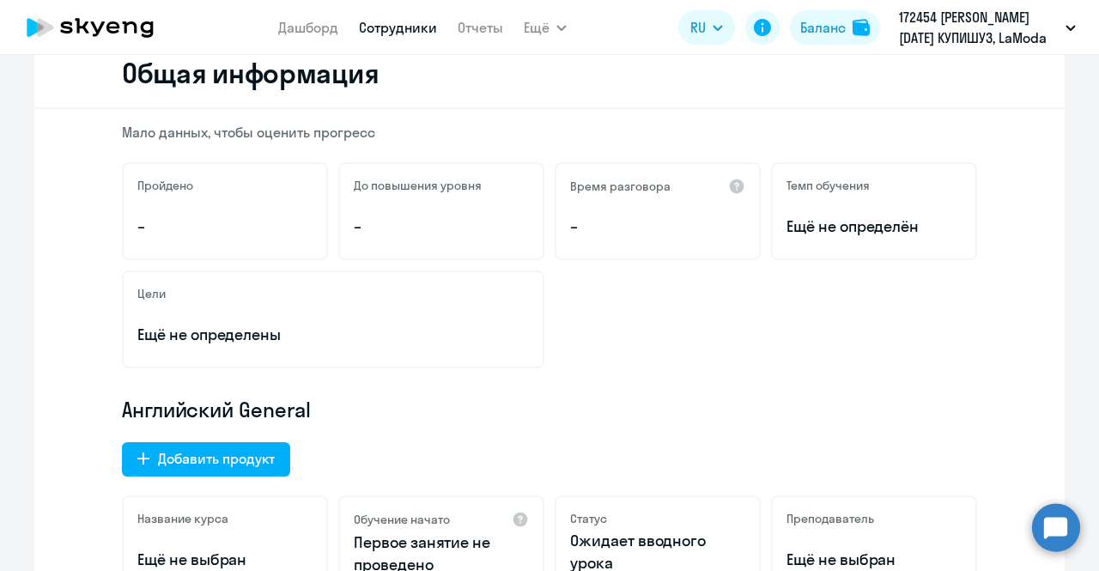
scroll to position [0, 0]
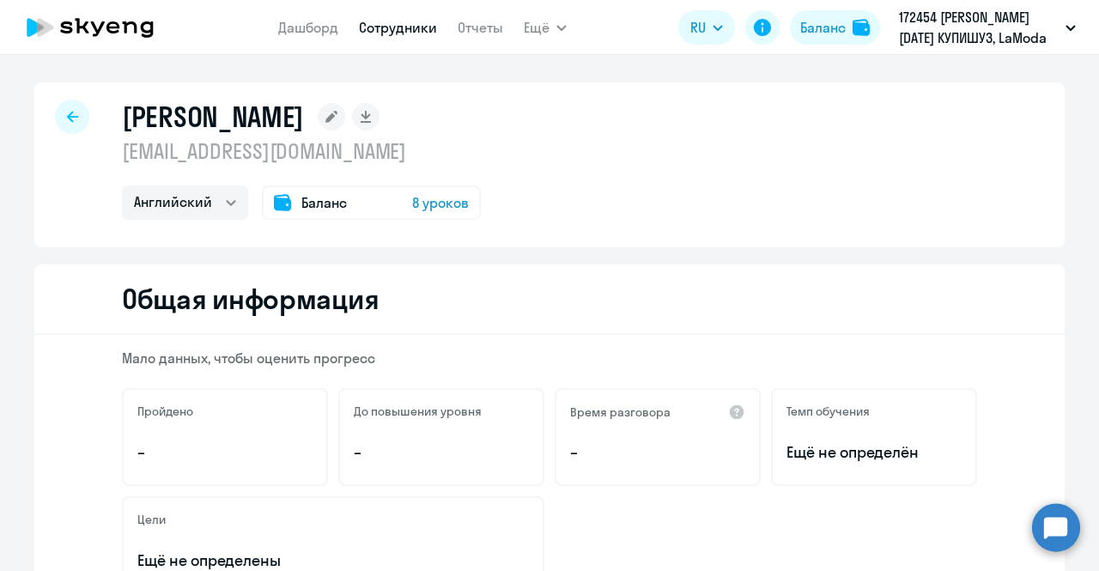
click at [64, 125] on div at bounding box center [72, 117] width 34 height 34
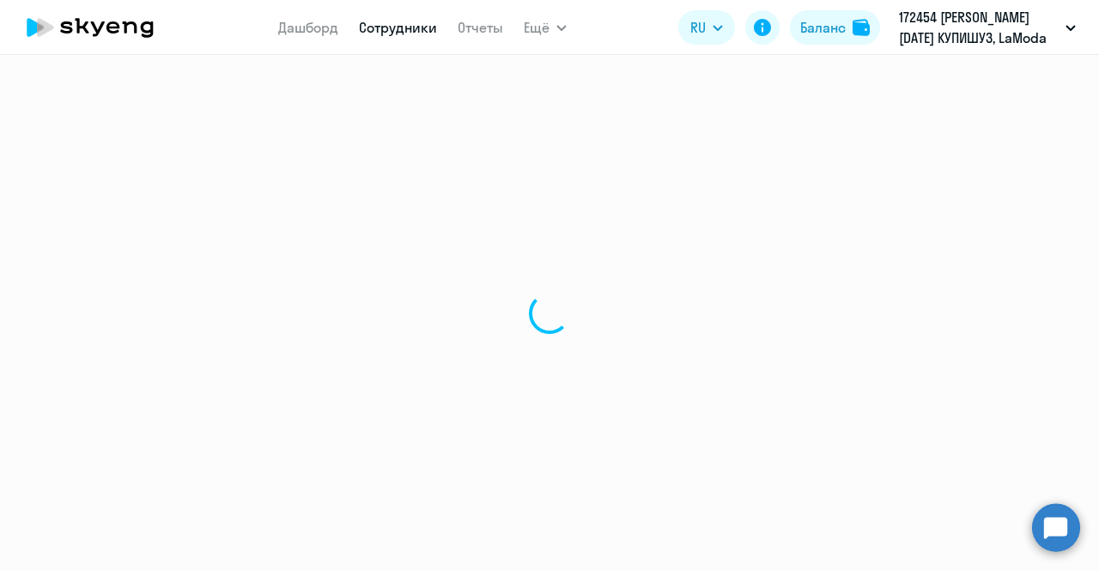
select select "30"
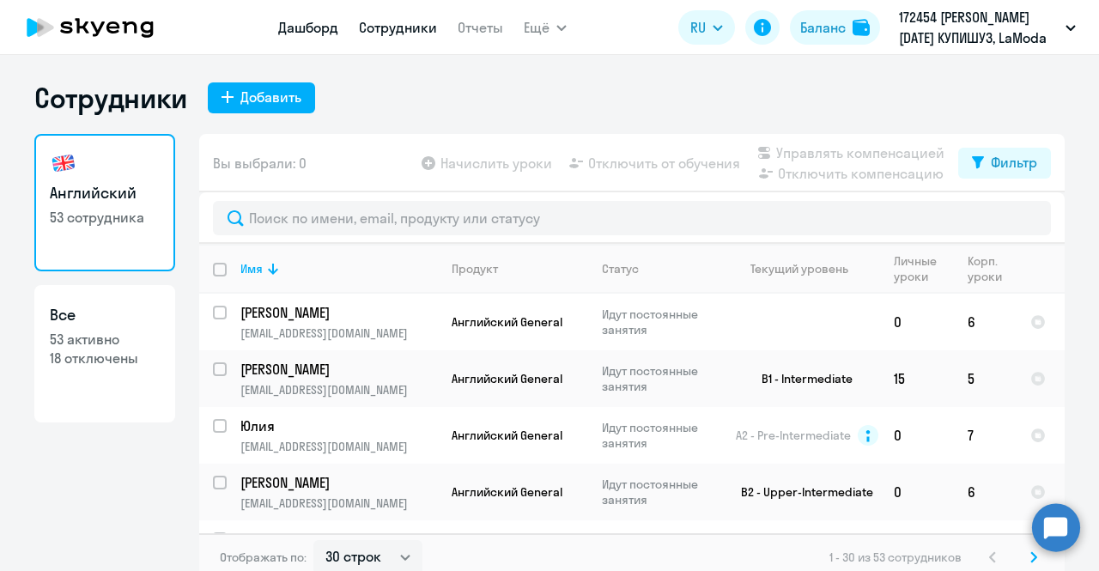
click at [312, 33] on link "Дашборд" at bounding box center [308, 27] width 60 height 17
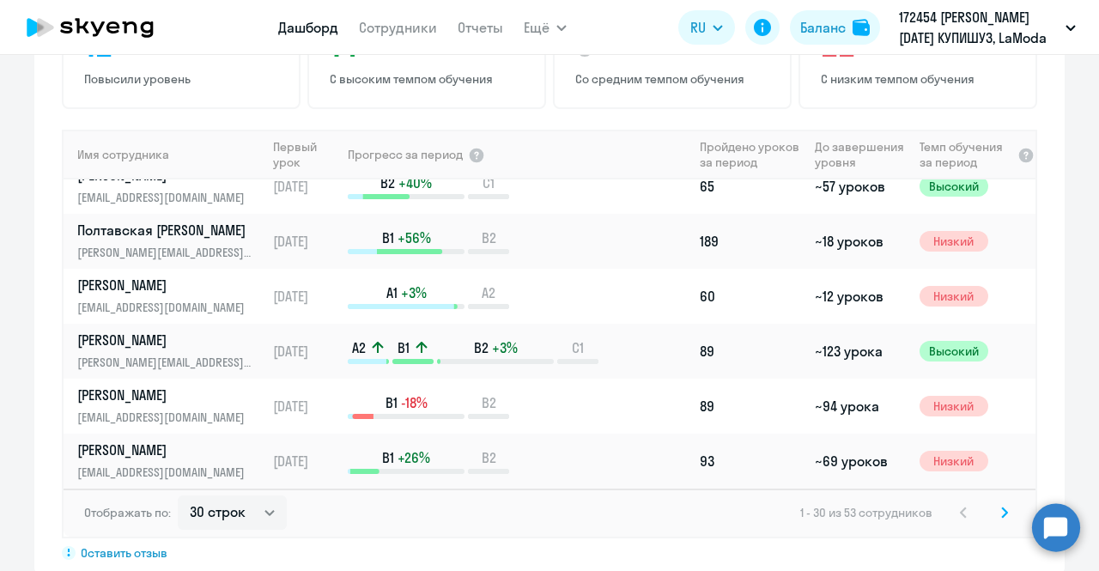
scroll to position [1176, 0]
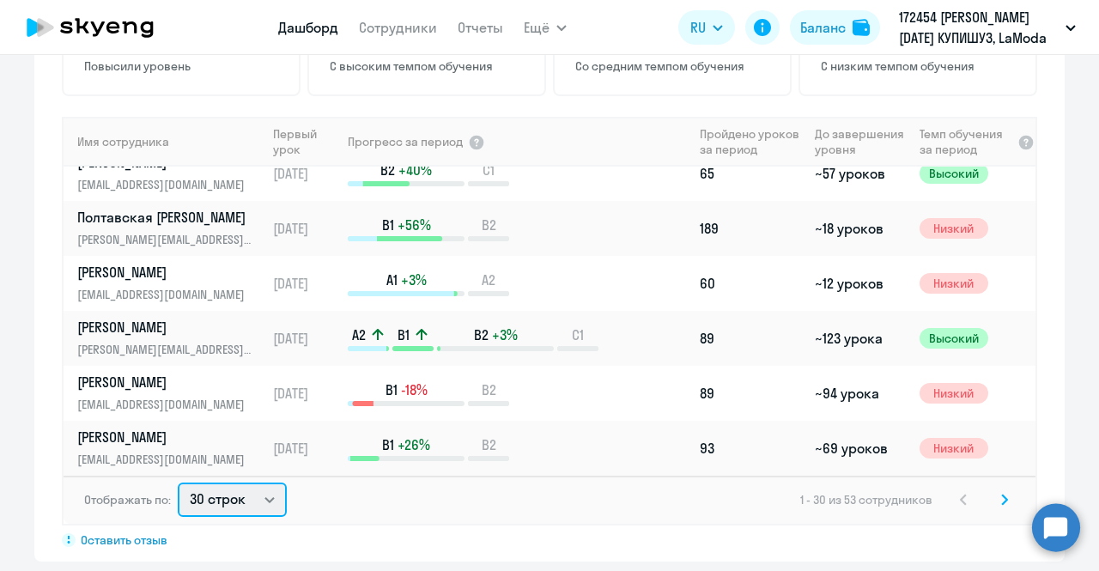
click at [241, 501] on select "30 строк 50 строк 100 строк" at bounding box center [232, 500] width 109 height 34
select select "50"
click at [178, 483] on select "30 строк 50 строк 100 строк" at bounding box center [232, 500] width 109 height 34
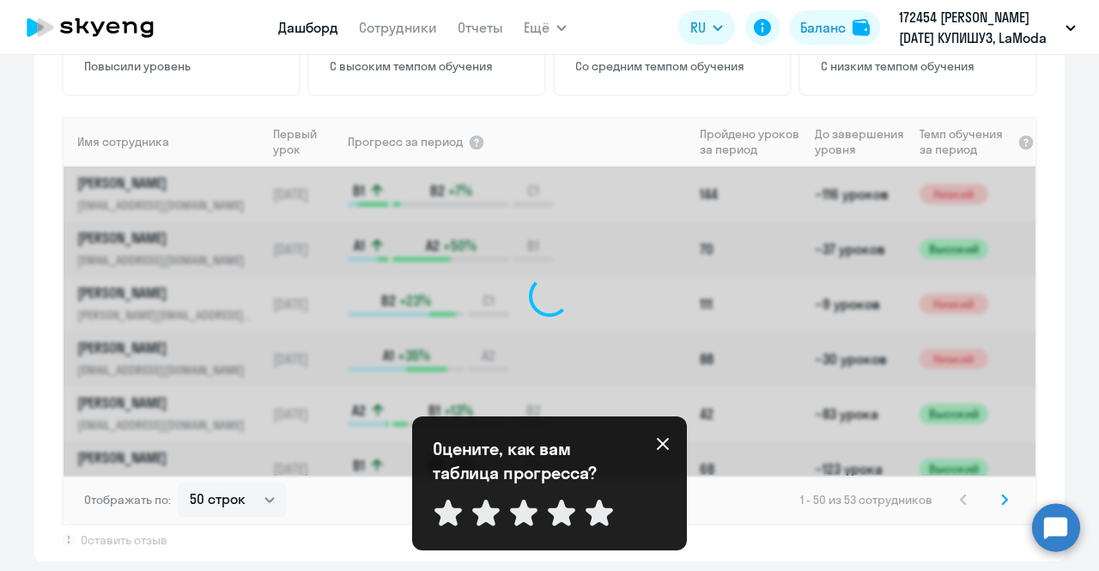
click at [660, 445] on icon at bounding box center [663, 444] width 14 height 14
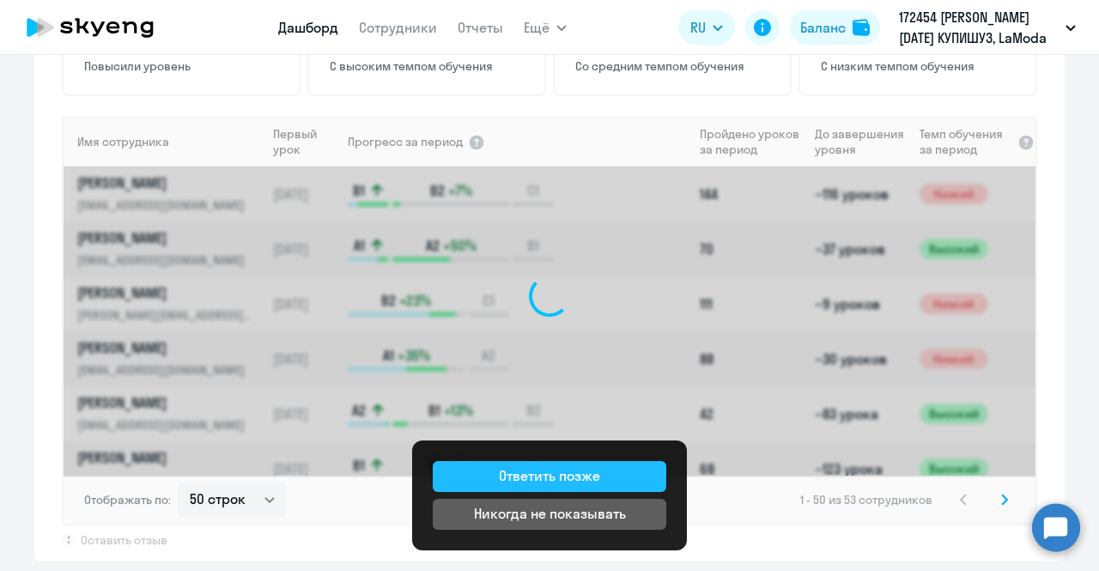
click at [594, 477] on div "Ответить позже" at bounding box center [549, 475] width 101 height 21
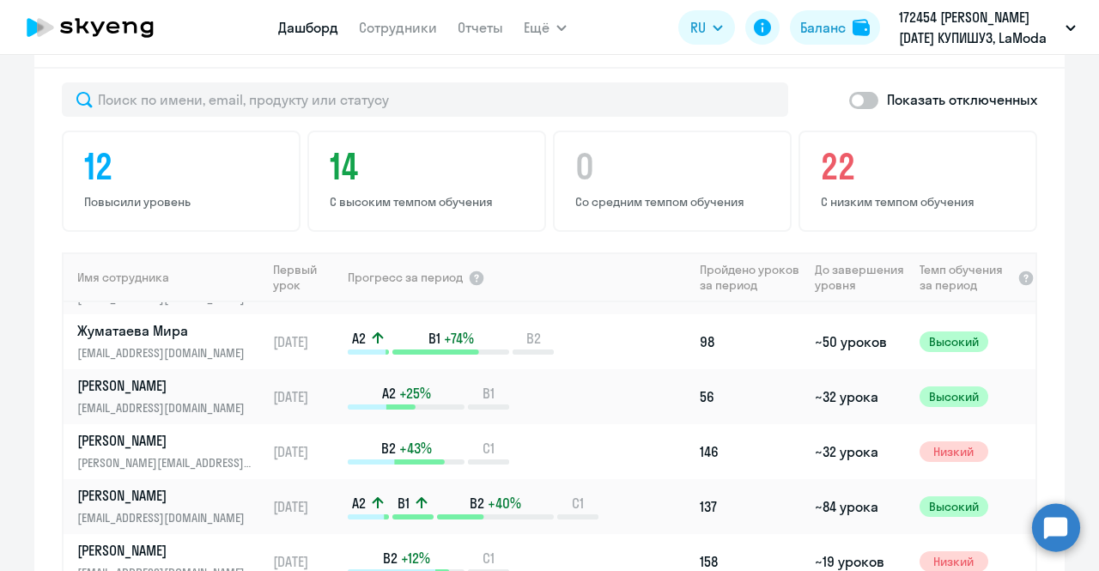
scroll to position [30, 0]
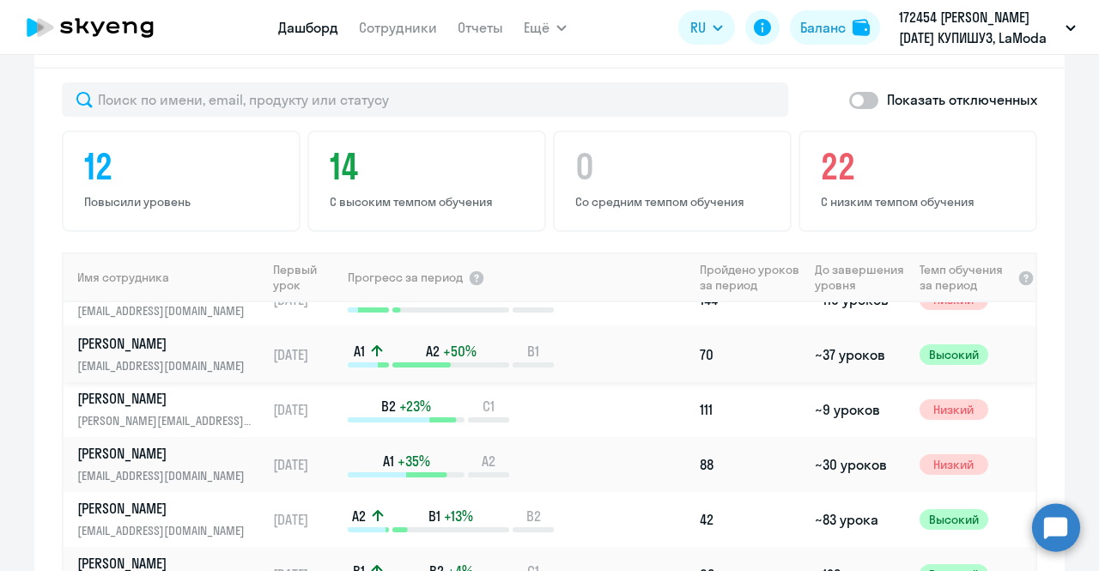
click at [187, 343] on p "[PERSON_NAME]" at bounding box center [165, 343] width 177 height 19
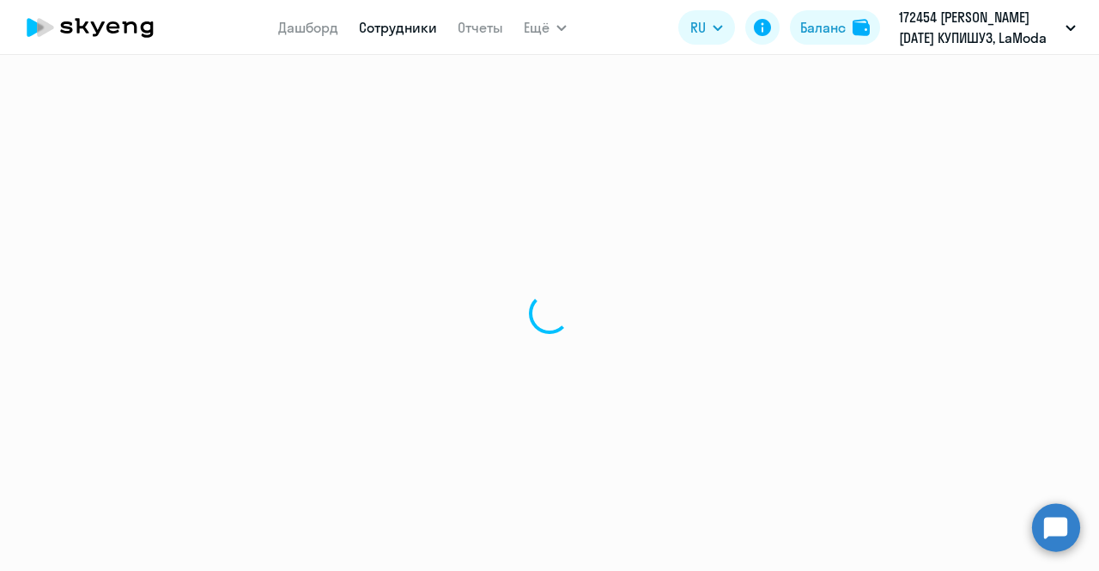
select select "english"
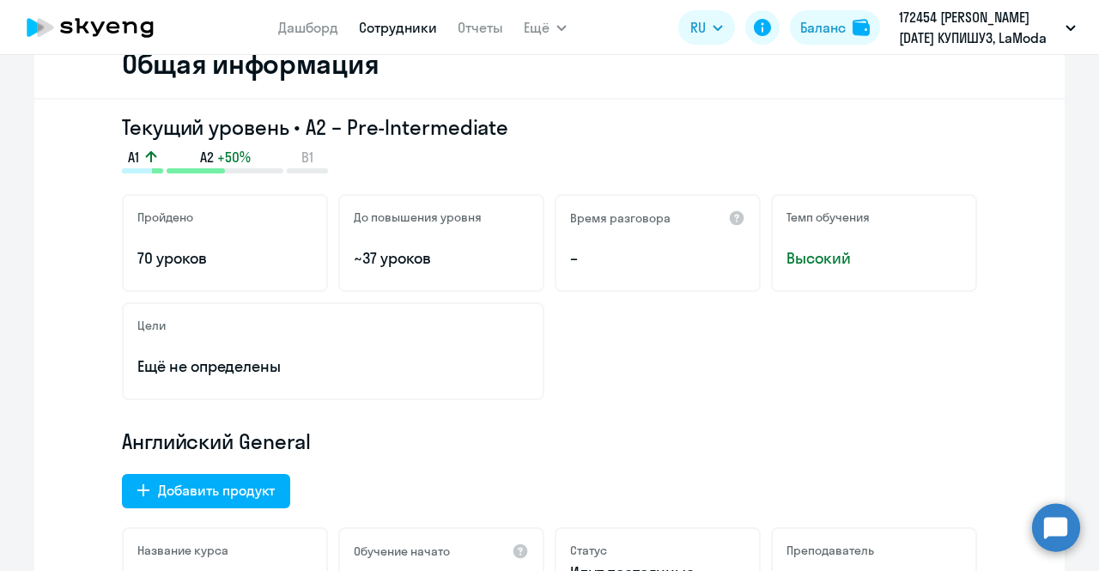
scroll to position [227, 0]
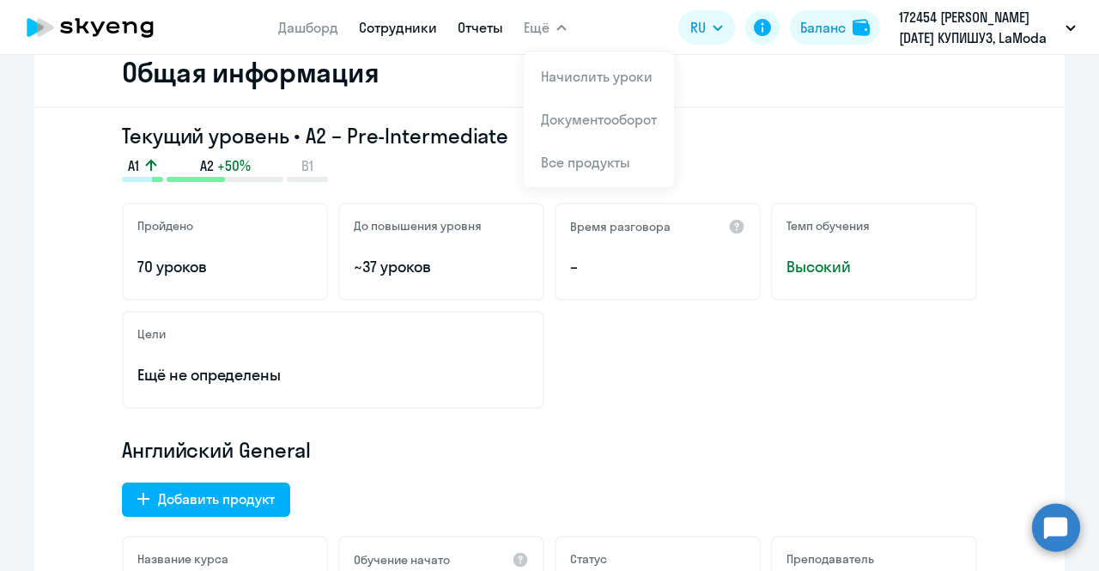
click at [476, 29] on link "Отчеты" at bounding box center [481, 27] width 46 height 17
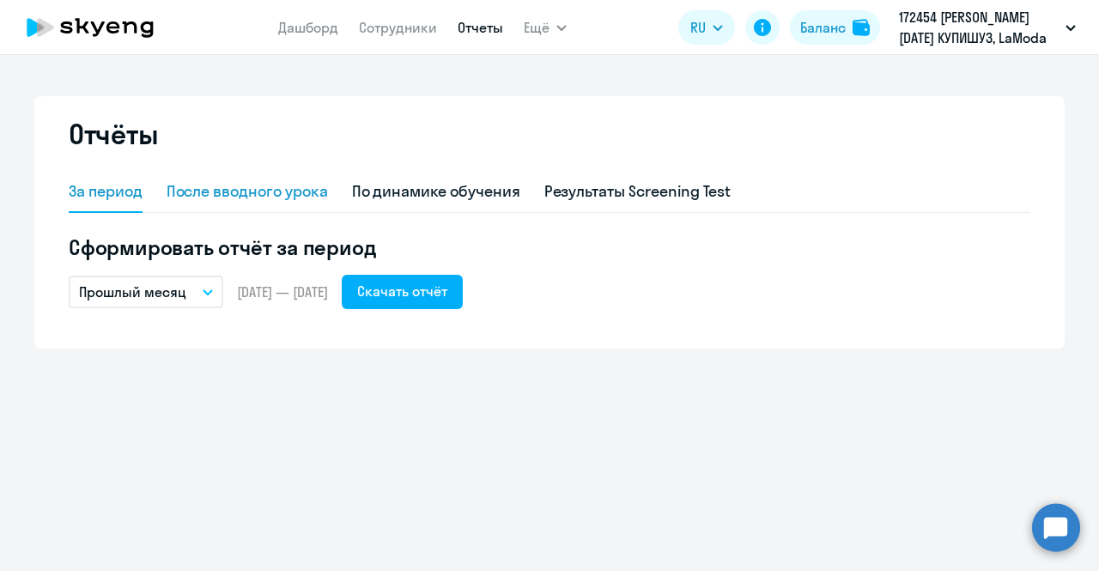
drag, startPoint x: 266, startPoint y: 185, endPoint x: 246, endPoint y: 179, distance: 21.5
click at [246, 179] on div "После вводного урока" at bounding box center [247, 192] width 161 height 41
select select "10"
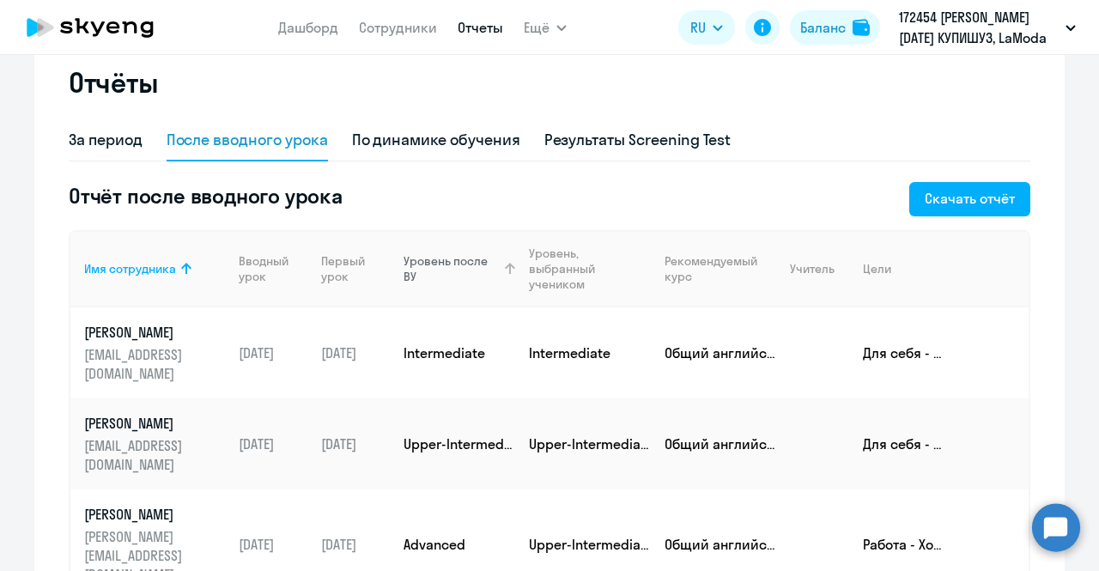
scroll to position [15, 0]
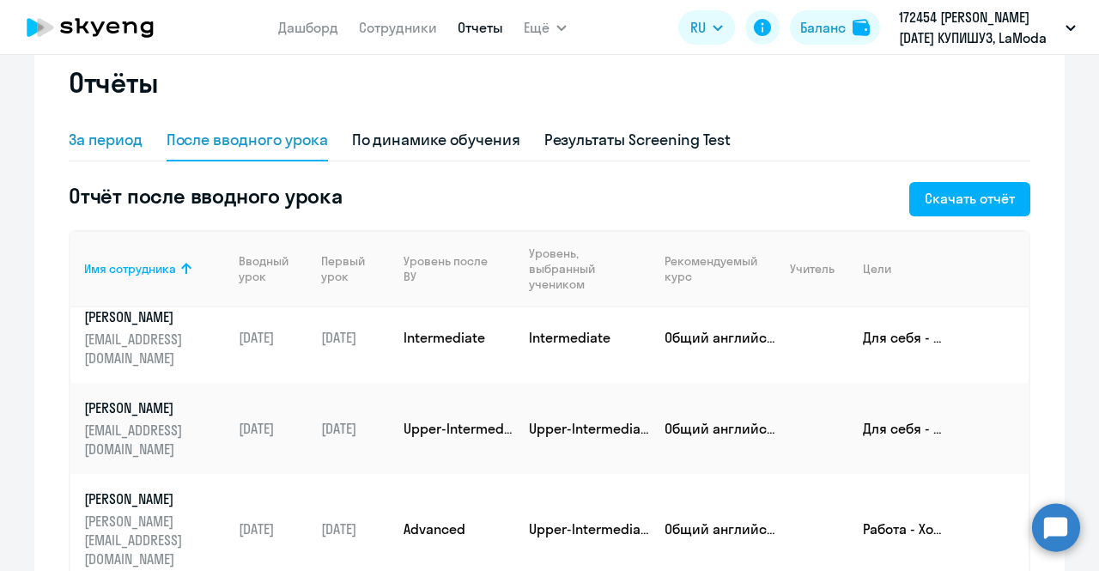
click at [105, 138] on div "За период" at bounding box center [106, 140] width 74 height 22
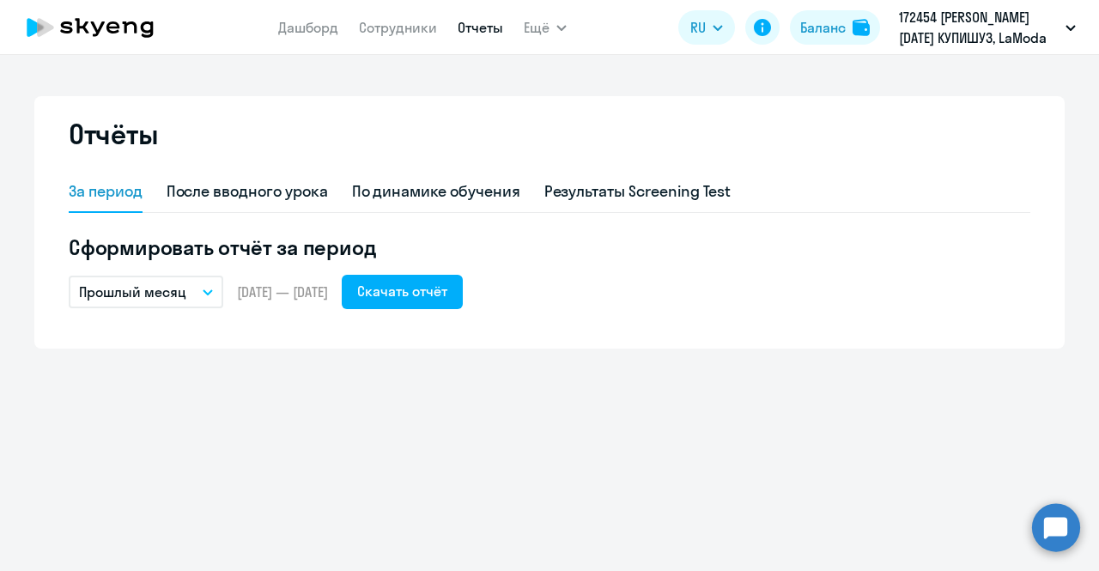
click at [203, 292] on icon "button" at bounding box center [208, 292] width 10 height 6
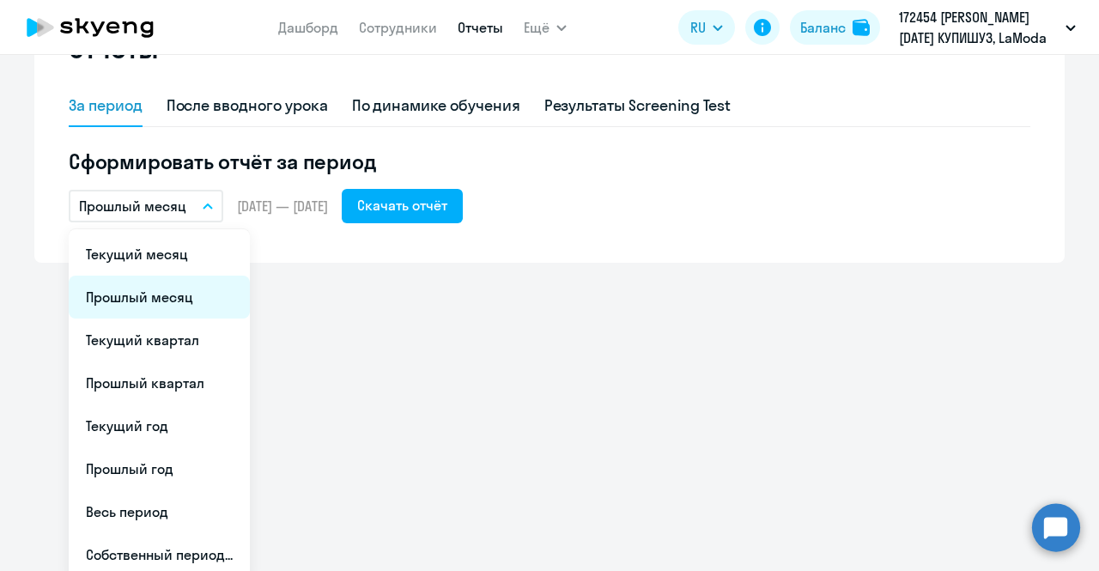
scroll to position [94, 0]
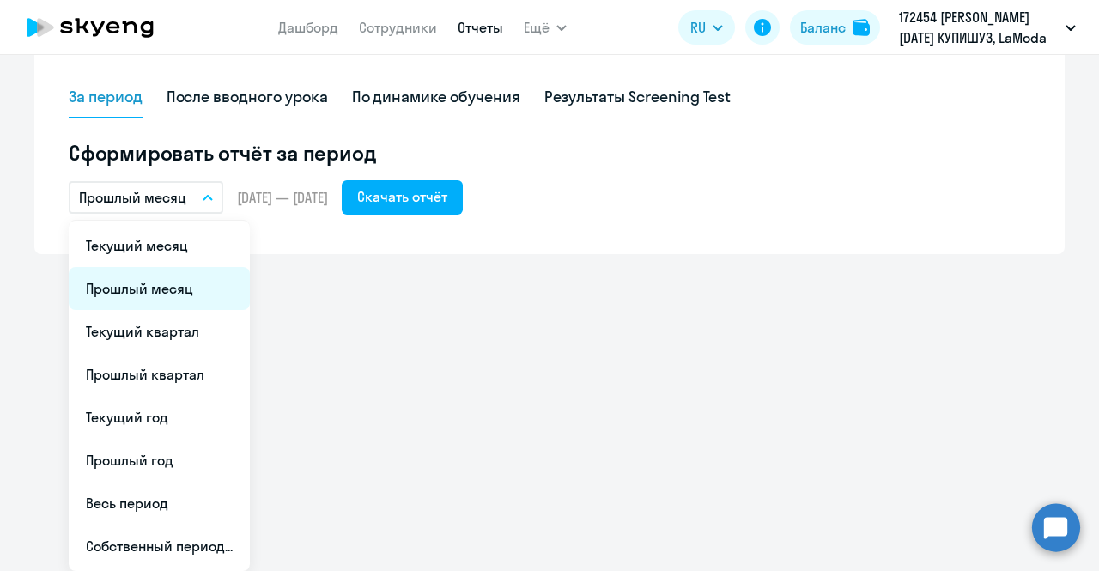
click at [175, 295] on li "Прошлый месяц" at bounding box center [159, 288] width 181 height 43
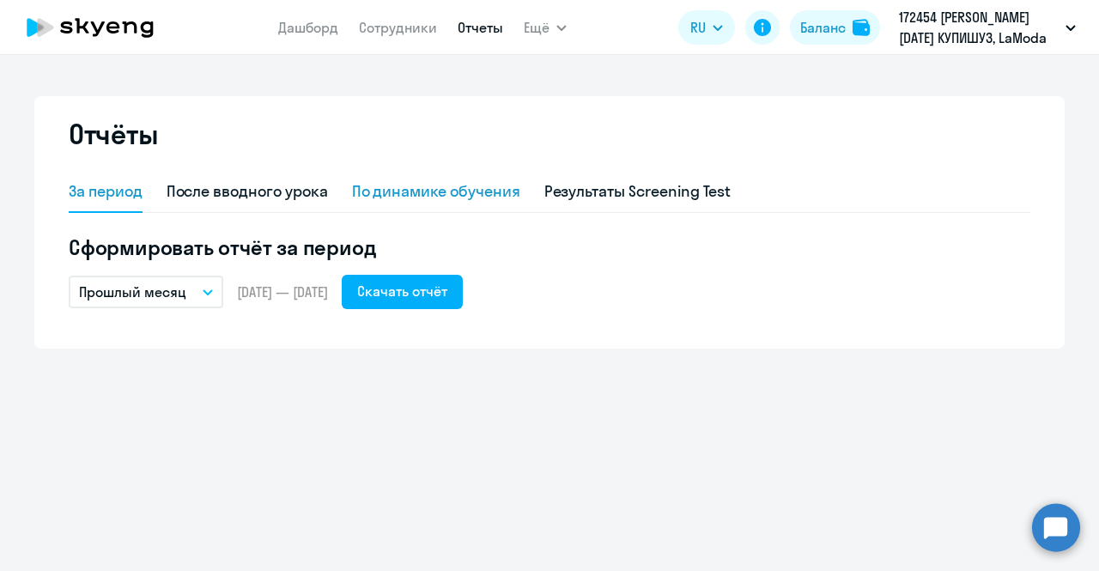
click at [452, 183] on div "По динамике обучения" at bounding box center [436, 191] width 168 height 22
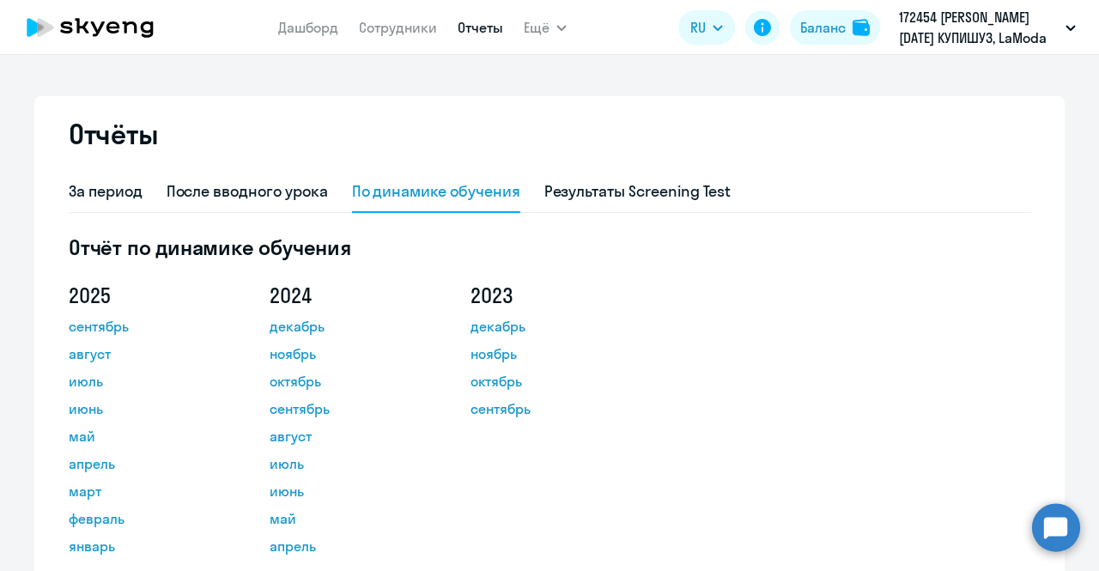
scroll to position [131, 0]
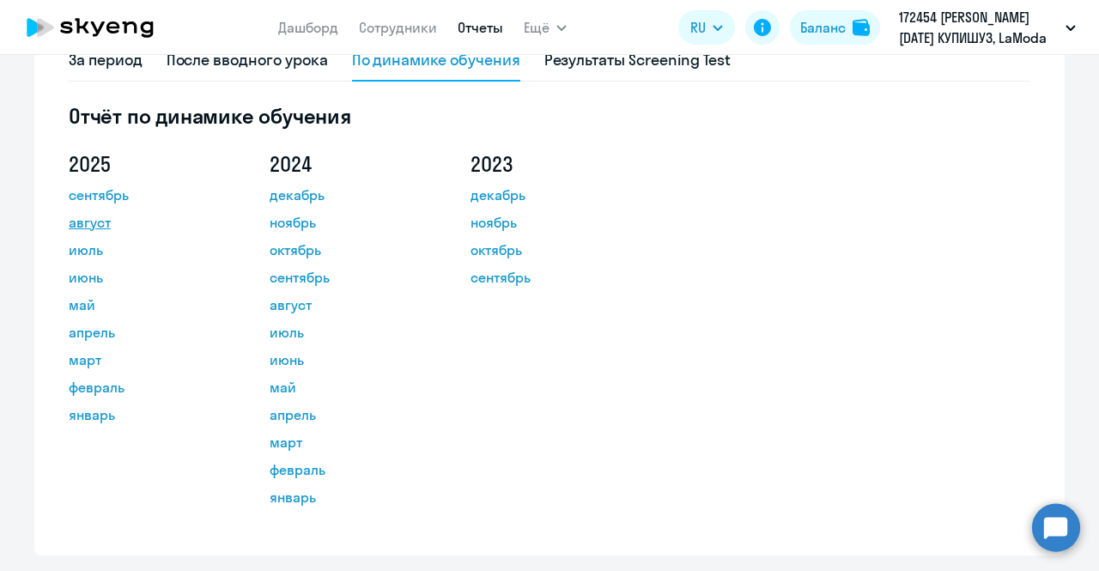
click at [82, 219] on link "август" at bounding box center [146, 222] width 155 height 21
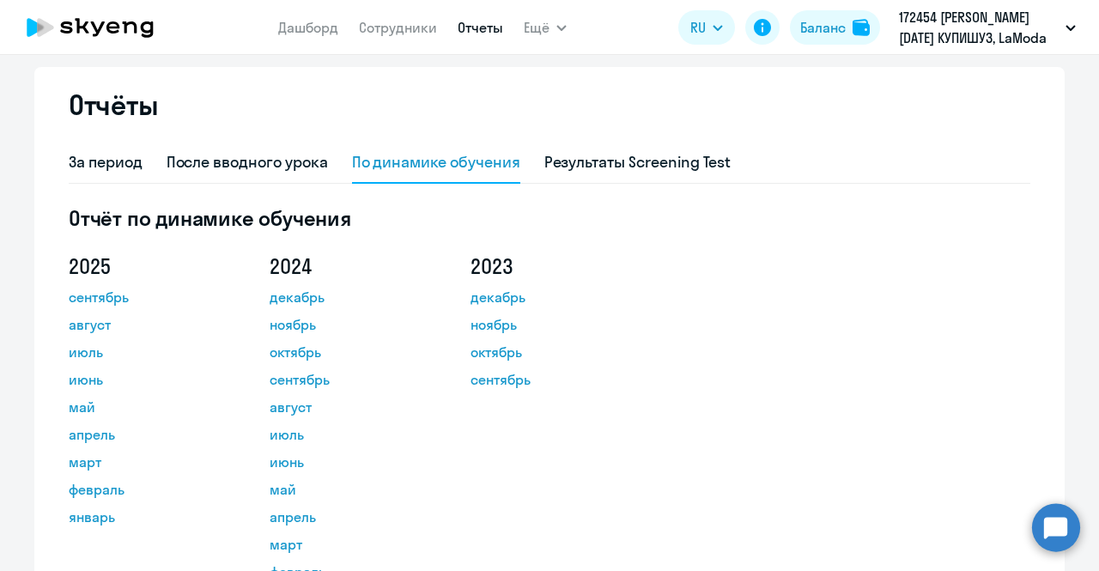
scroll to position [17, 0]
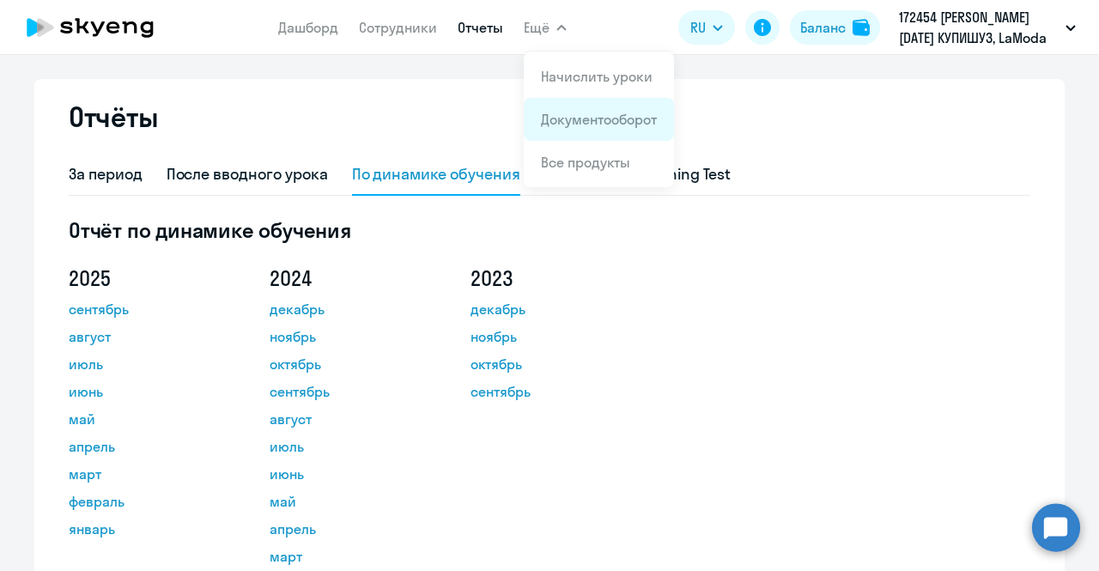
click at [557, 110] on app-menu-item-link "Документооборот" at bounding box center [599, 119] width 116 height 21
click at [562, 111] on link "Документооборот" at bounding box center [599, 119] width 116 height 17
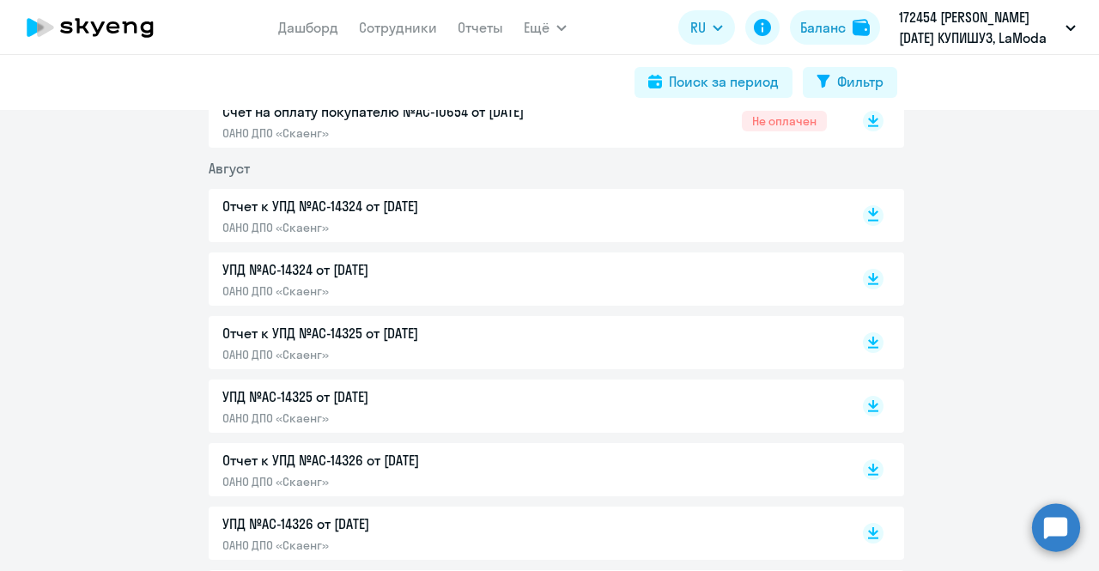
scroll to position [535, 0]
click at [867, 209] on rect at bounding box center [873, 215] width 21 height 21
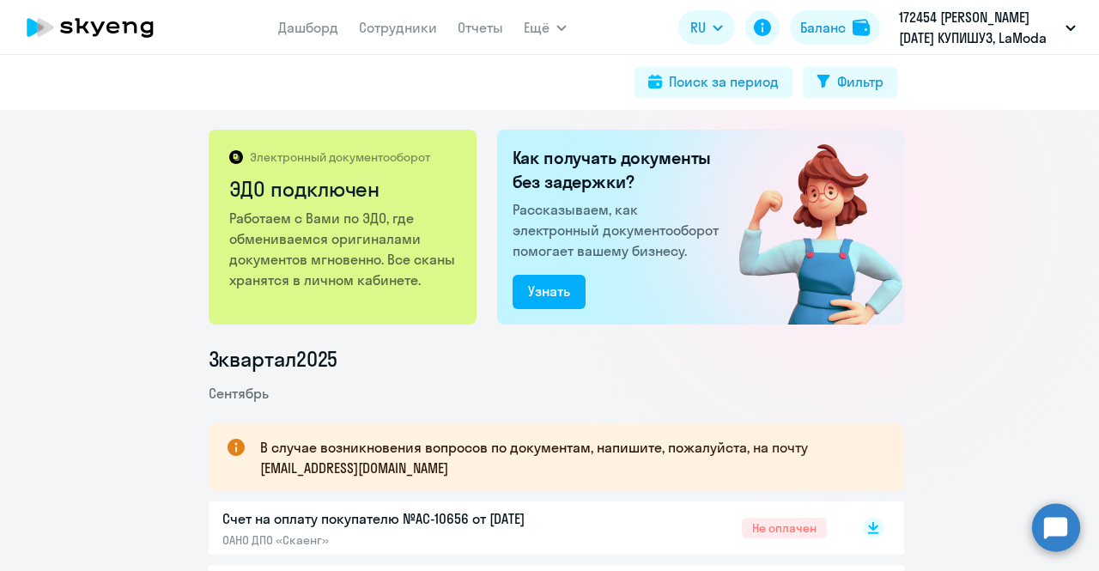
scroll to position [0, 0]
click at [412, 35] on link "Сотрудники" at bounding box center [398, 27] width 78 height 17
select select "30"
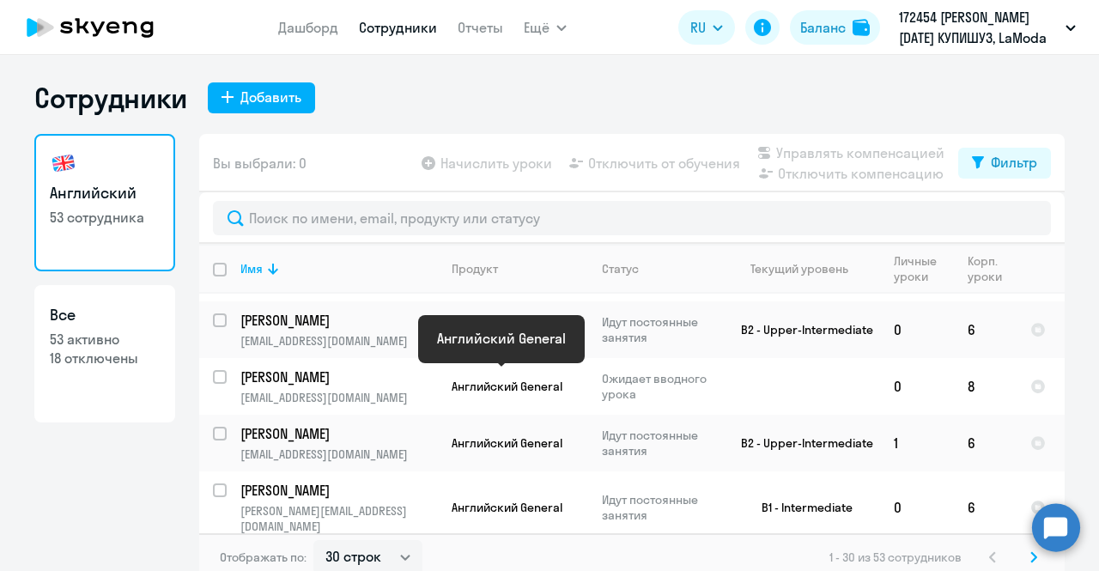
scroll to position [163, 0]
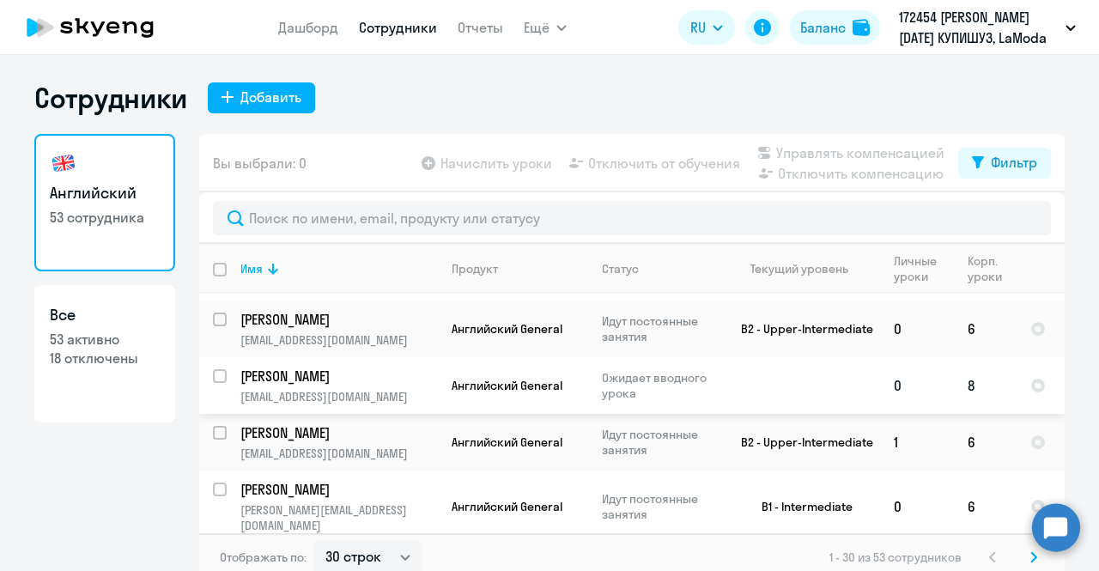
click at [358, 368] on p "[PERSON_NAME]" at bounding box center [337, 376] width 194 height 19
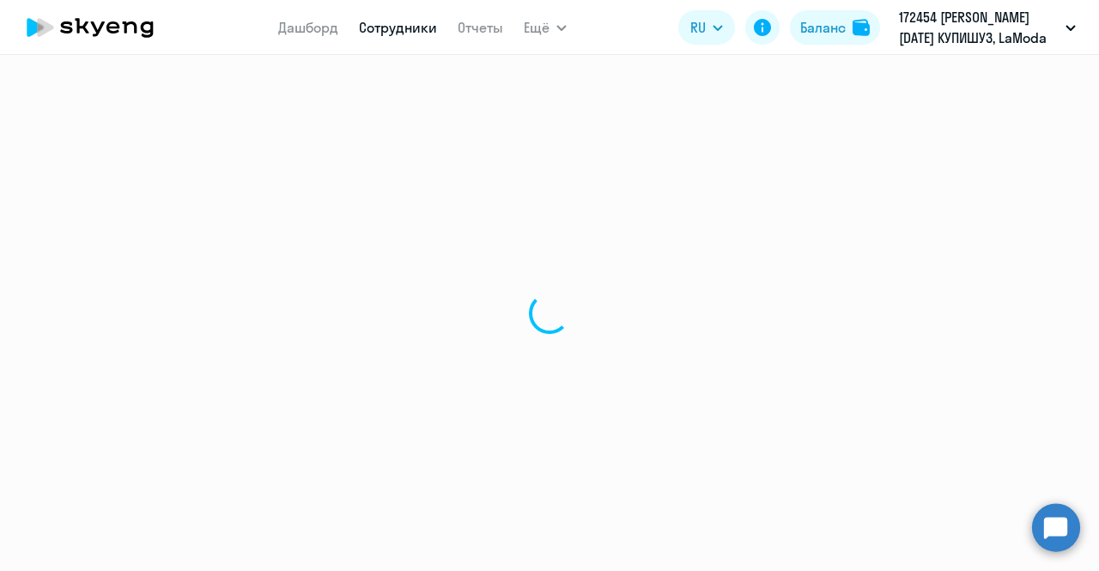
select select "english"
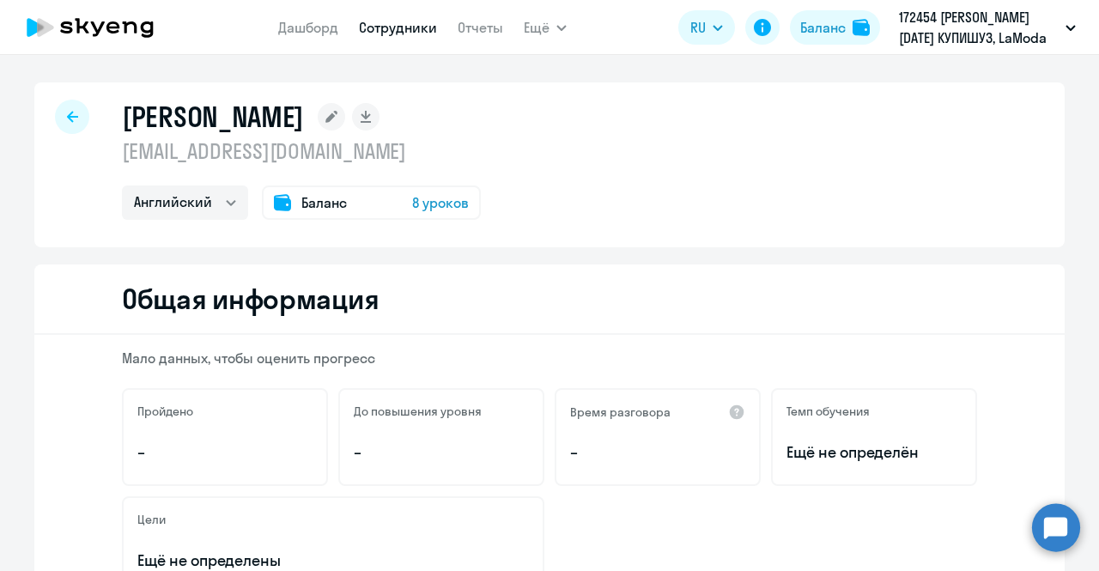
drag, startPoint x: 71, startPoint y: 109, endPoint x: 536, endPoint y: 140, distance: 465.6
click at [536, 140] on div "[PERSON_NAME] [EMAIL_ADDRESS][DOMAIN_NAME] Английский Баланс 8 уроков" at bounding box center [549, 164] width 1030 height 165
click at [55, 118] on div at bounding box center [72, 117] width 34 height 34
select select "30"
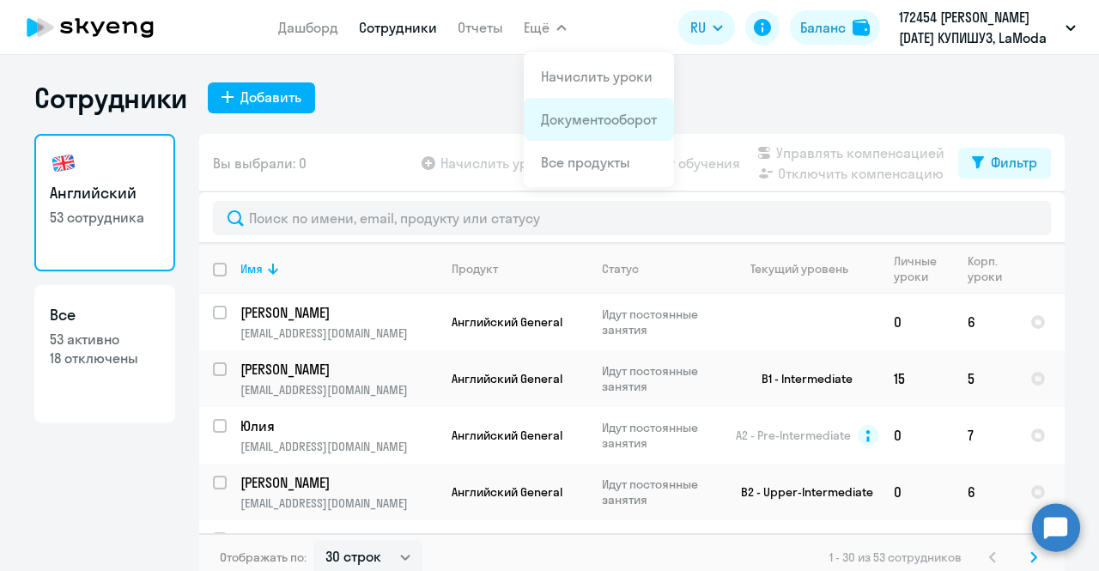
click at [566, 125] on link "Документооборот" at bounding box center [599, 119] width 116 height 17
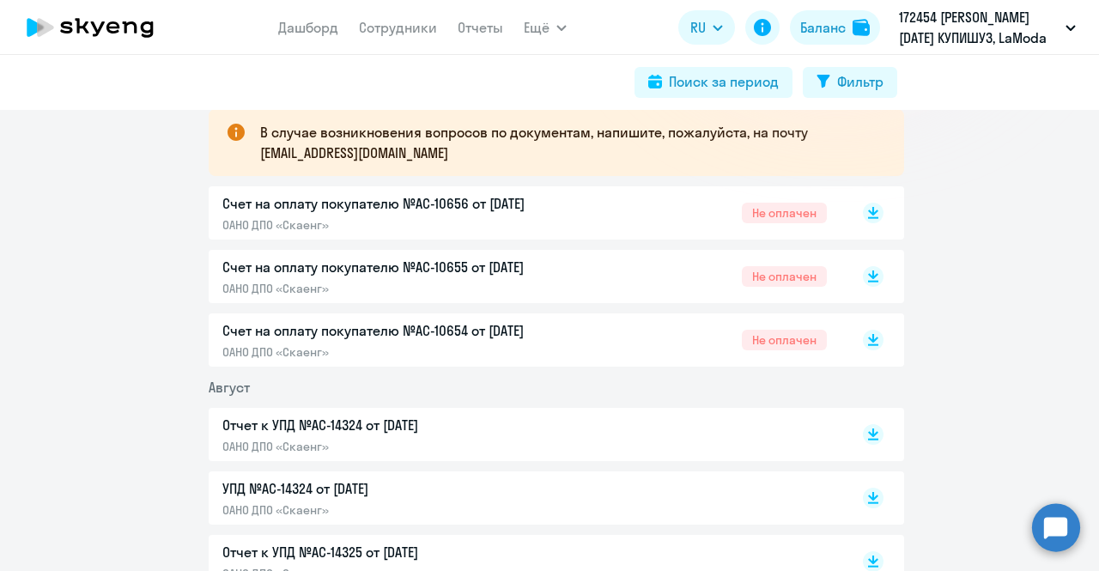
scroll to position [315, 0]
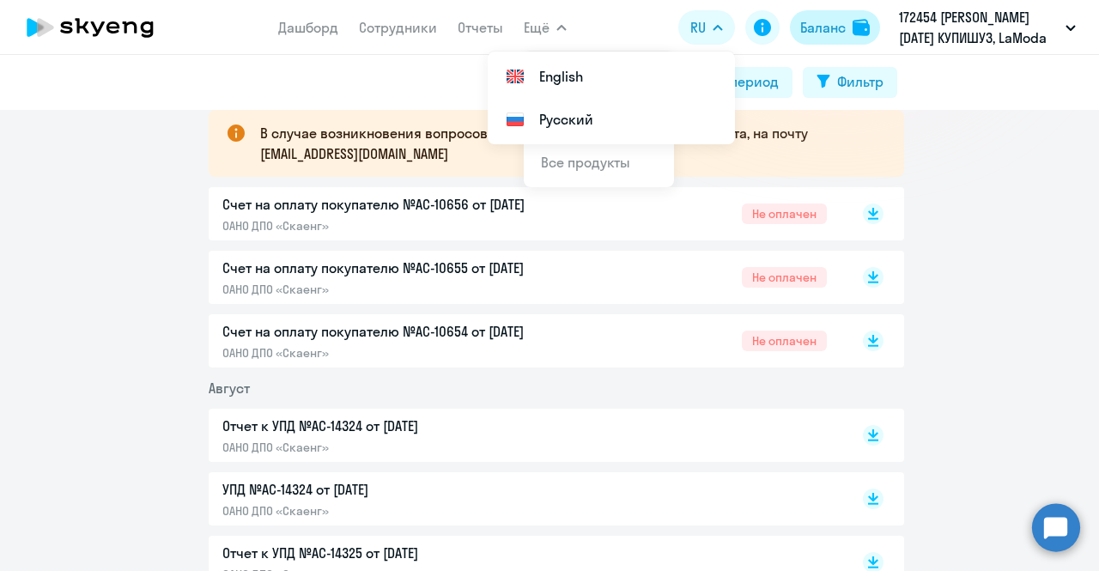
click at [857, 21] on img at bounding box center [861, 27] width 17 height 17
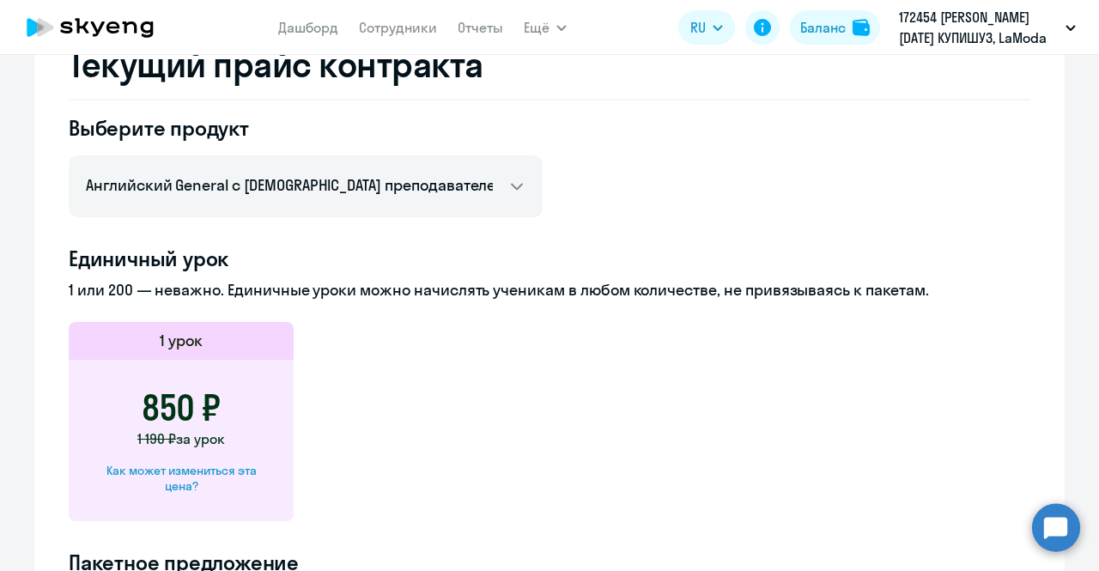
scroll to position [386, 0]
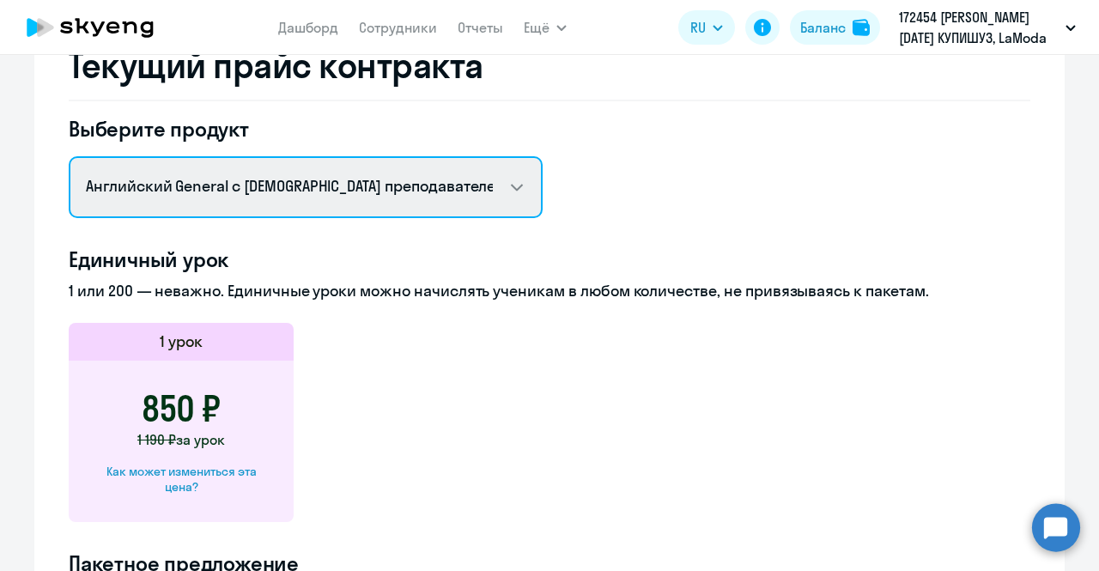
click at [512, 189] on select "Английский General с русскоговорящим преподавателем Премиум [DEMOGRAPHIC_DATA] …" at bounding box center [306, 187] width 474 height 62
click at [69, 156] on select "Английский General с русскоговорящим преподавателем Премиум [DEMOGRAPHIC_DATA] …" at bounding box center [306, 187] width 474 height 62
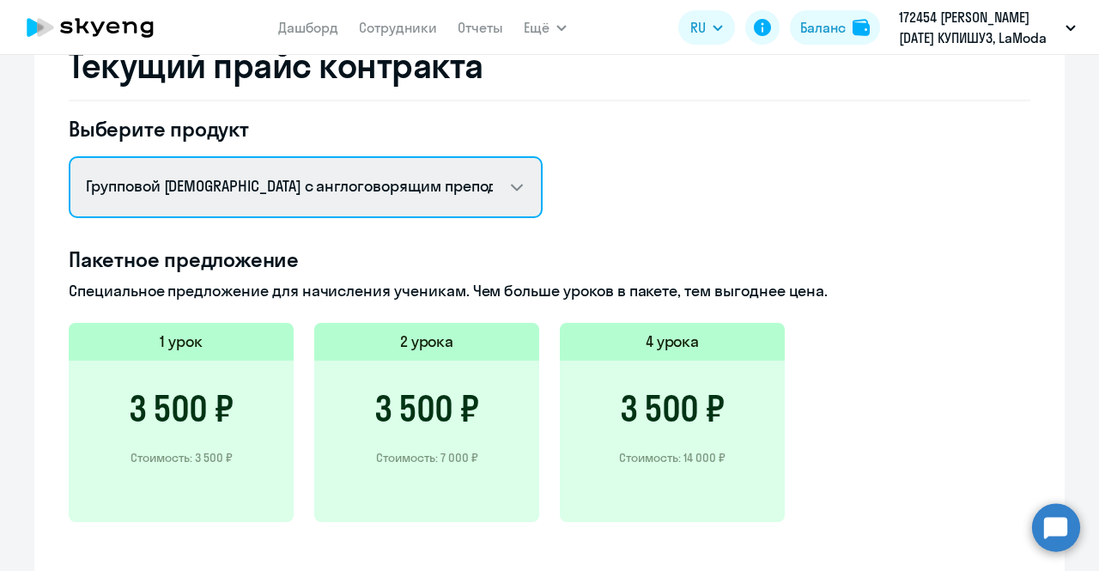
click at [488, 178] on select "Английский General с русскоговорящим преподавателем Премиум [DEMOGRAPHIC_DATA] …" at bounding box center [306, 187] width 474 height 62
click at [69, 156] on select "Английский General с русскоговорящим преподавателем Премиум [DEMOGRAPHIC_DATA] …" at bounding box center [306, 187] width 474 height 62
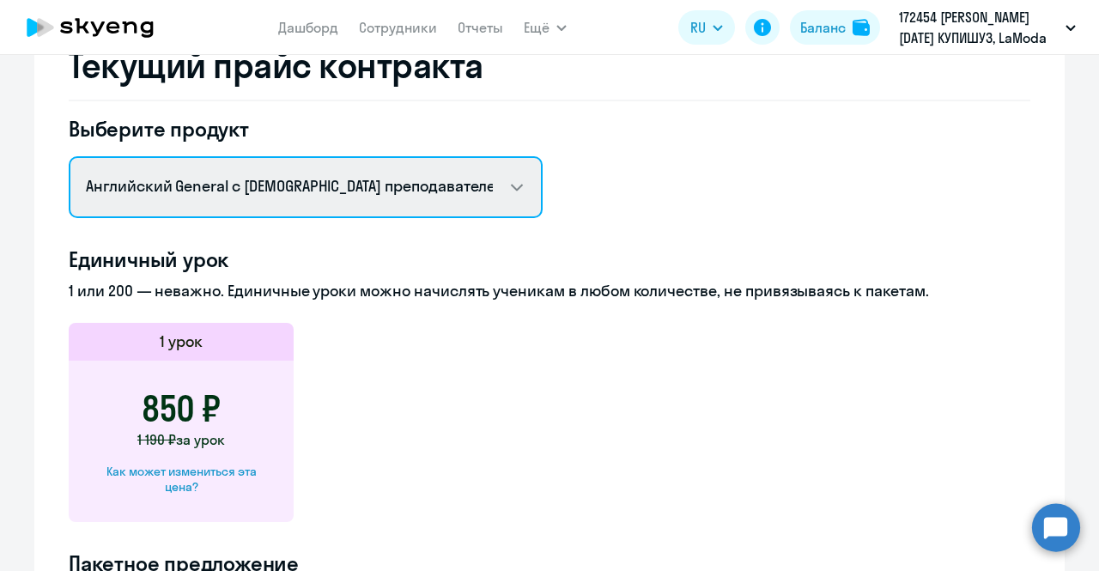
click at [519, 193] on select "Английский General с русскоговорящим преподавателем Премиум [DEMOGRAPHIC_DATA] …" at bounding box center [306, 187] width 474 height 62
click at [69, 156] on select "Английский General с русскоговорящим преподавателем Премиум [DEMOGRAPHIC_DATA] …" at bounding box center [306, 187] width 474 height 62
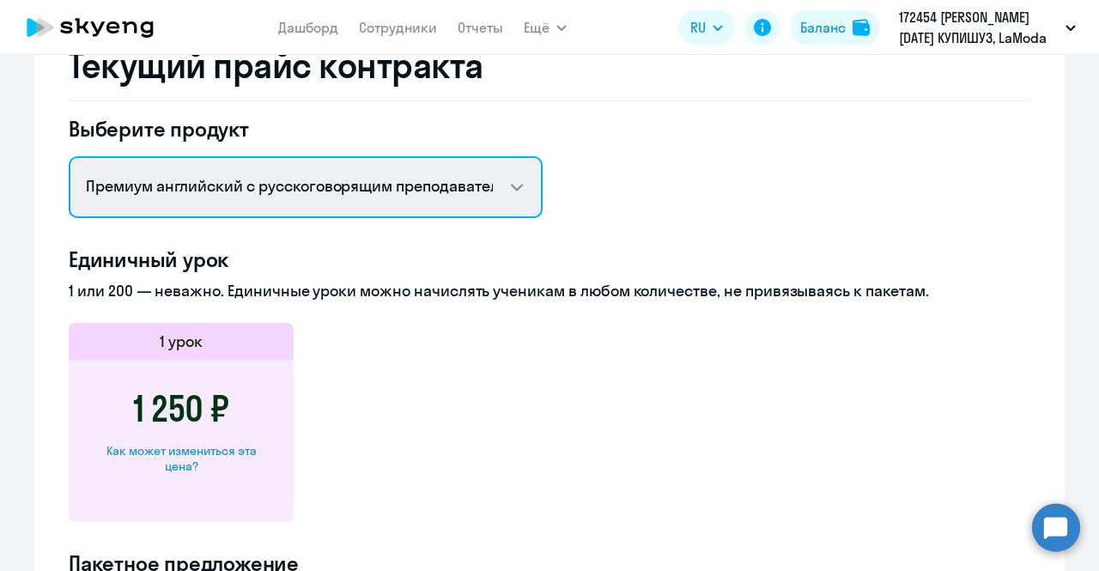
click at [515, 188] on select "Английский General с русскоговорящим преподавателем Премиум [DEMOGRAPHIC_DATA] …" at bounding box center [306, 187] width 474 height 62
select select "english_adult_not_native_speaker"
click at [69, 156] on select "Английский General с русскоговорящим преподавателем Премиум [DEMOGRAPHIC_DATA] …" at bounding box center [306, 187] width 474 height 62
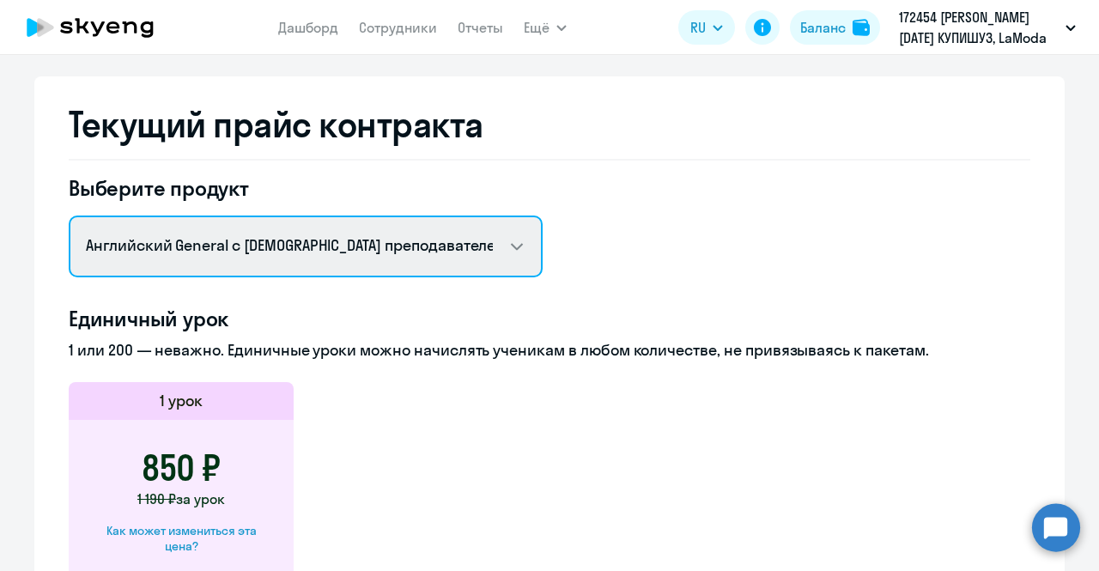
scroll to position [326, 0]
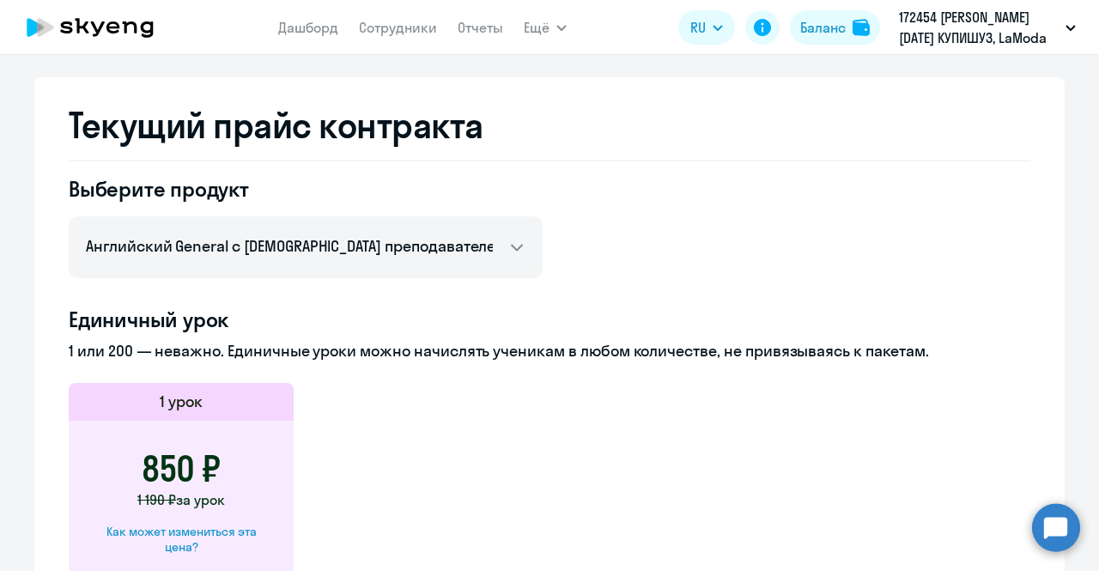
drag, startPoint x: 625, startPoint y: 247, endPoint x: 655, endPoint y: 153, distance: 99.1
click at [789, 118] on h2 "Текущий прайс контракта" at bounding box center [550, 125] width 962 height 41
click at [353, 57] on div "[PERSON_NAME] контракта [PERSON_NAME] и уроки История изменений баланса Доступн…" at bounding box center [549, 462] width 1030 height 1384
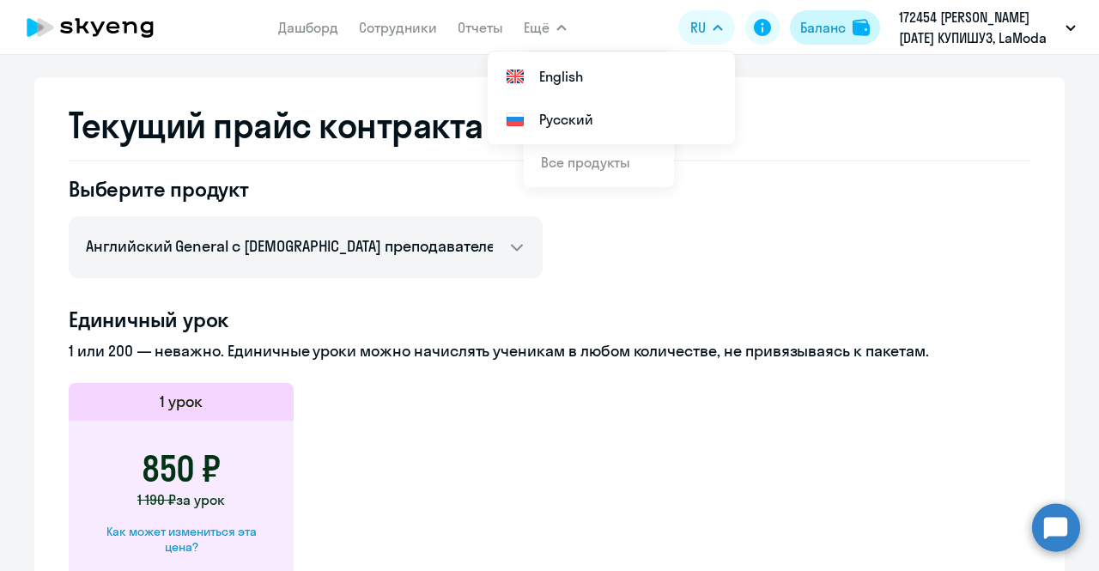
click at [823, 26] on div "Баланс" at bounding box center [823, 27] width 46 height 21
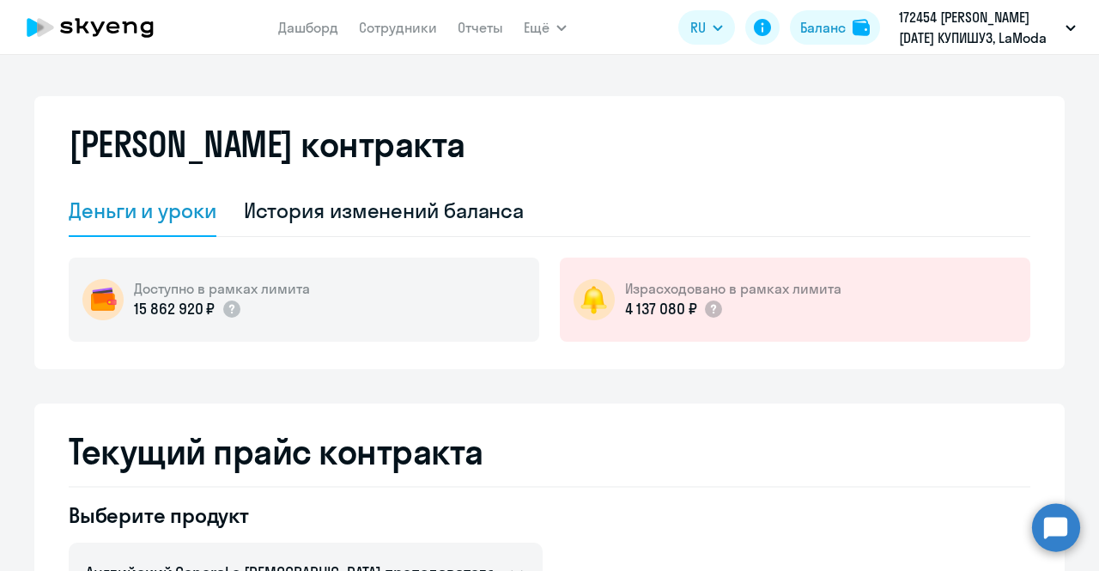
scroll to position [1, 0]
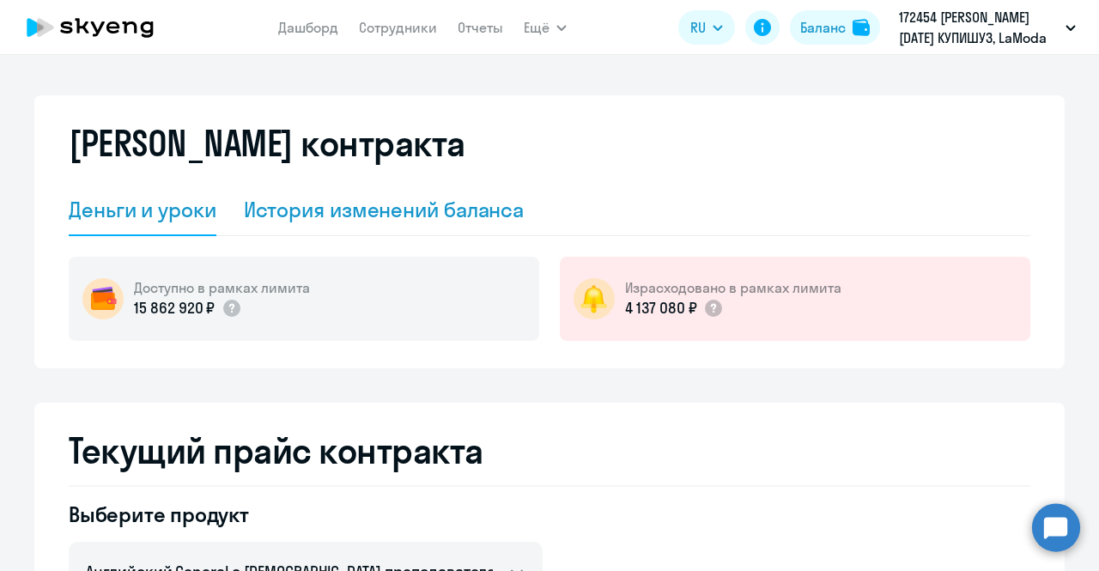
click at [450, 216] on div "История изменений баланса" at bounding box center [384, 209] width 281 height 27
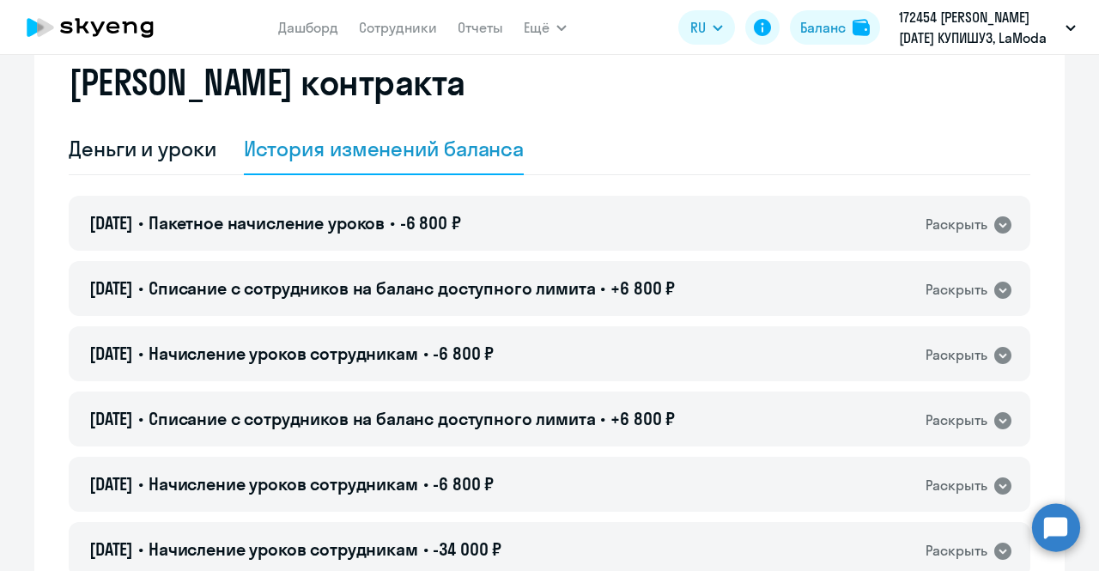
scroll to position [63, 0]
click at [1001, 224] on icon at bounding box center [1002, 224] width 17 height 17
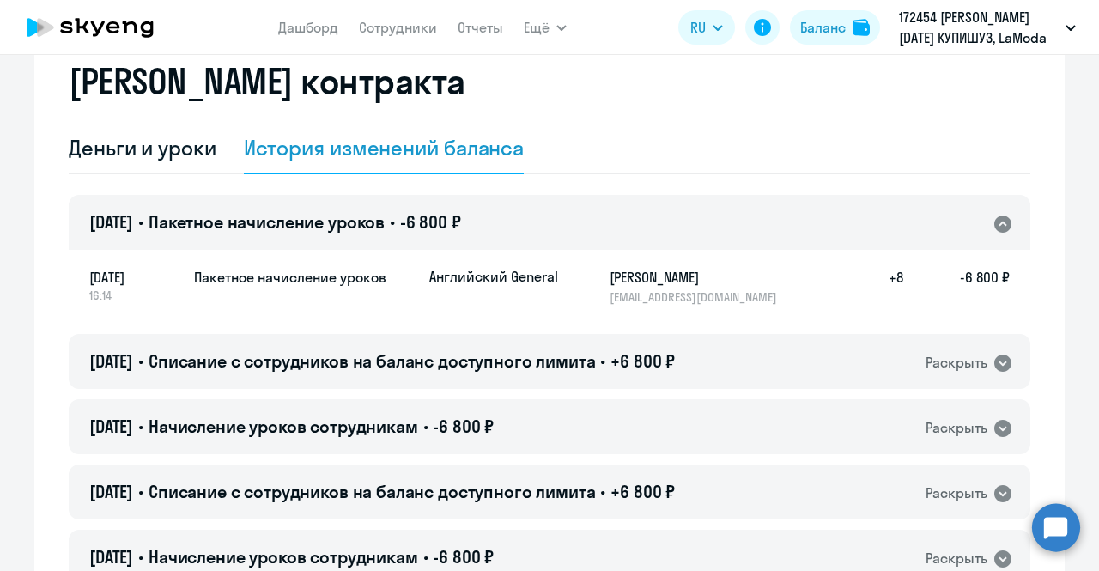
click at [1000, 224] on icon at bounding box center [1002, 224] width 17 height 17
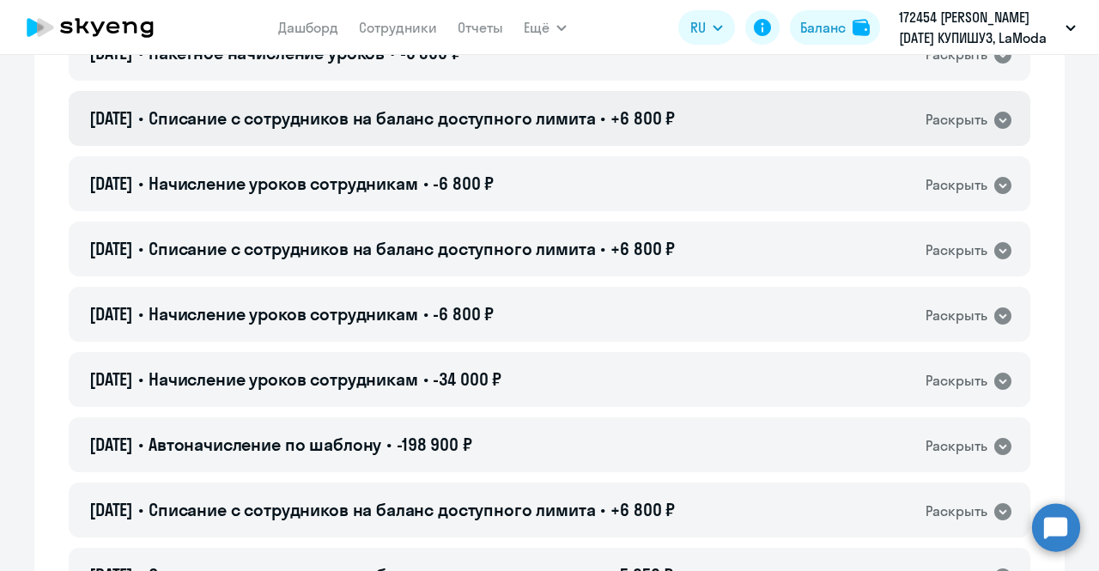
scroll to position [231, 0]
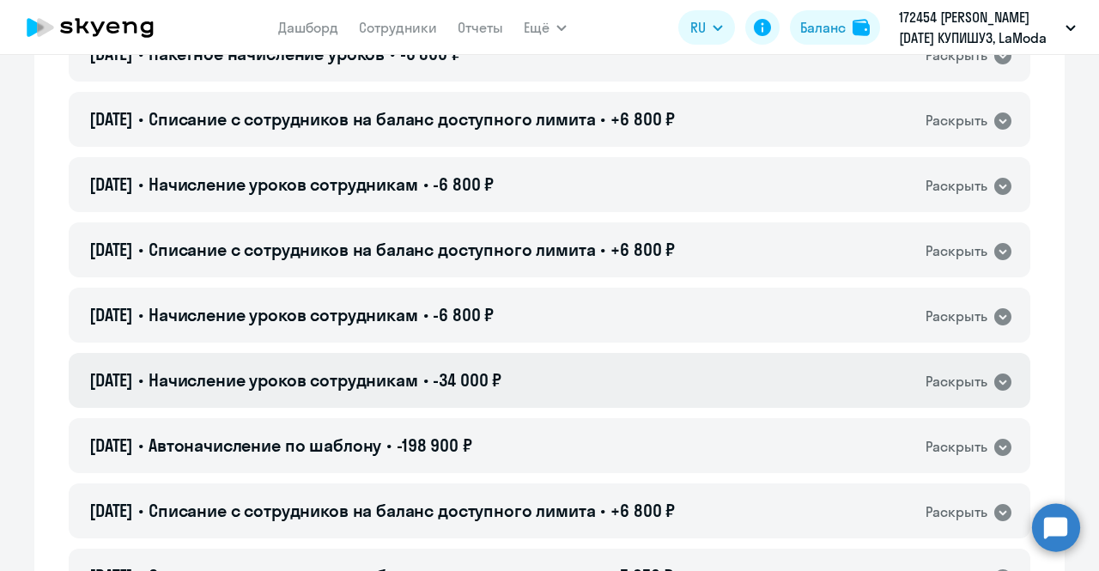
click at [999, 384] on icon at bounding box center [1002, 382] width 17 height 17
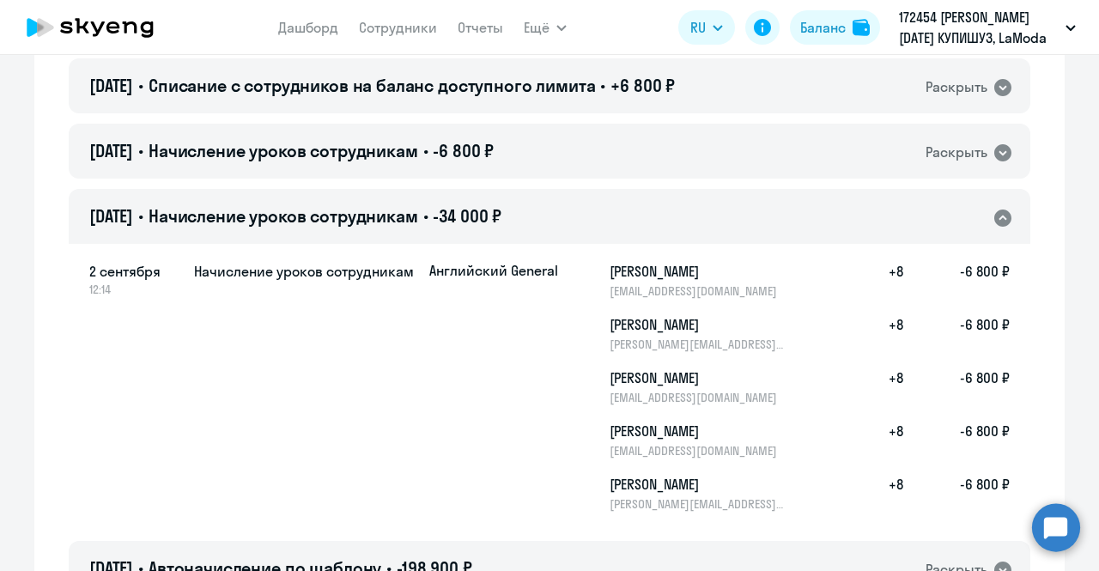
scroll to position [394, 0]
click at [1006, 216] on icon at bounding box center [1003, 219] width 21 height 21
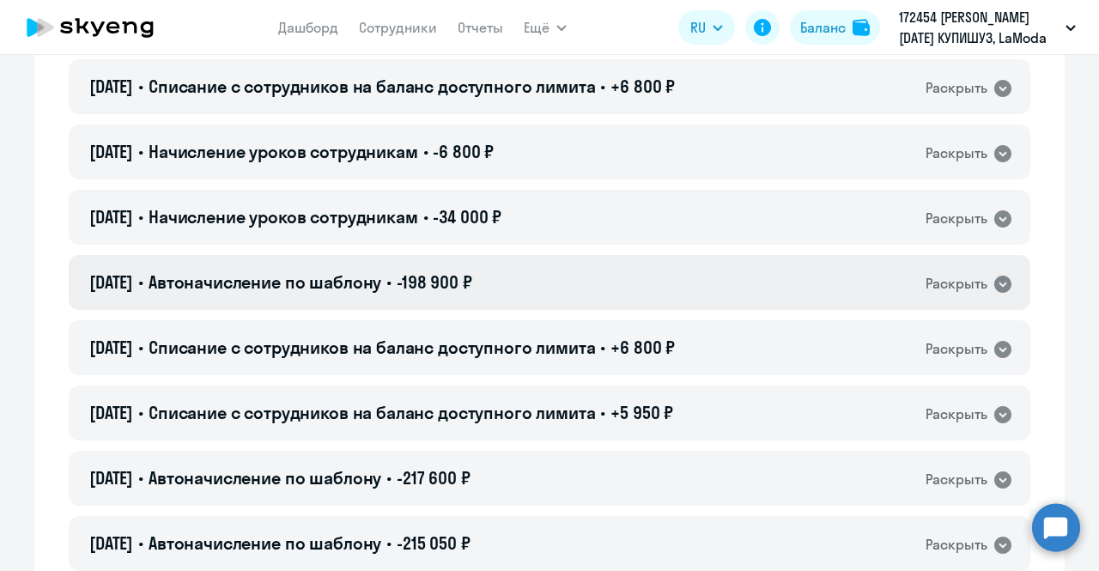
scroll to position [433, 0]
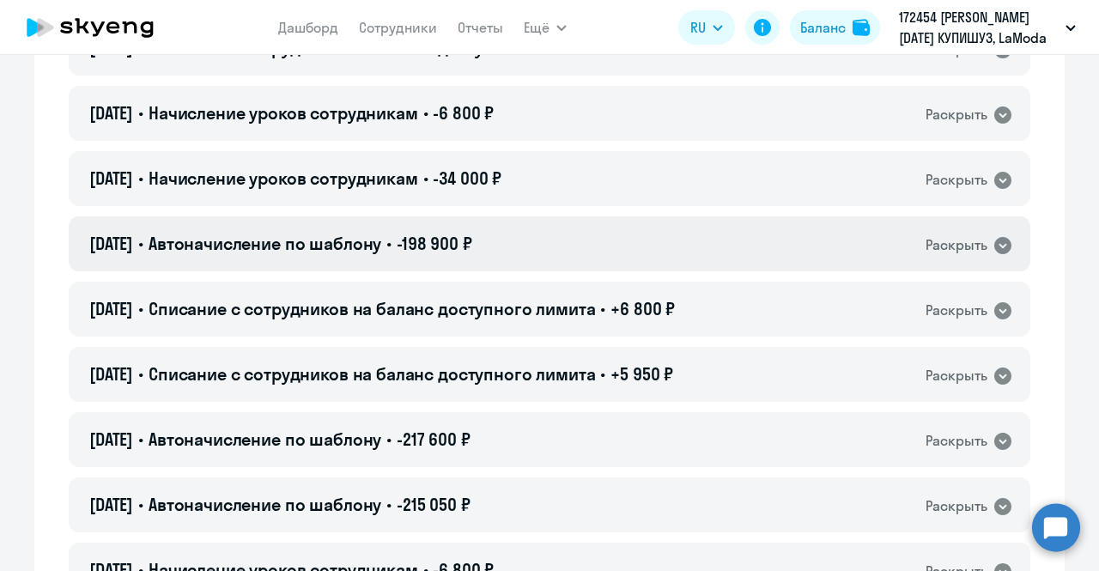
click at [1000, 245] on icon at bounding box center [1002, 245] width 17 height 17
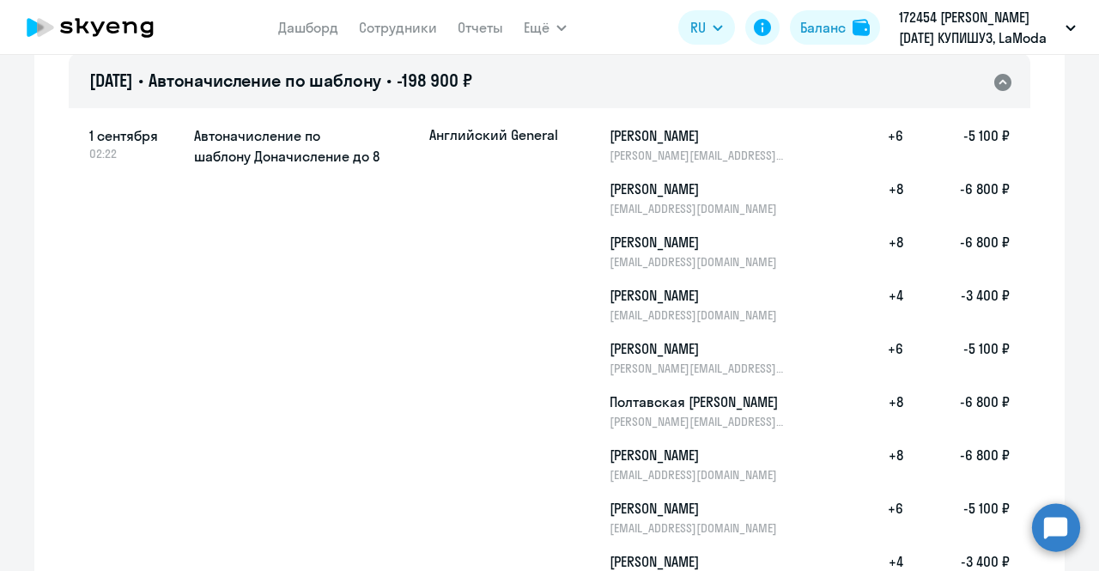
scroll to position [436, 0]
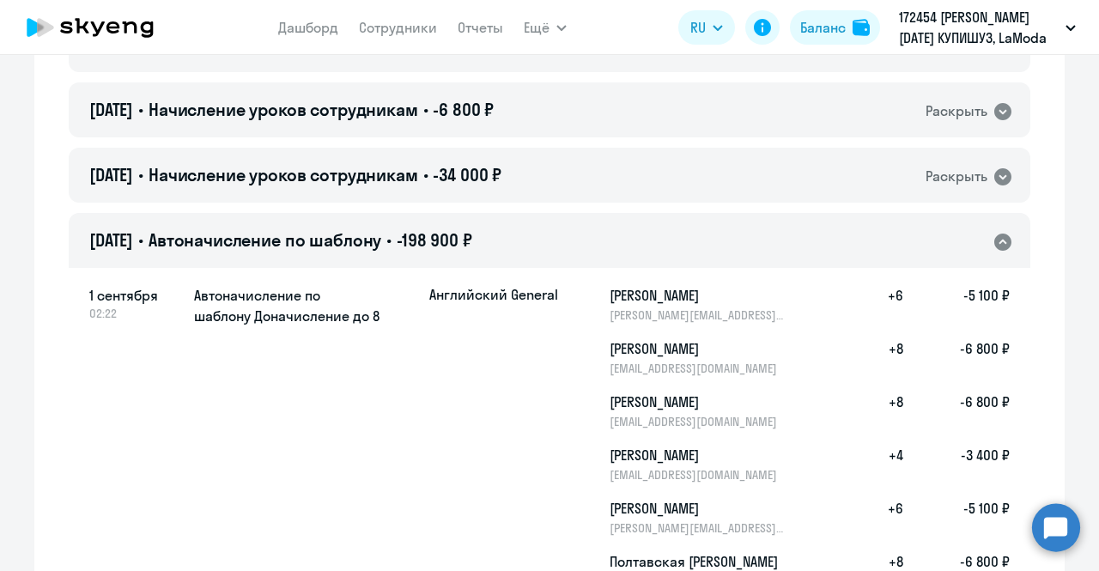
click at [993, 251] on icon at bounding box center [1003, 242] width 21 height 21
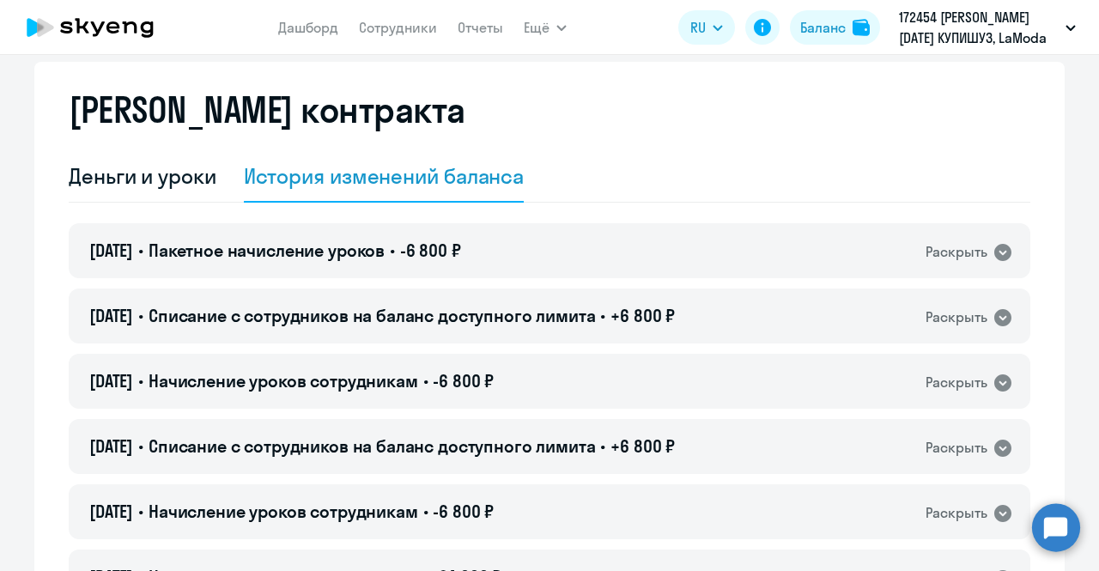
scroll to position [0, 0]
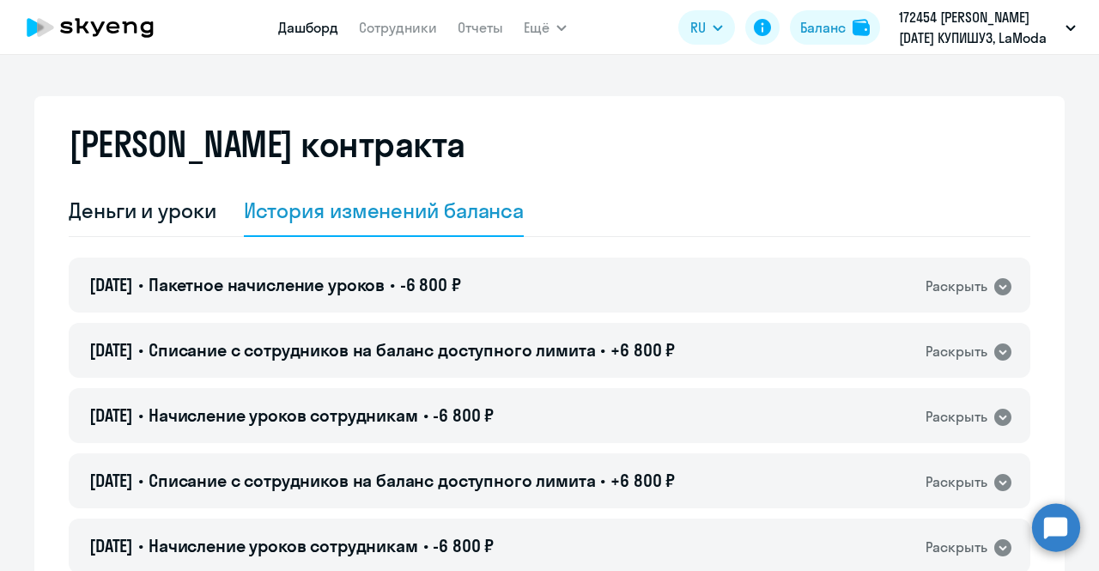
click at [290, 27] on link "Дашборд" at bounding box center [308, 27] width 60 height 17
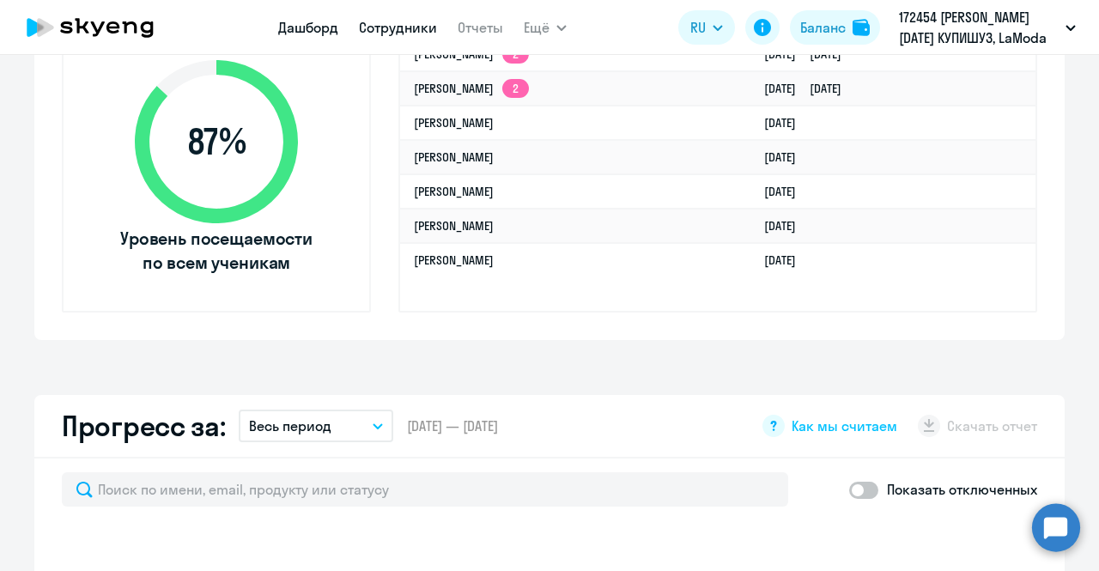
scroll to position [639, 0]
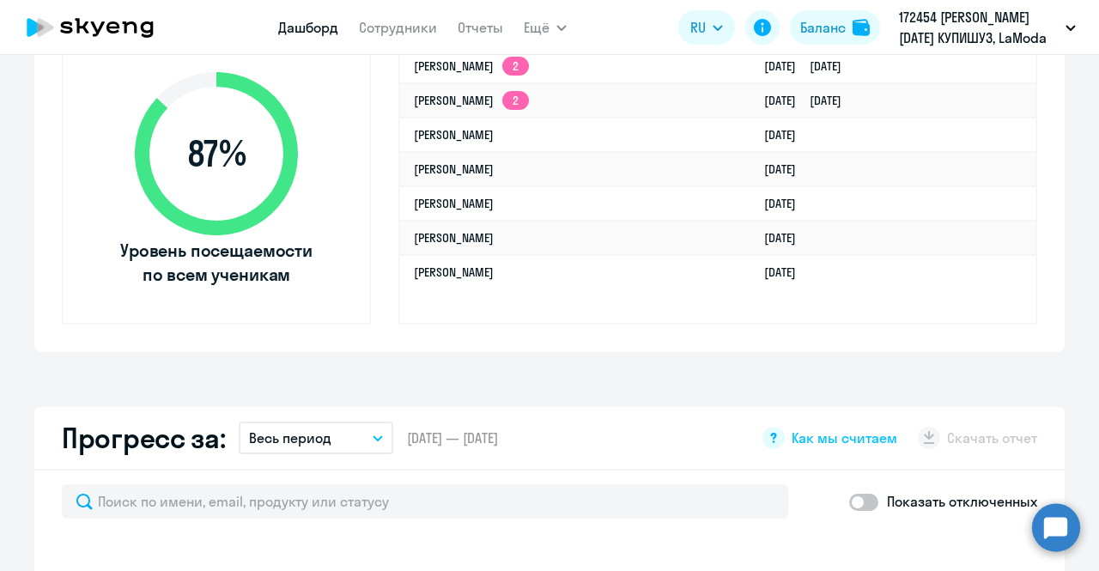
select select "30"
